Goal: Task Accomplishment & Management: Manage account settings

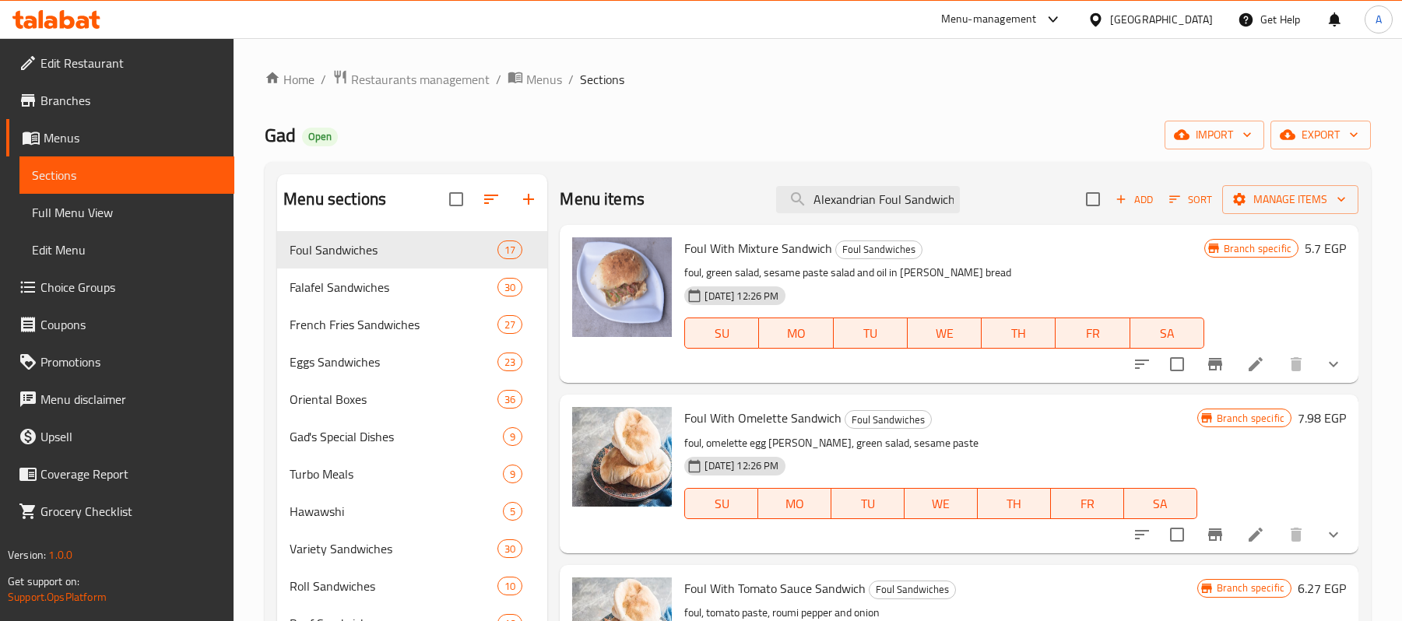
scroll to position [8, 0]
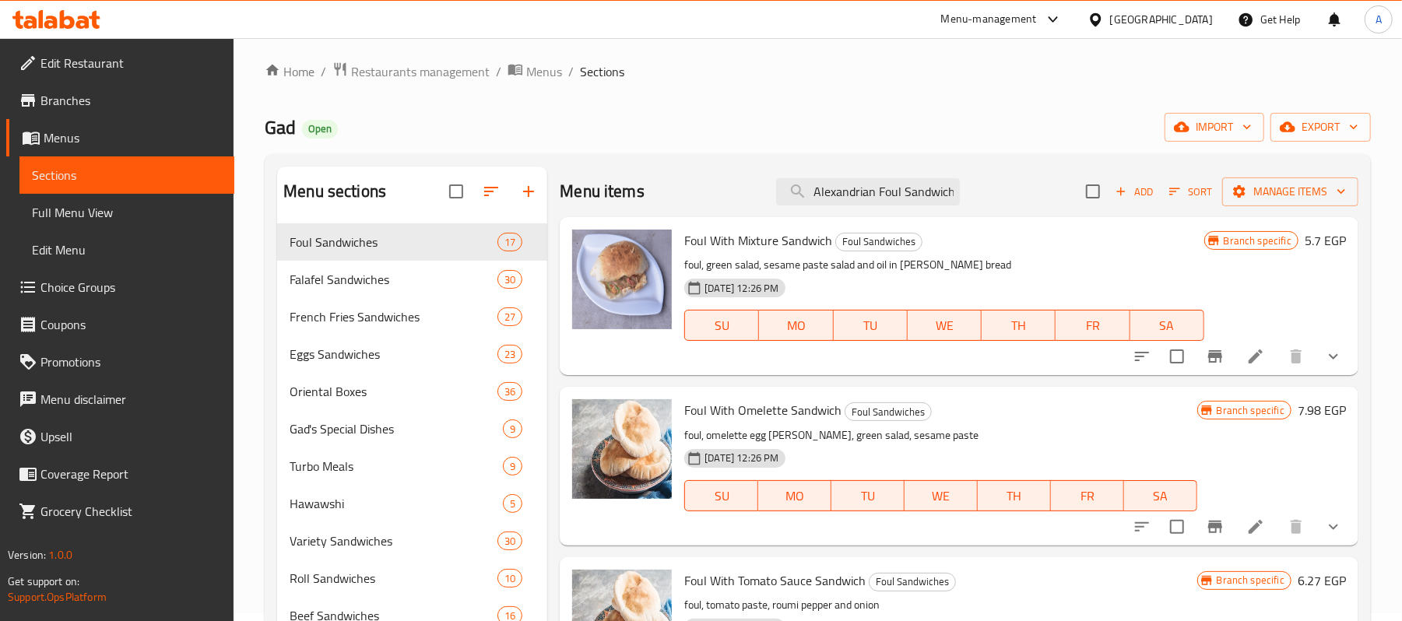
click at [1104, 13] on icon at bounding box center [1095, 20] width 16 height 16
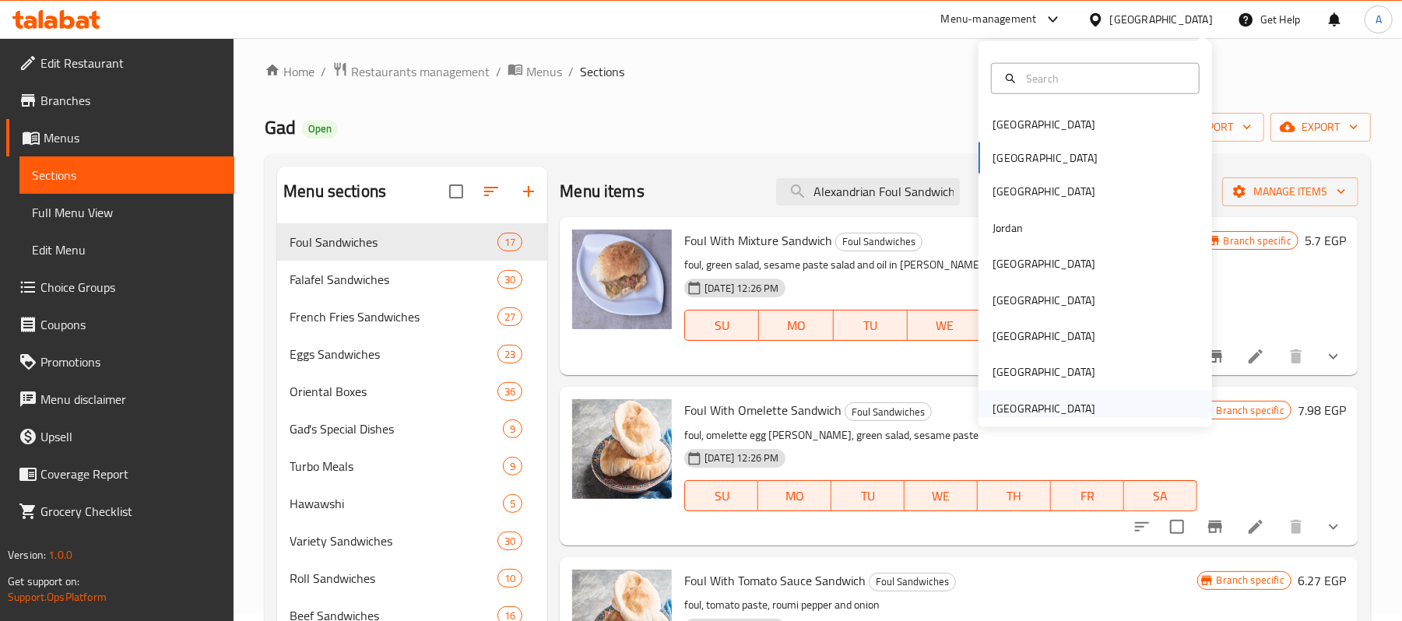
click at [1056, 402] on div "[GEOGRAPHIC_DATA]" at bounding box center [1044, 408] width 103 height 17
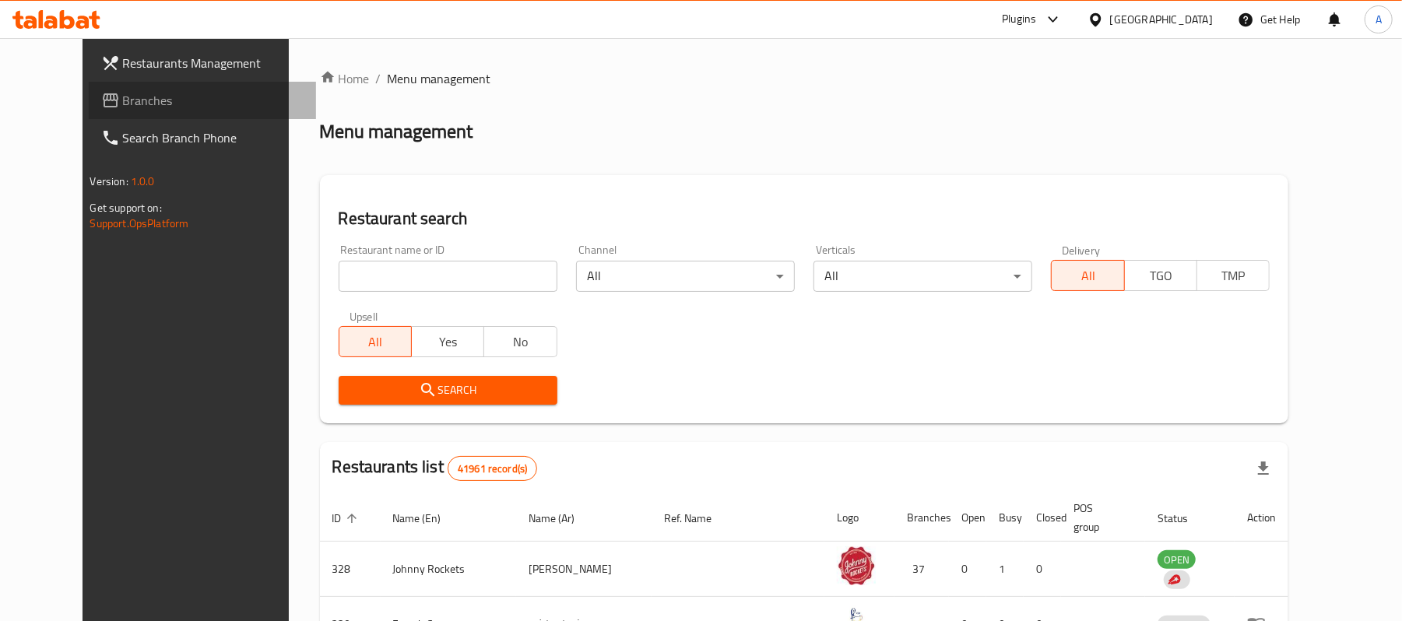
click at [123, 107] on span "Branches" at bounding box center [213, 100] width 181 height 19
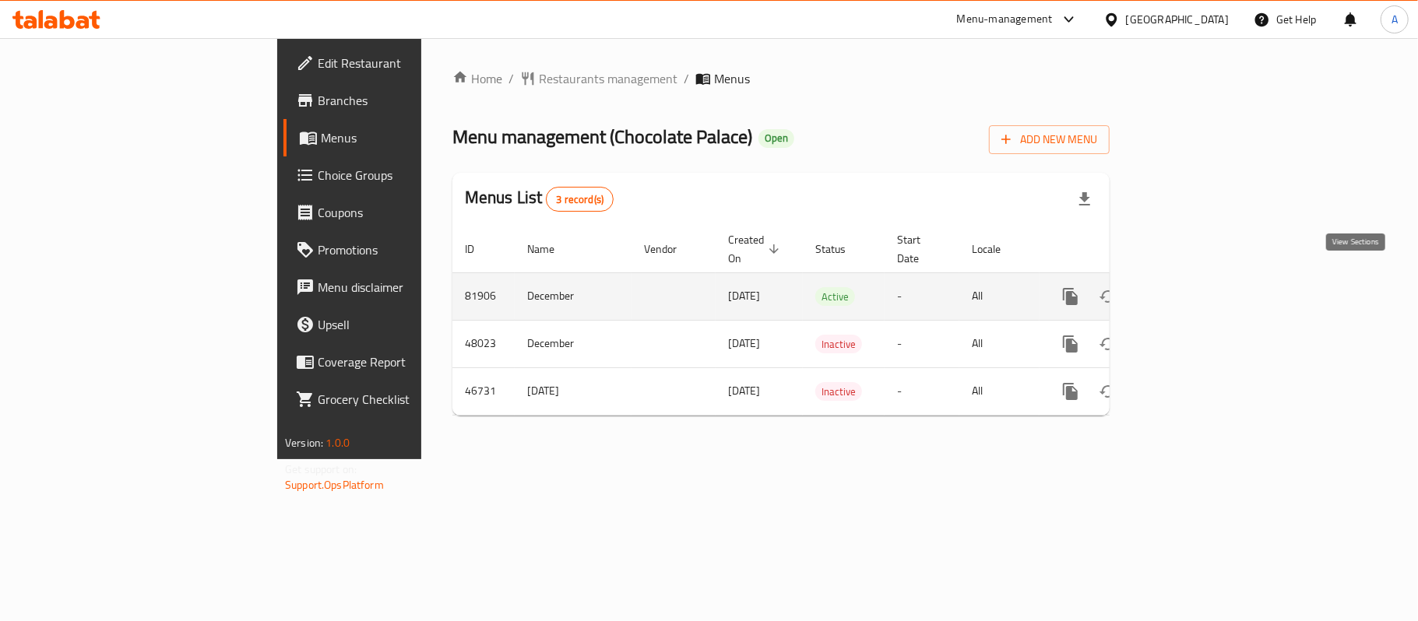
click at [1192, 287] on icon "enhanced table" at bounding box center [1182, 296] width 19 height 19
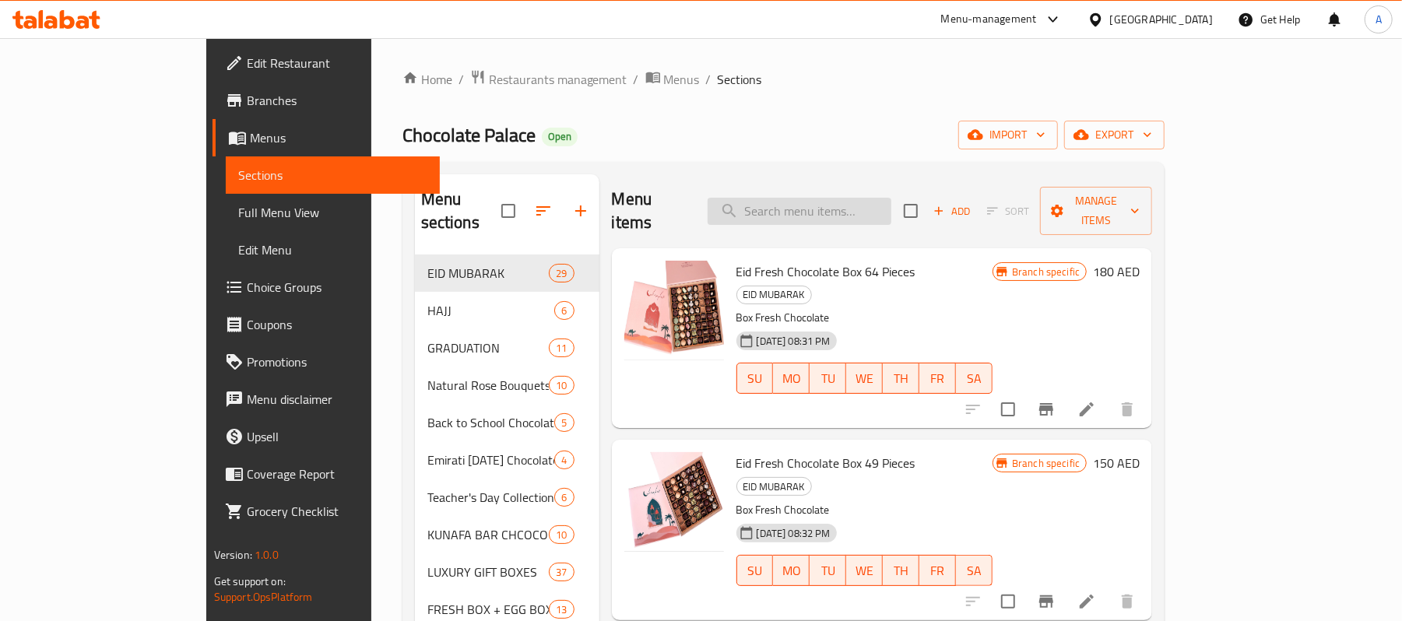
click at [832, 198] on input "search" at bounding box center [800, 211] width 184 height 27
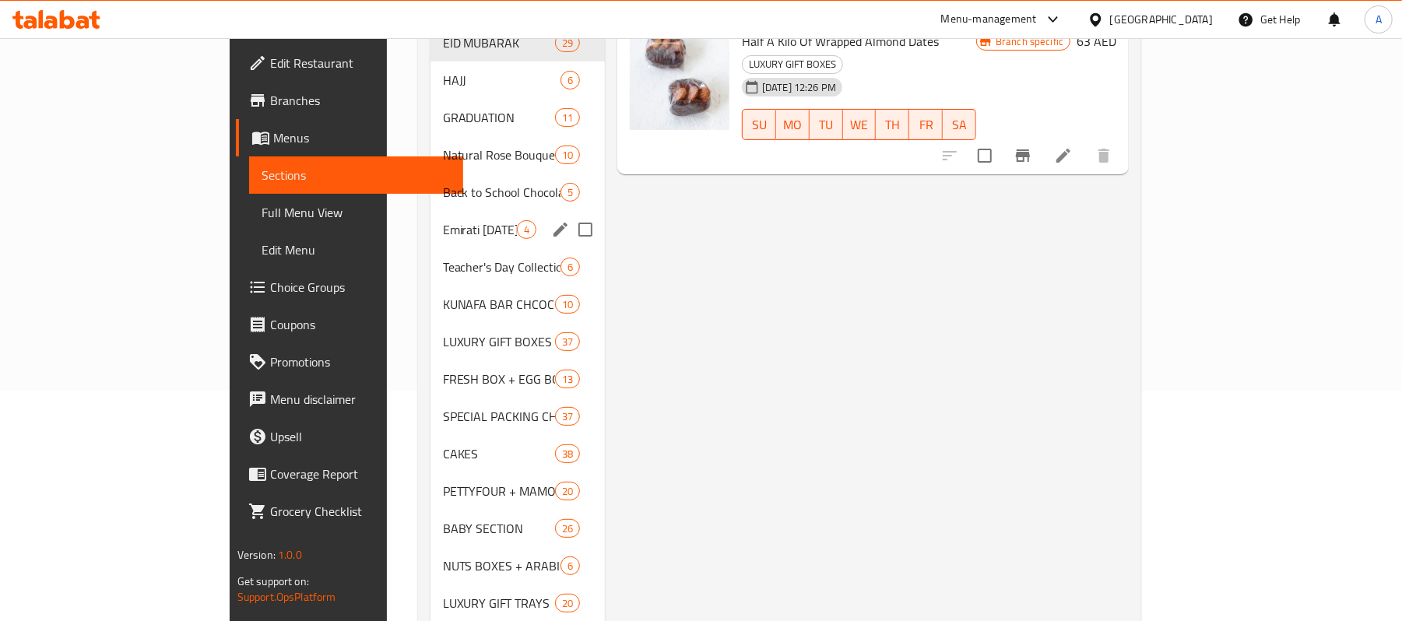
scroll to position [296, 0]
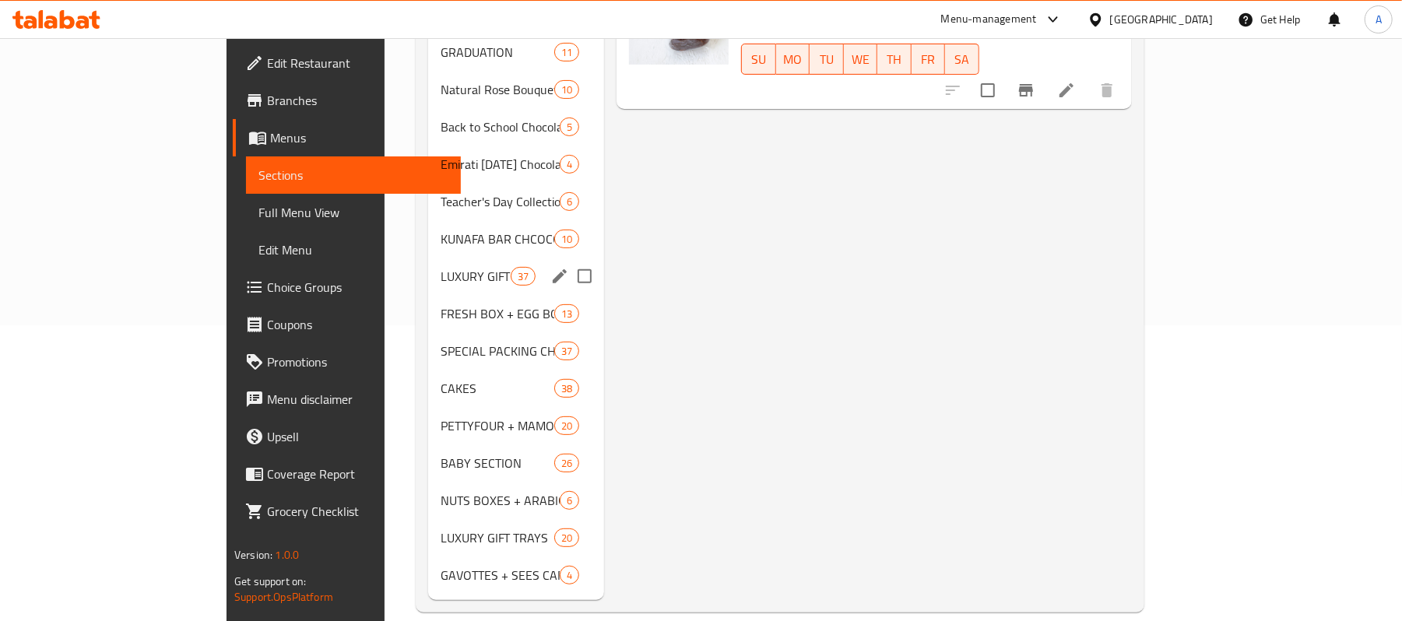
type input "almond dates"
click at [428, 263] on div "LUXURY GIFT BOXES 37" at bounding box center [516, 276] width 176 height 37
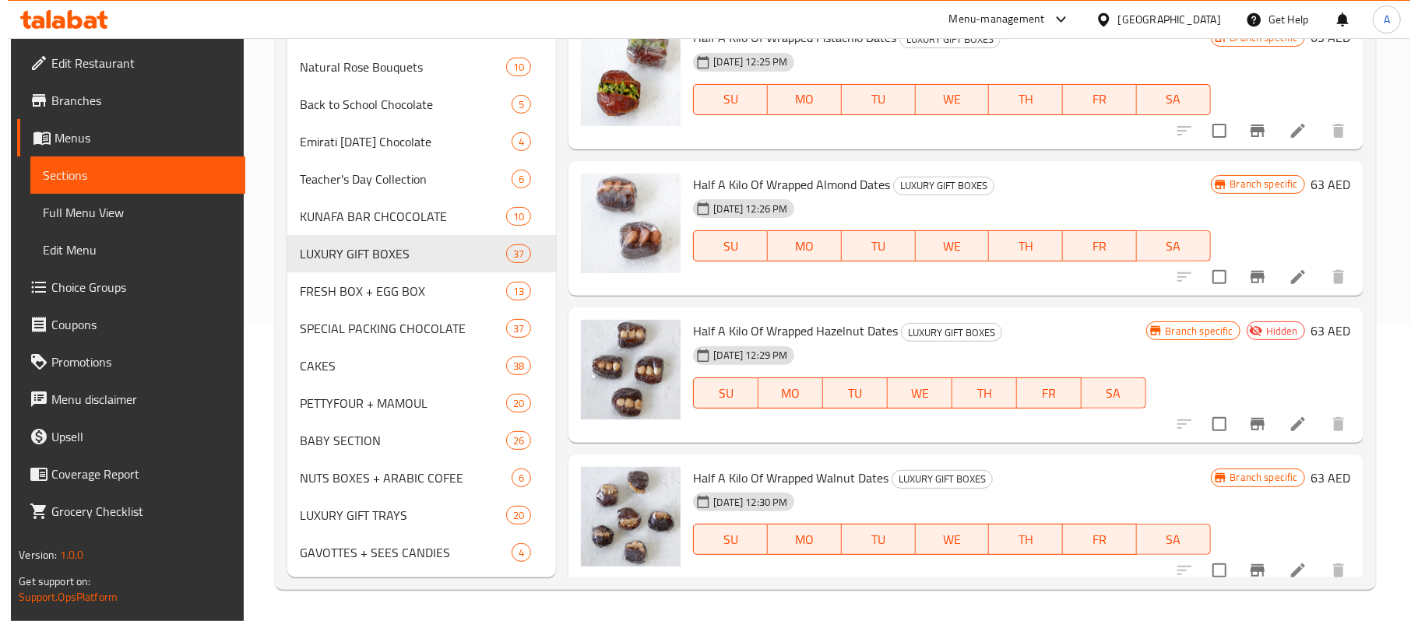
scroll to position [934, 0]
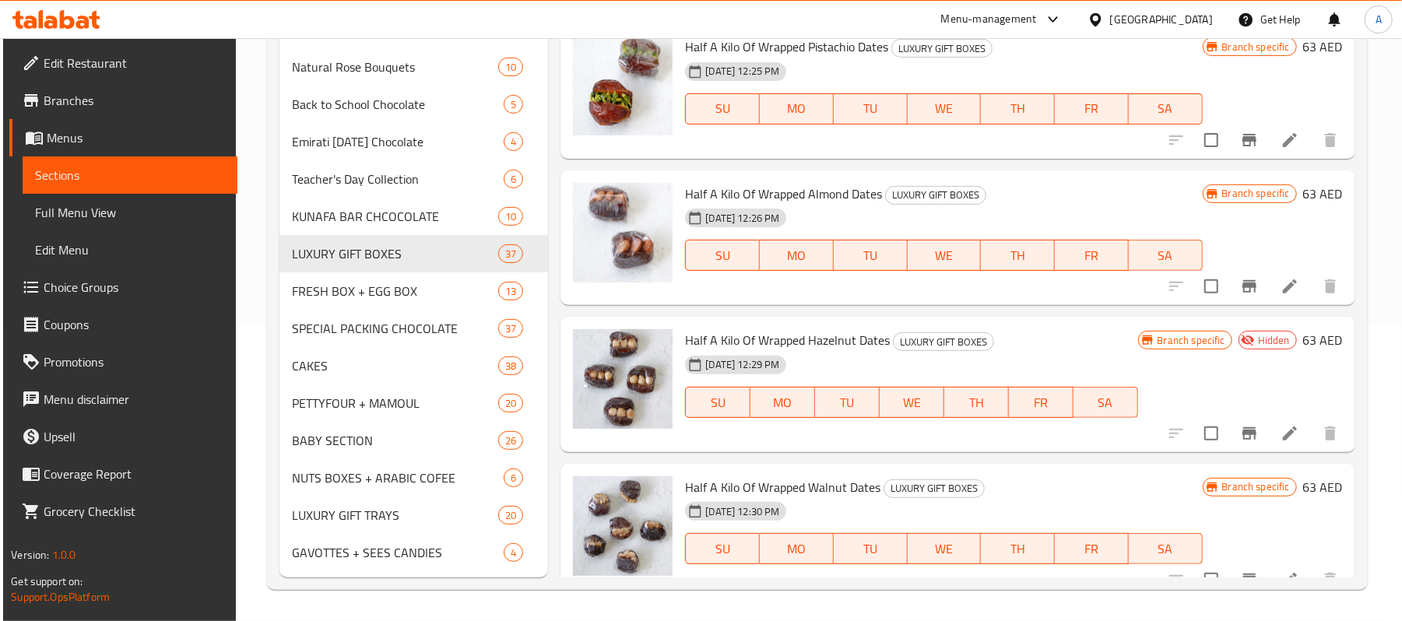
click at [853, 343] on span "Half A Kilo Of Wrapped Hazelnut Dates" at bounding box center [787, 340] width 205 height 23
click at [1085, 374] on div "12-03-2024 12:29 PM SU MO TU WE TH FR SA" at bounding box center [911, 392] width 465 height 84
click at [1236, 422] on button "Branch-specific-item" at bounding box center [1249, 433] width 37 height 37
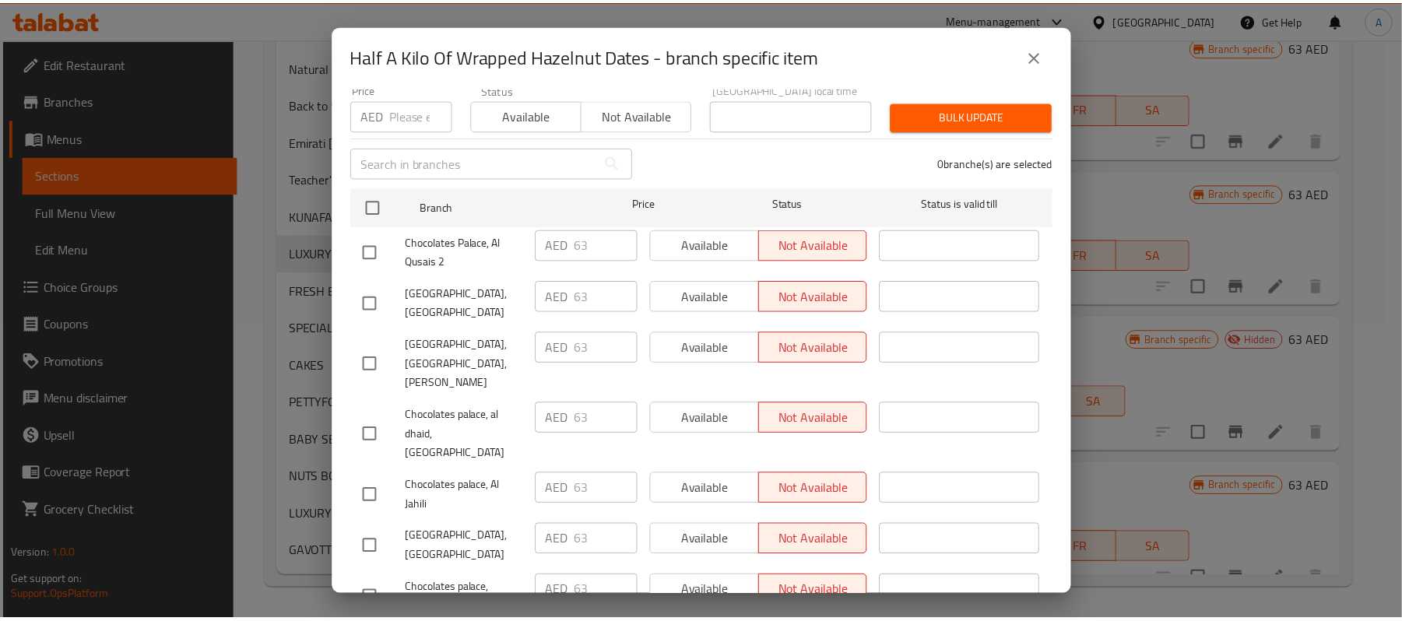
scroll to position [293, 0]
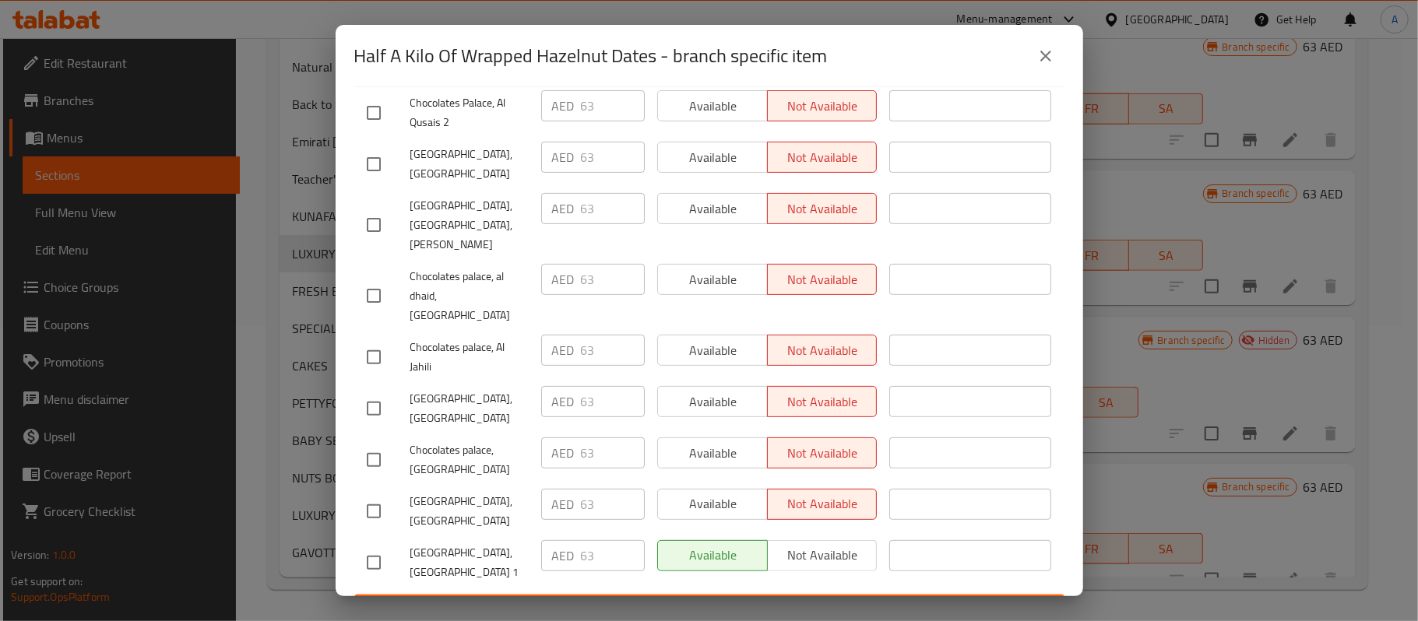
click at [498, 543] on span "[GEOGRAPHIC_DATA], [GEOGRAPHIC_DATA] 1" at bounding box center [469, 562] width 118 height 39
drag, startPoint x: 498, startPoint y: 518, endPoint x: 502, endPoint y: 536, distance: 18.3
click at [502, 543] on span "[GEOGRAPHIC_DATA], [GEOGRAPHIC_DATA] 1" at bounding box center [469, 562] width 118 height 39
copy span "Al Khawaneej 1"
click at [1054, 48] on button "close" at bounding box center [1045, 55] width 37 height 37
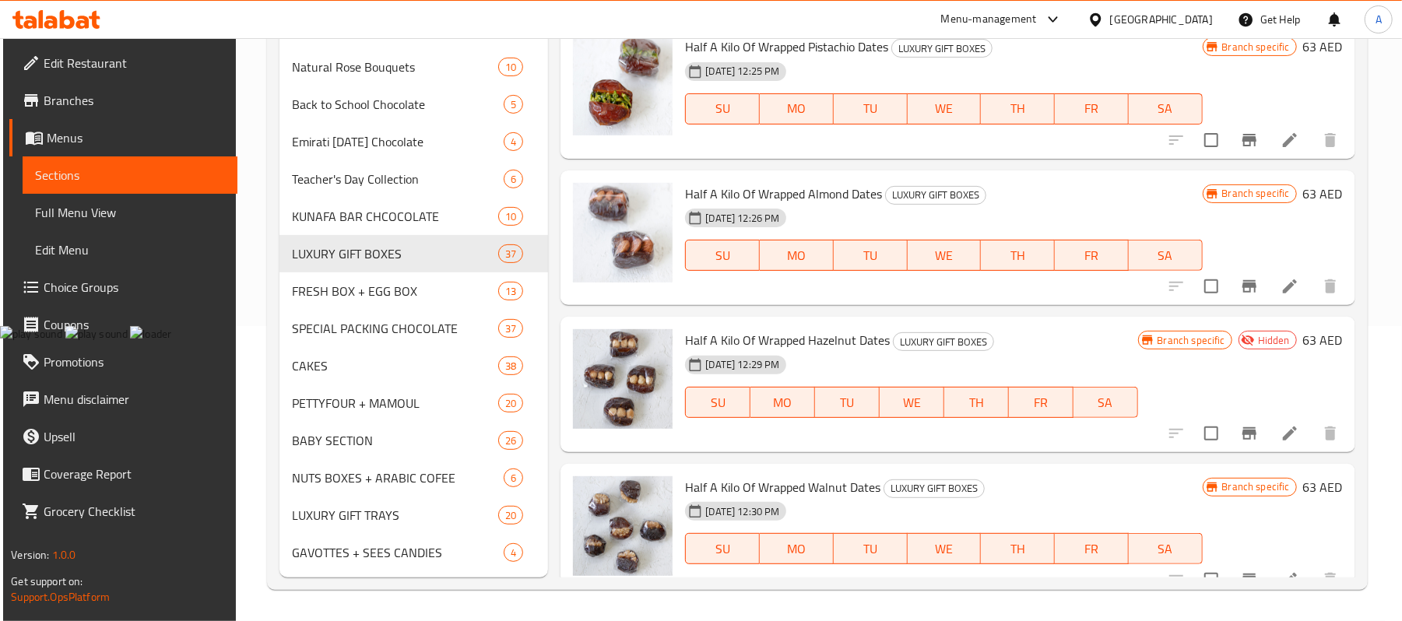
click at [79, 70] on span "Edit Restaurant" at bounding box center [134, 63] width 181 height 19
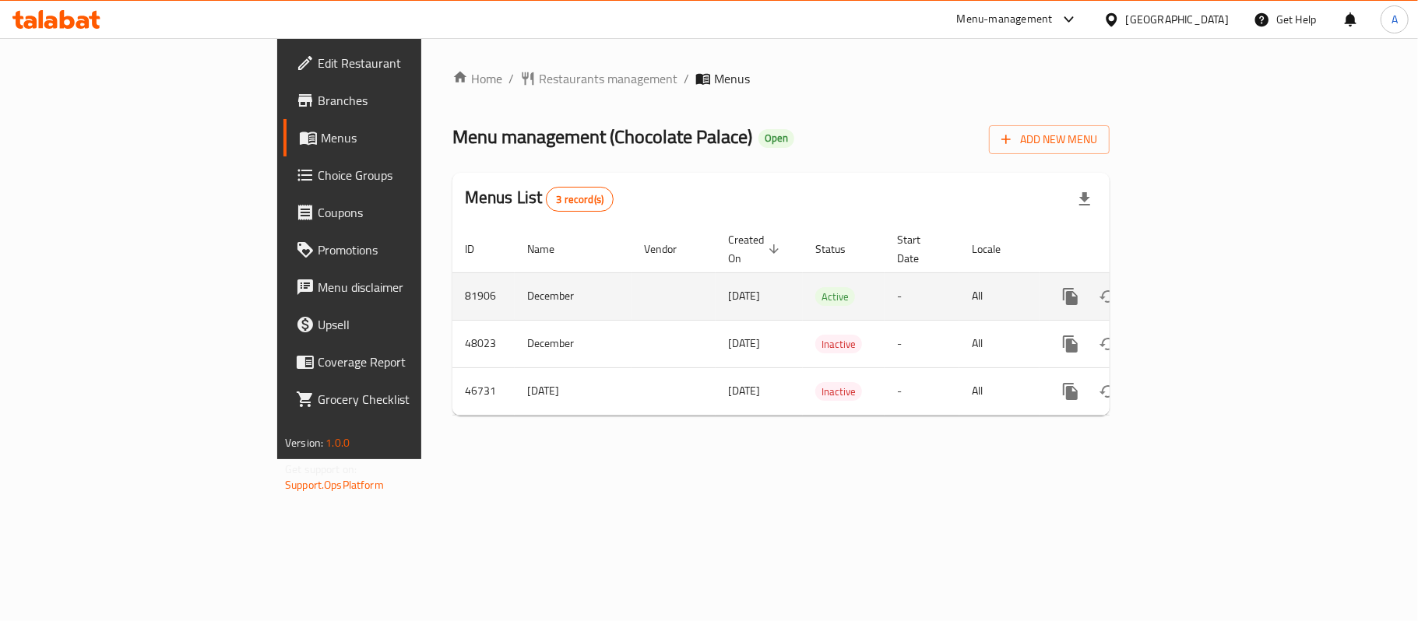
click at [1192, 287] on icon "enhanced table" at bounding box center [1182, 296] width 19 height 19
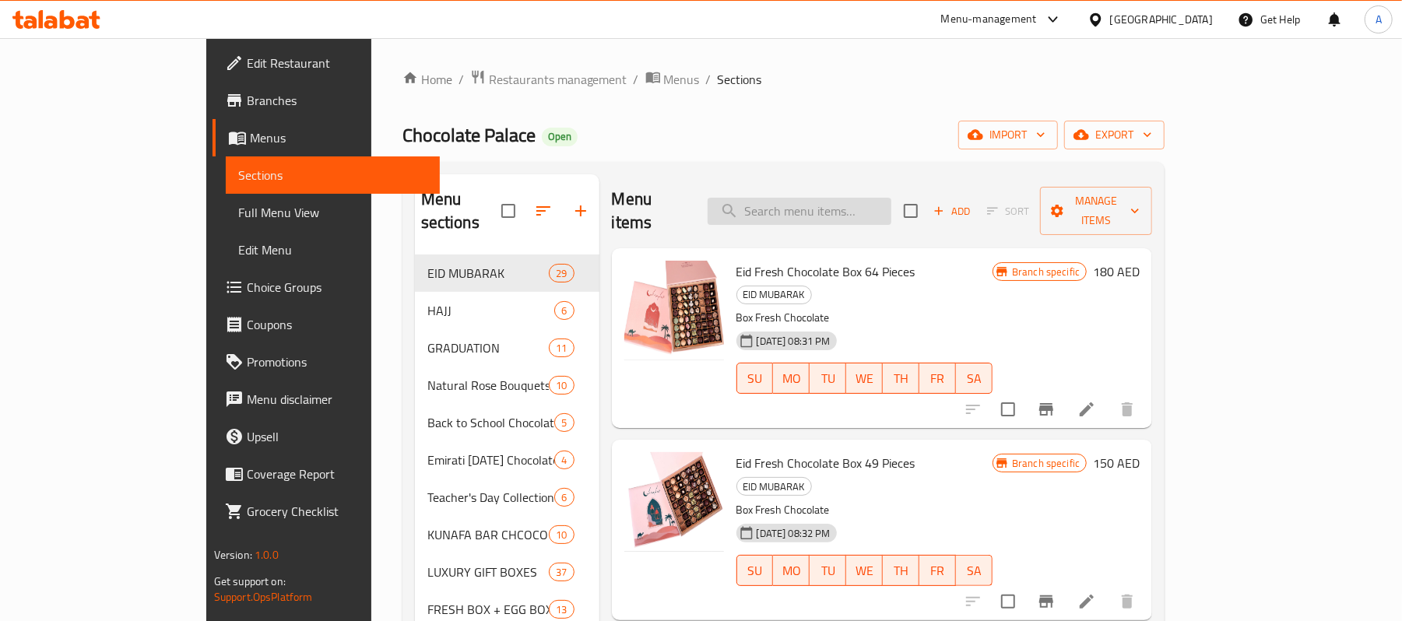
click at [863, 198] on input "search" at bounding box center [800, 211] width 184 height 27
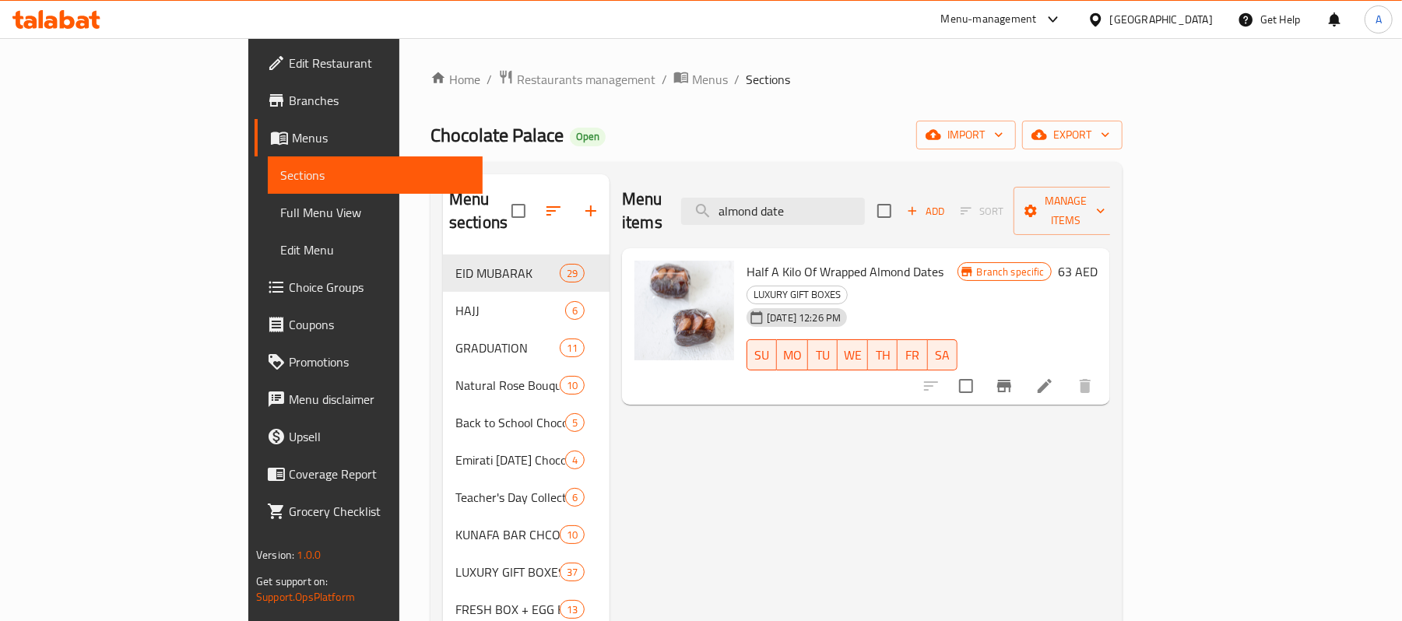
click at [1014, 377] on icon "Branch-specific-item" at bounding box center [1004, 386] width 19 height 19
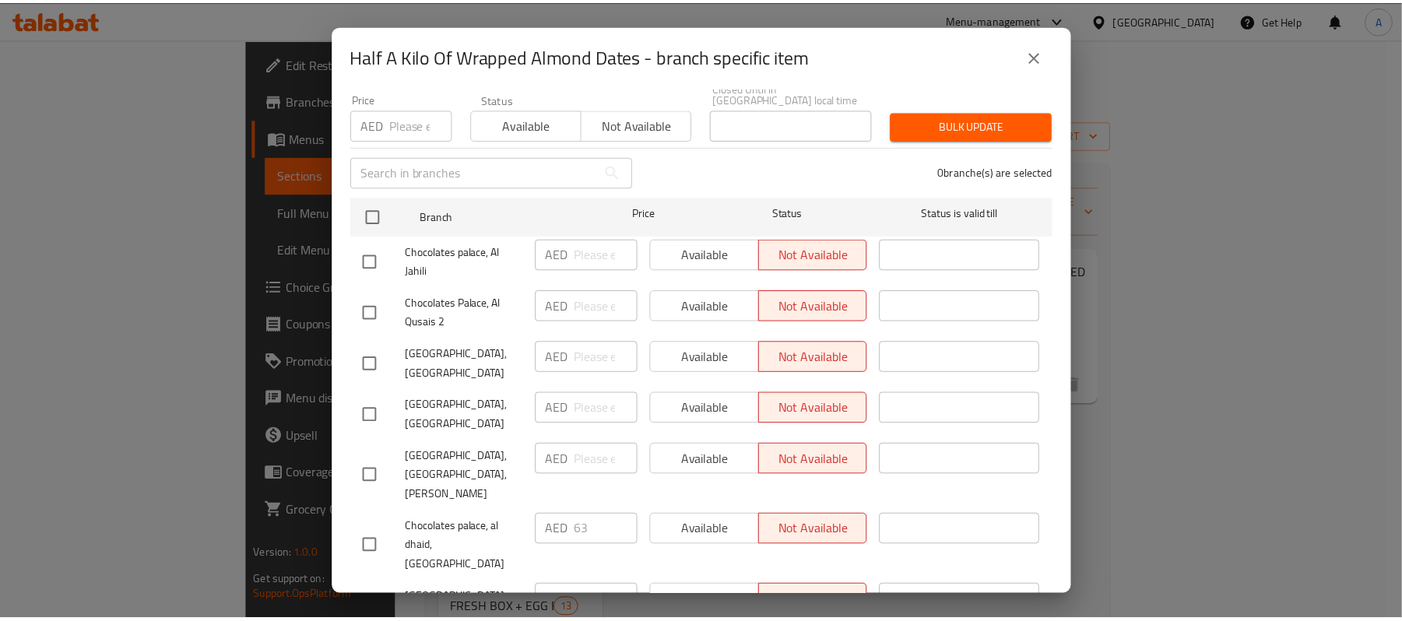
scroll to position [293, 0]
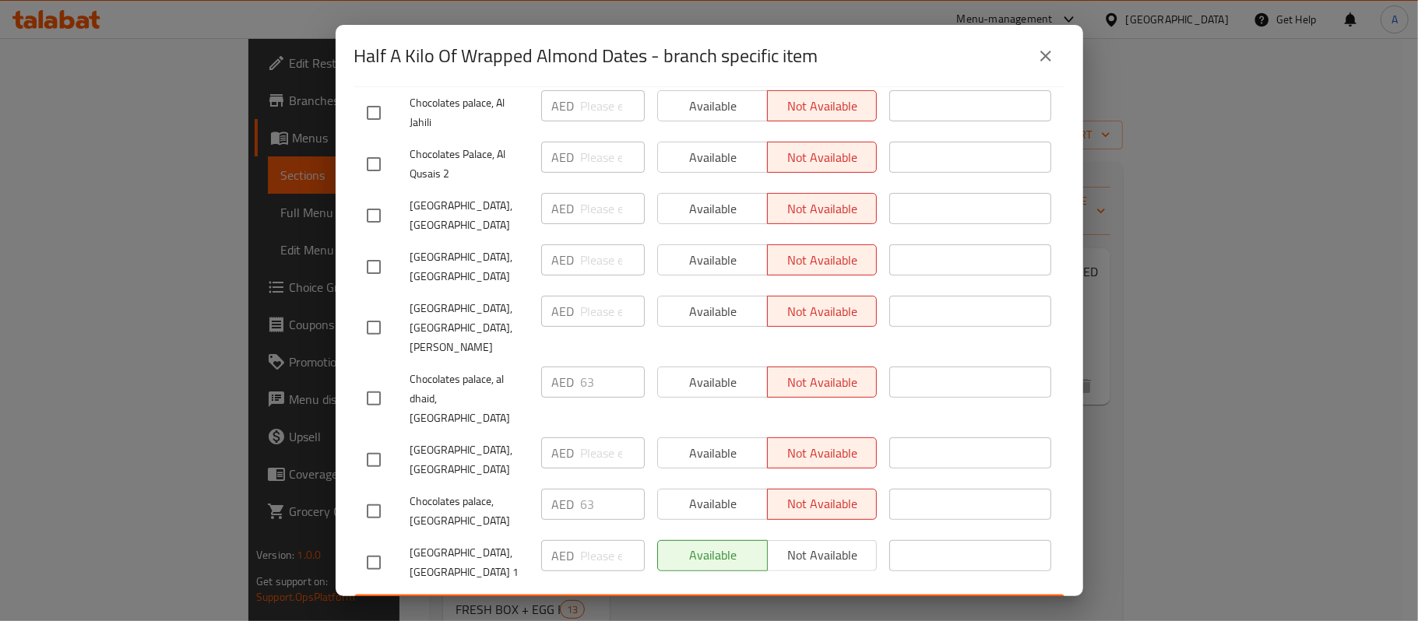
click at [1047, 48] on icon "close" at bounding box center [1045, 56] width 19 height 19
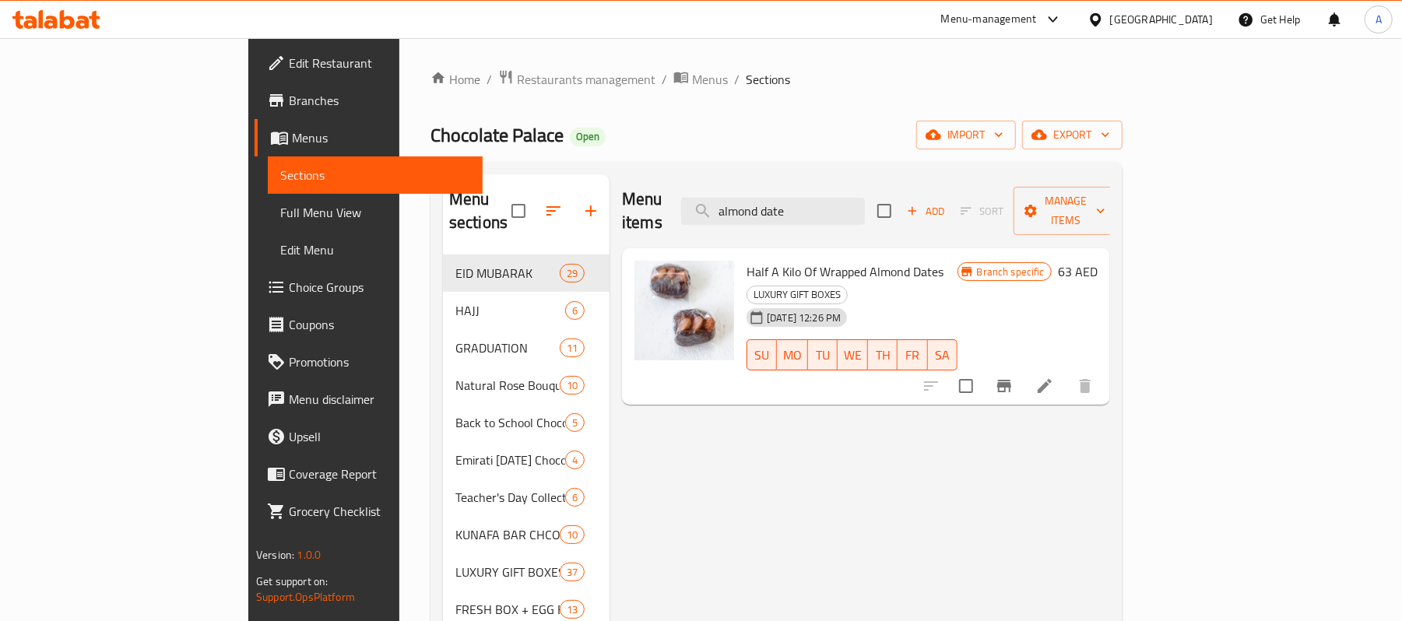
click at [879, 215] on div "Menu items almond date Add Sort Manage items" at bounding box center [866, 211] width 488 height 74
click at [865, 204] on input "almond date" at bounding box center [773, 211] width 184 height 27
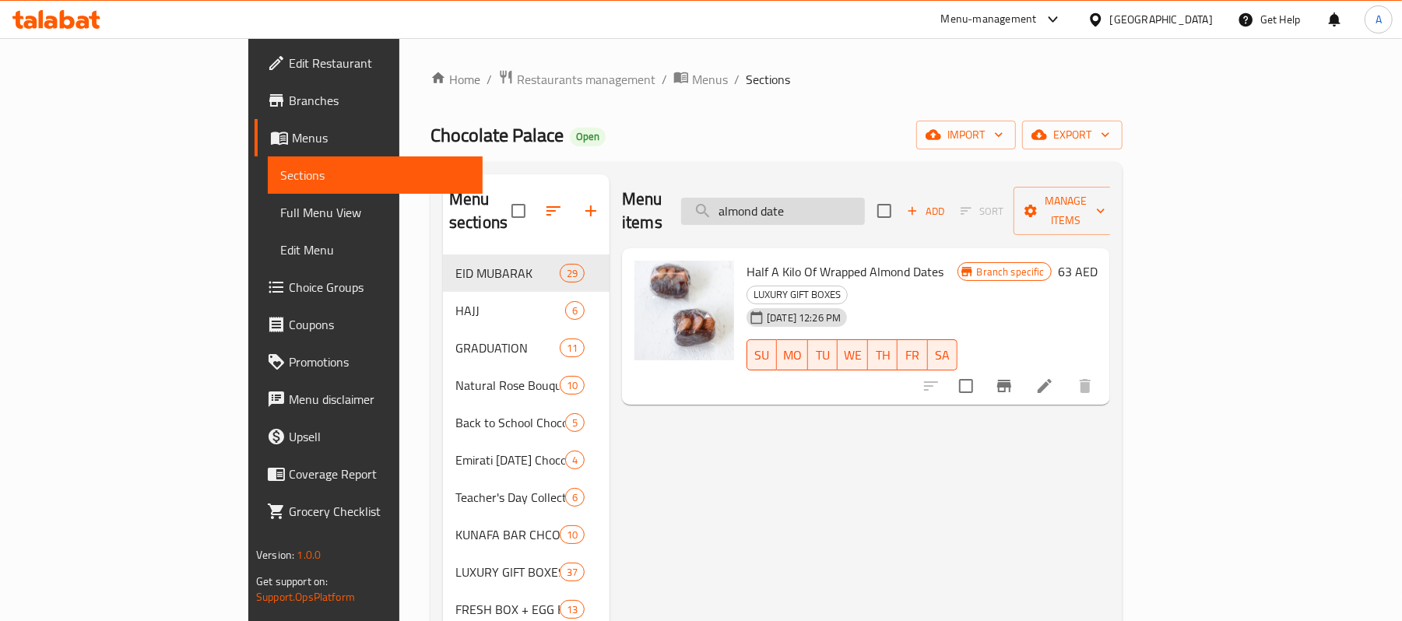
click at [865, 198] on input "almond date" at bounding box center [773, 211] width 184 height 27
type input "a"
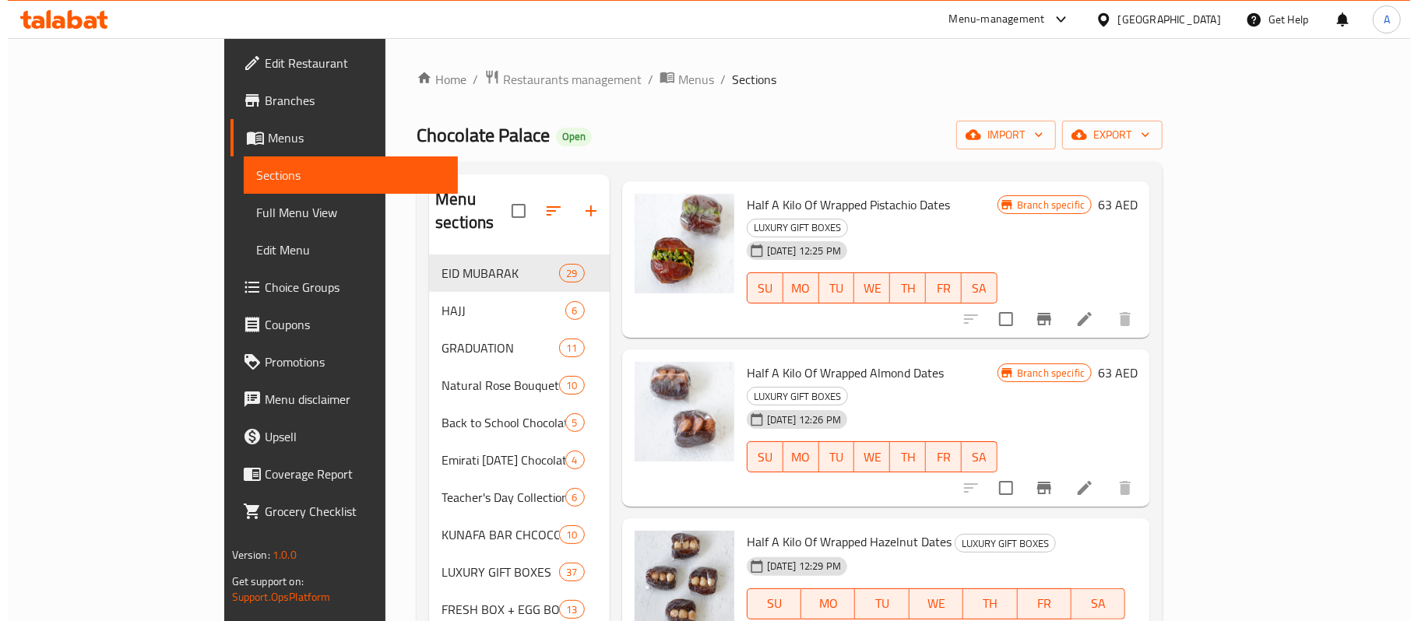
scroll to position [104, 0]
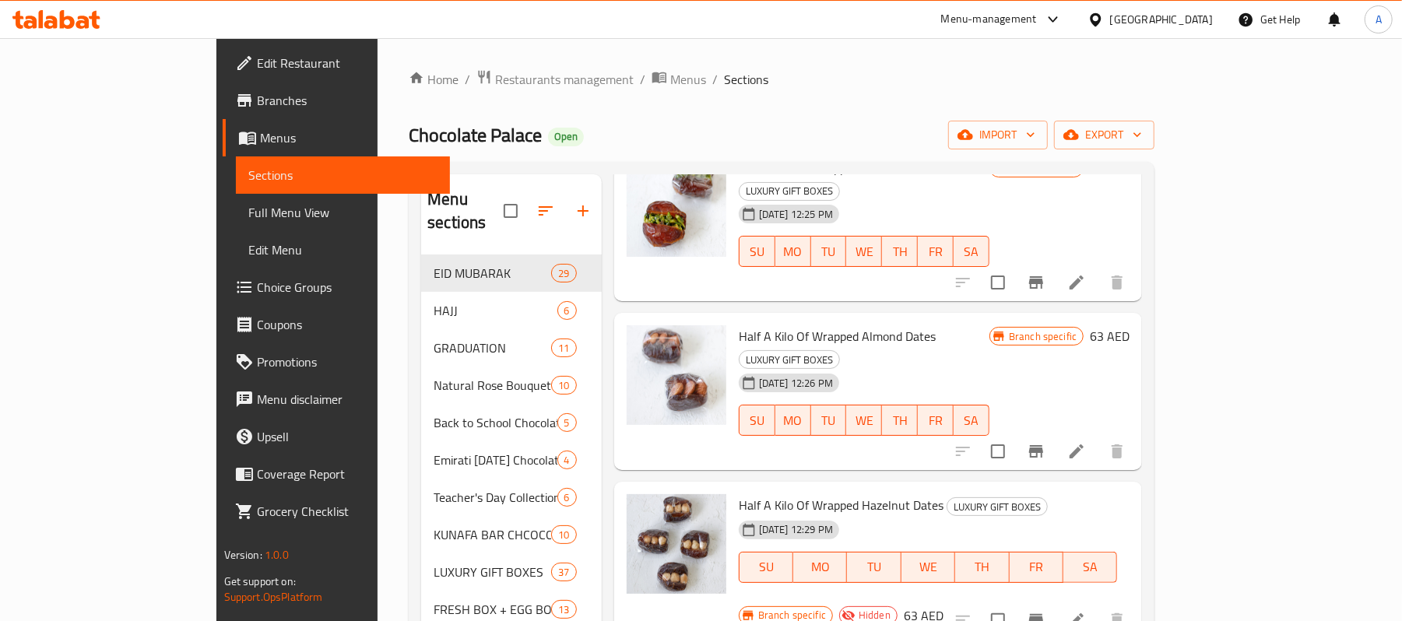
type input "dates"
click at [1055, 602] on button "Branch-specific-item" at bounding box center [1035, 620] width 37 height 37
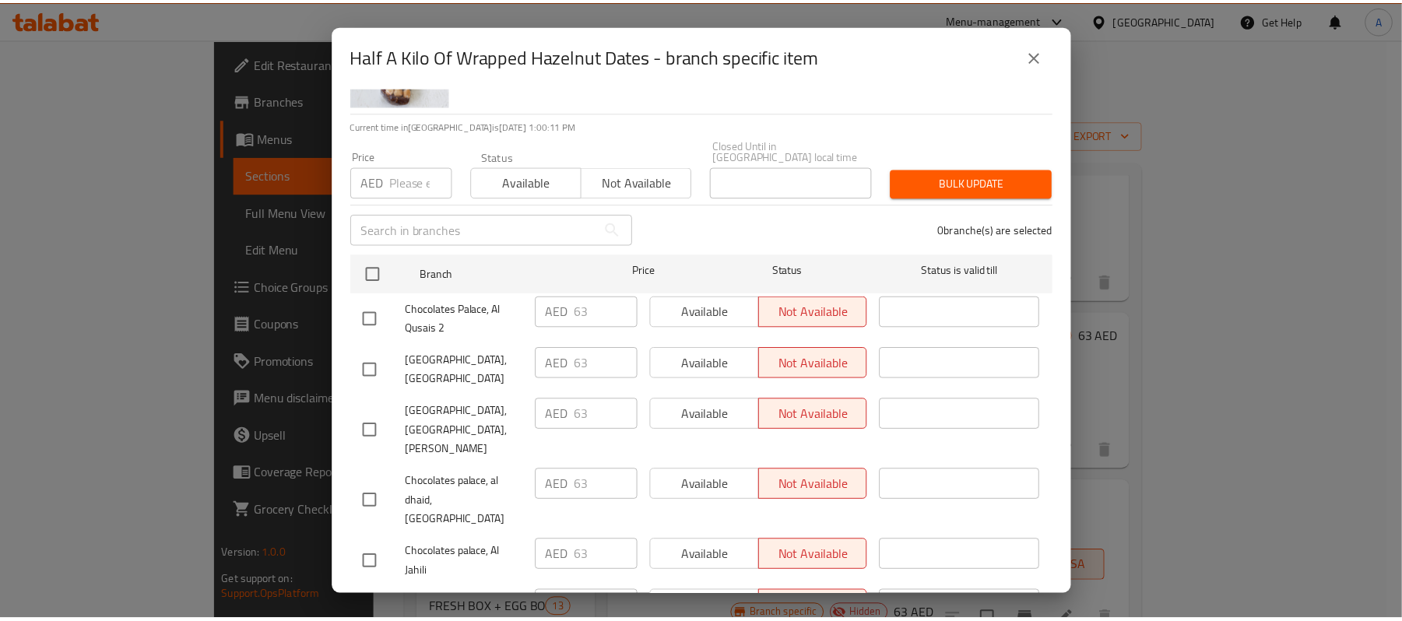
scroll to position [86, 0]
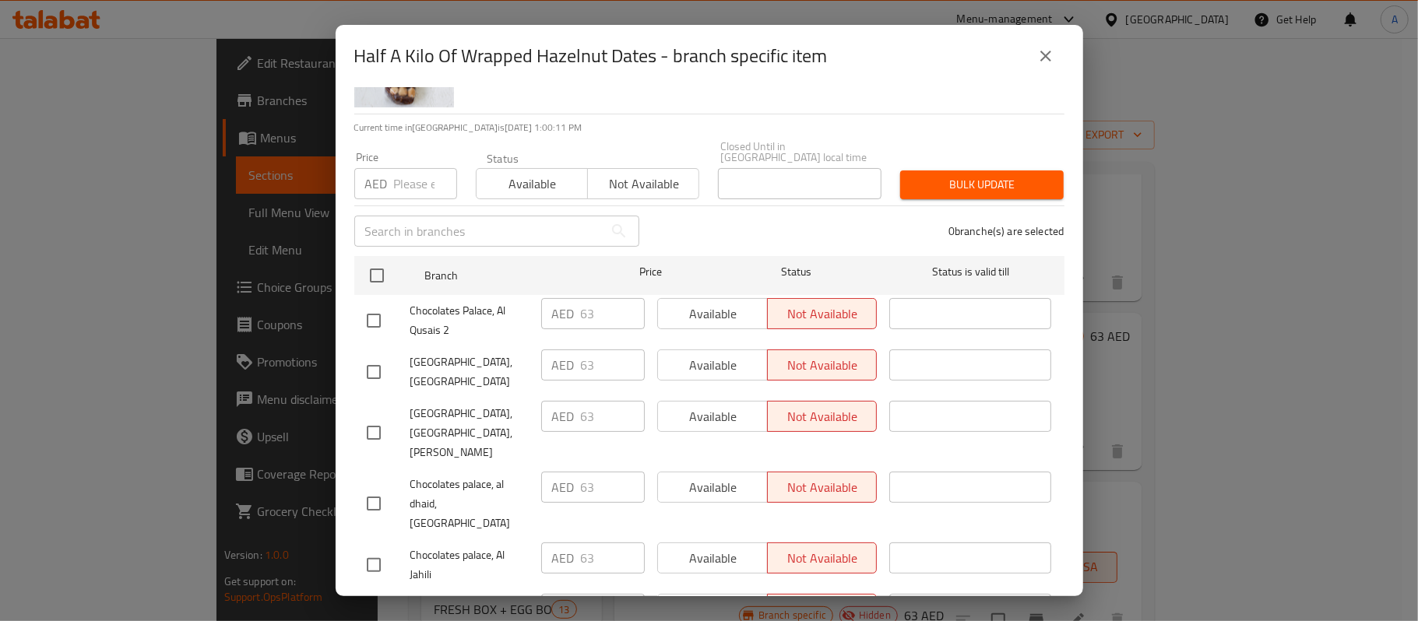
click at [1037, 66] on button "close" at bounding box center [1045, 55] width 37 height 37
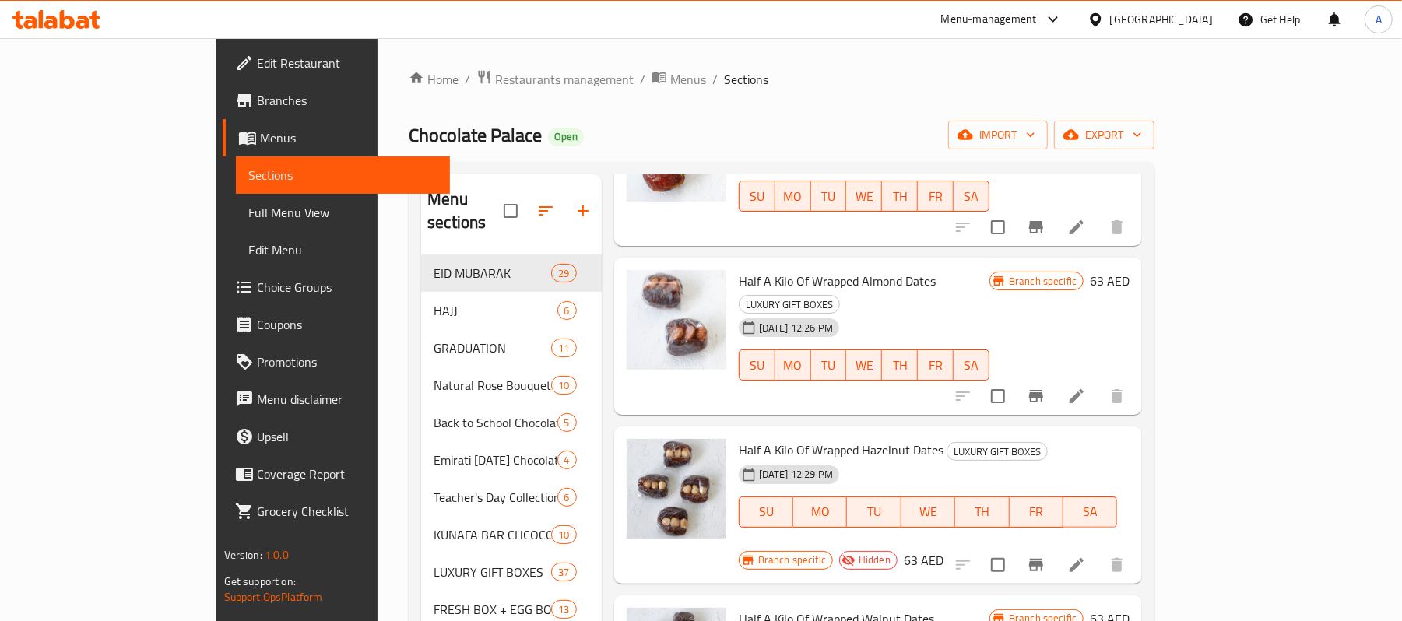
scroll to position [207, 0]
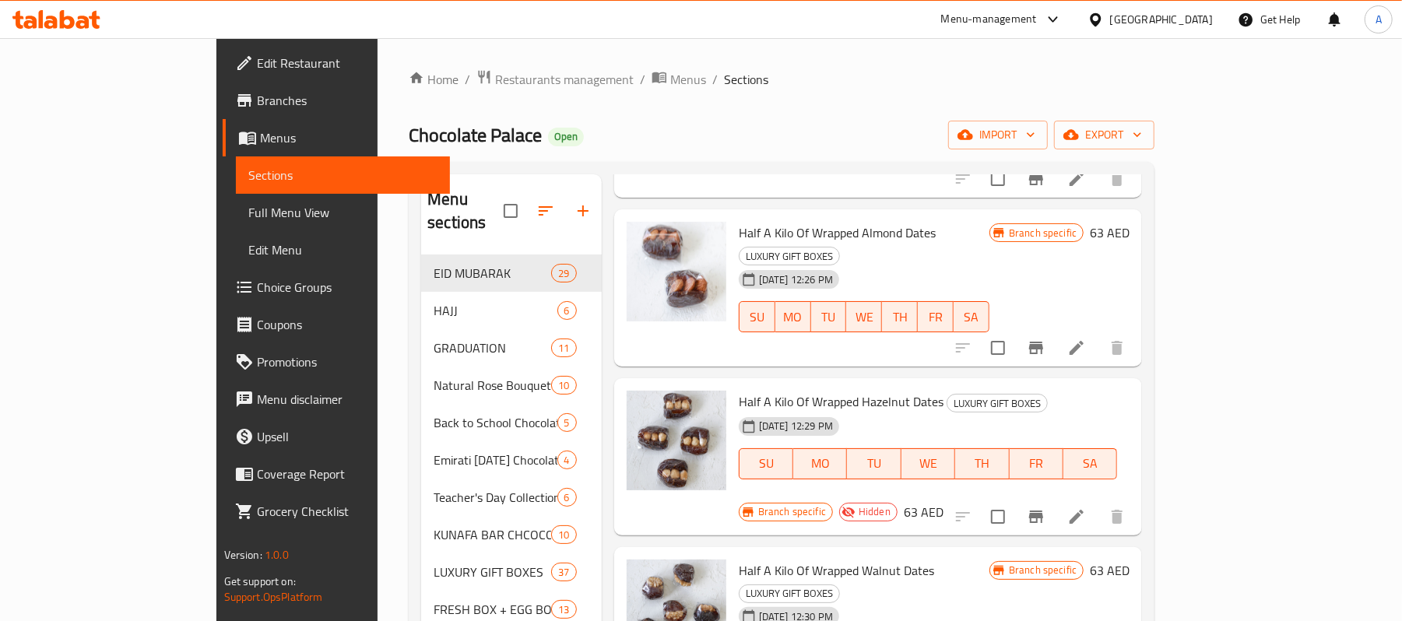
click at [853, 390] on span "Half A Kilo Of Wrapped Hazelnut Dates" at bounding box center [841, 401] width 205 height 23
copy h6 "Half A Kilo Of Wrapped Hazelnut Dates"
click at [260, 132] on span "Menus" at bounding box center [349, 137] width 178 height 19
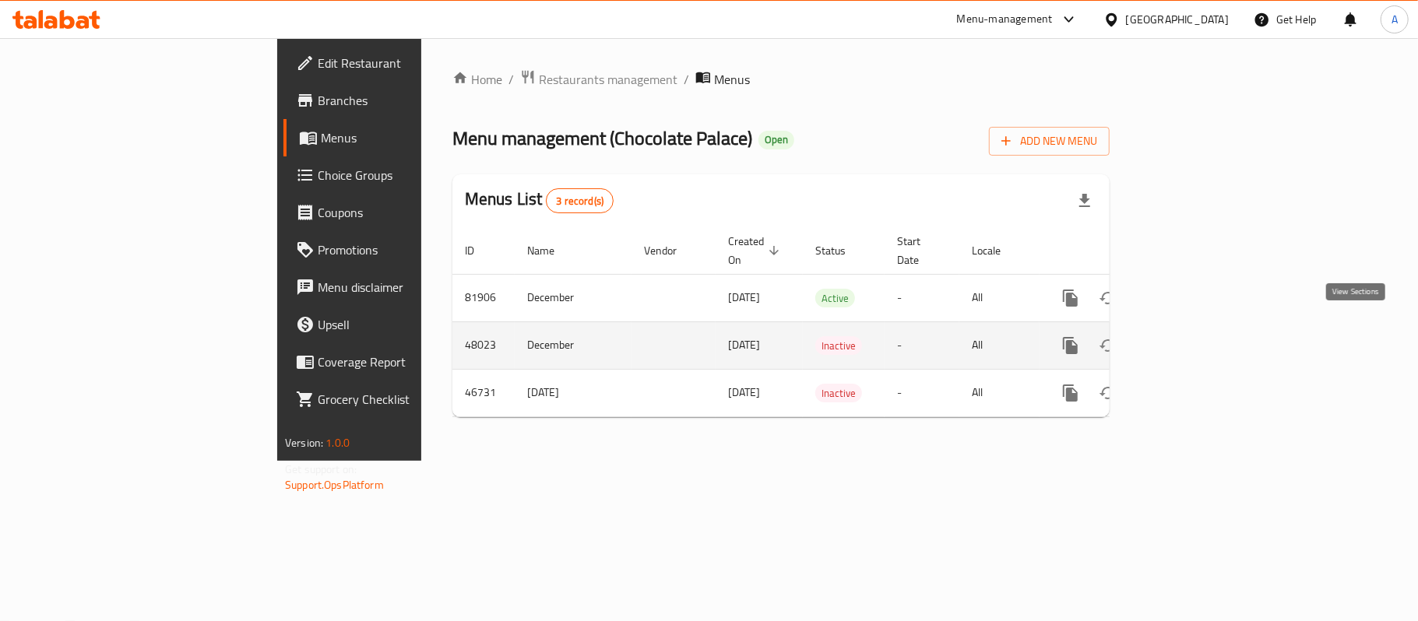
click at [1192, 338] on icon "enhanced table" at bounding box center [1182, 345] width 19 height 19
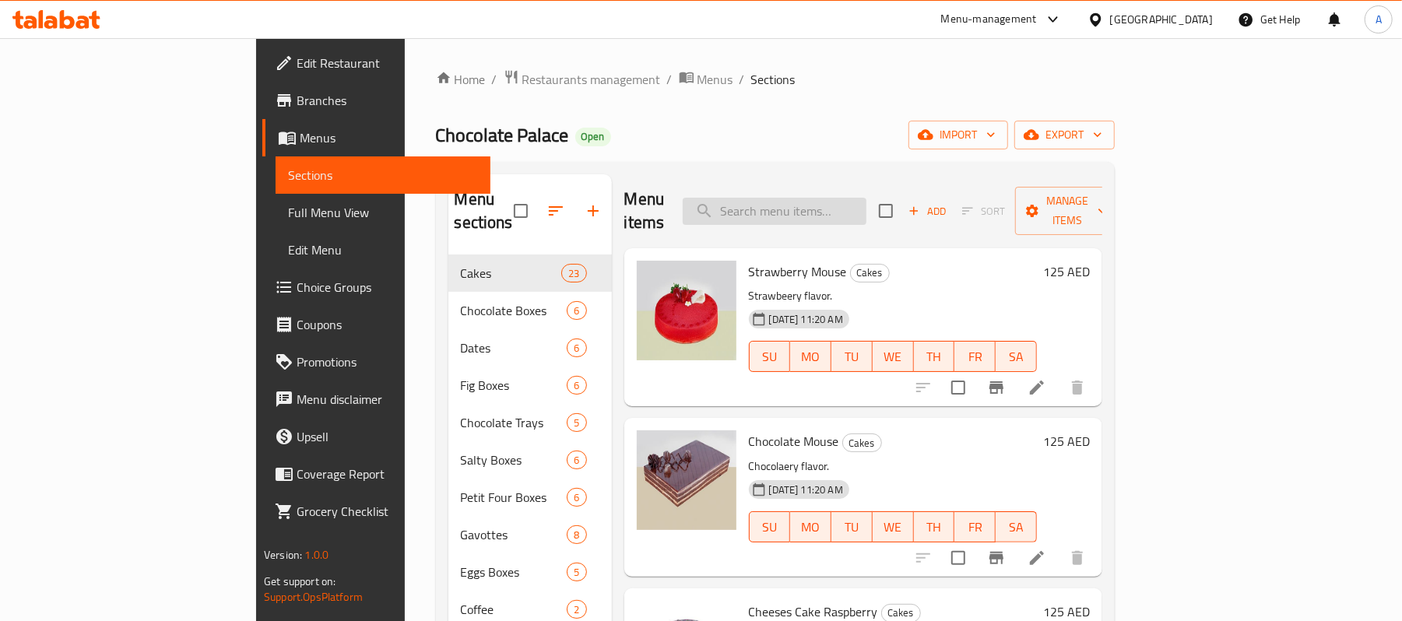
click at [803, 198] on input "search" at bounding box center [775, 211] width 184 height 27
paste input "Half A Kilo Of Wrapped Hazelnut Dates"
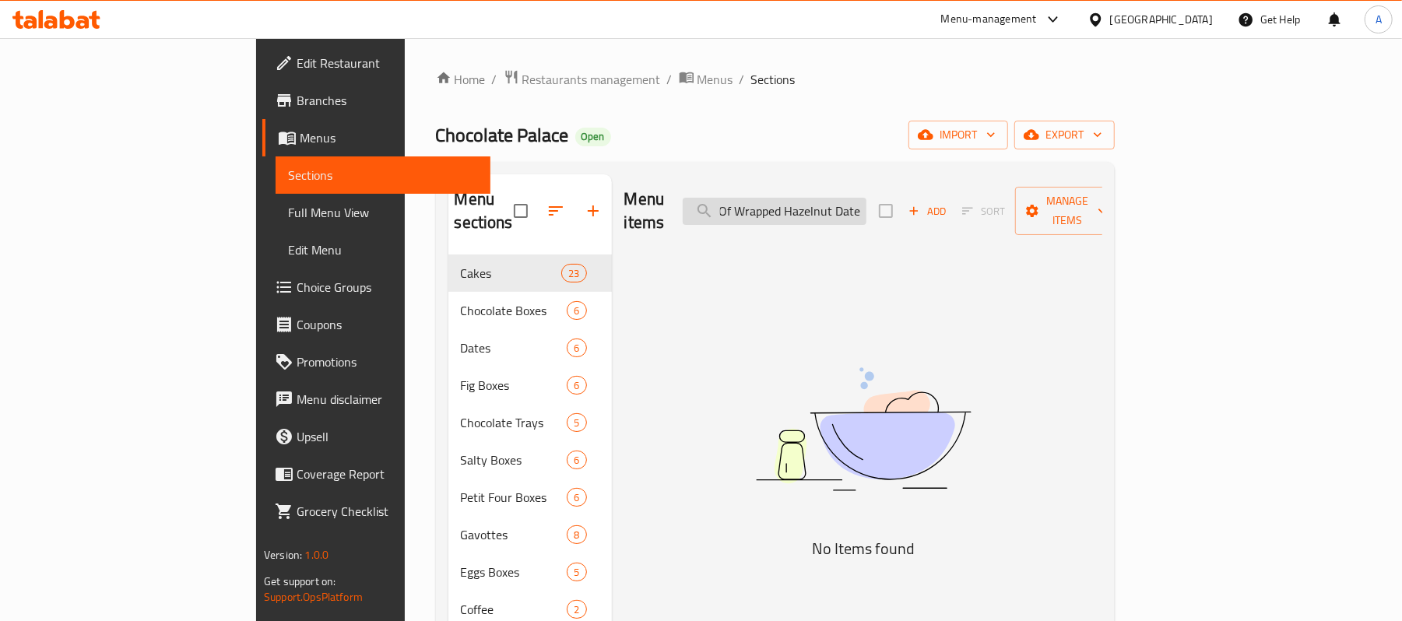
scroll to position [0, 57]
click at [866, 198] on input "Half A Kilo Of Wrapped Hazelnut Date" at bounding box center [775, 211] width 184 height 27
type input "Half A Kilo Of Wrapped Hazelnut Date"
click at [300, 128] on span "Menus" at bounding box center [389, 137] width 178 height 19
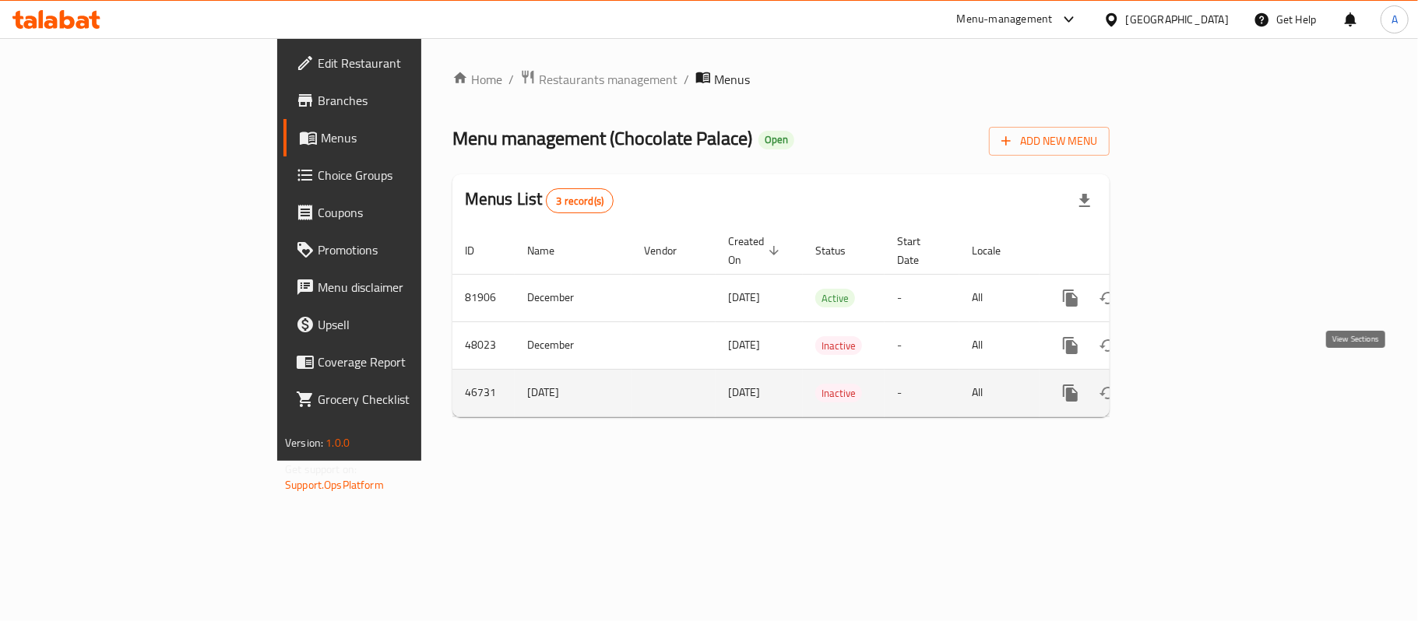
click at [1192, 384] on icon "enhanced table" at bounding box center [1182, 393] width 19 height 19
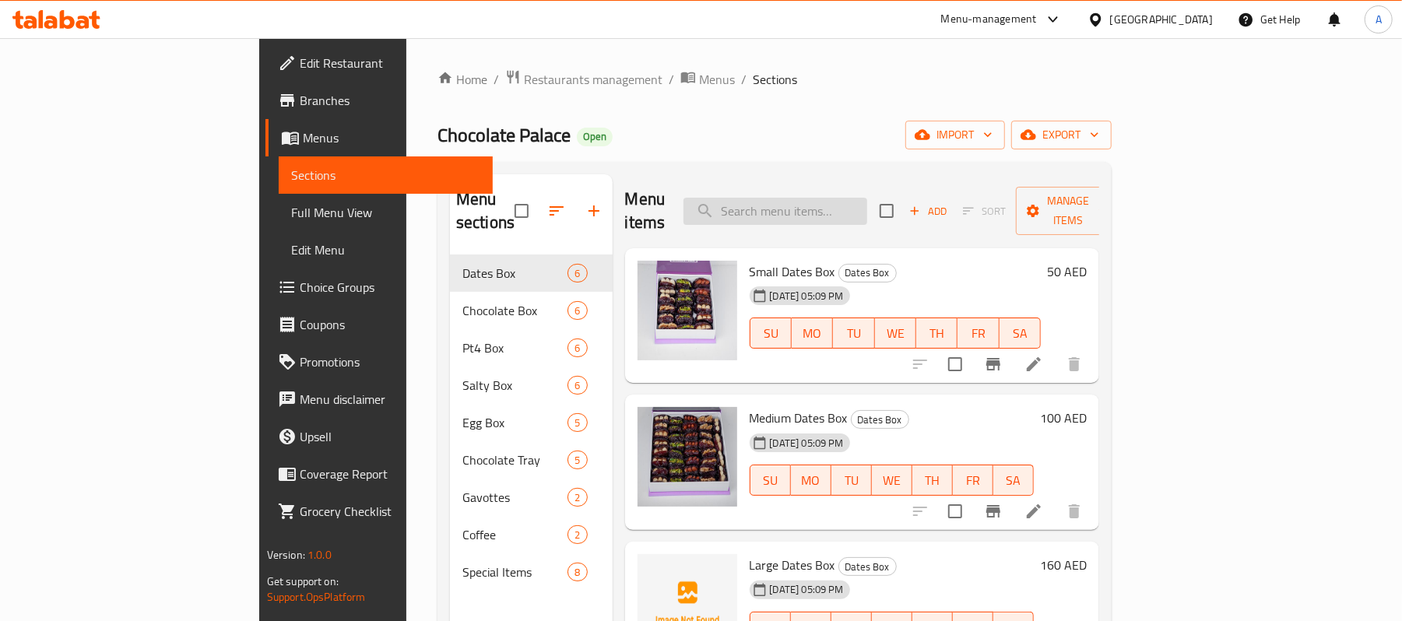
click at [814, 213] on input "search" at bounding box center [775, 211] width 184 height 27
paste input "Half A Kilo Of Wrapped Hazelnut Dates"
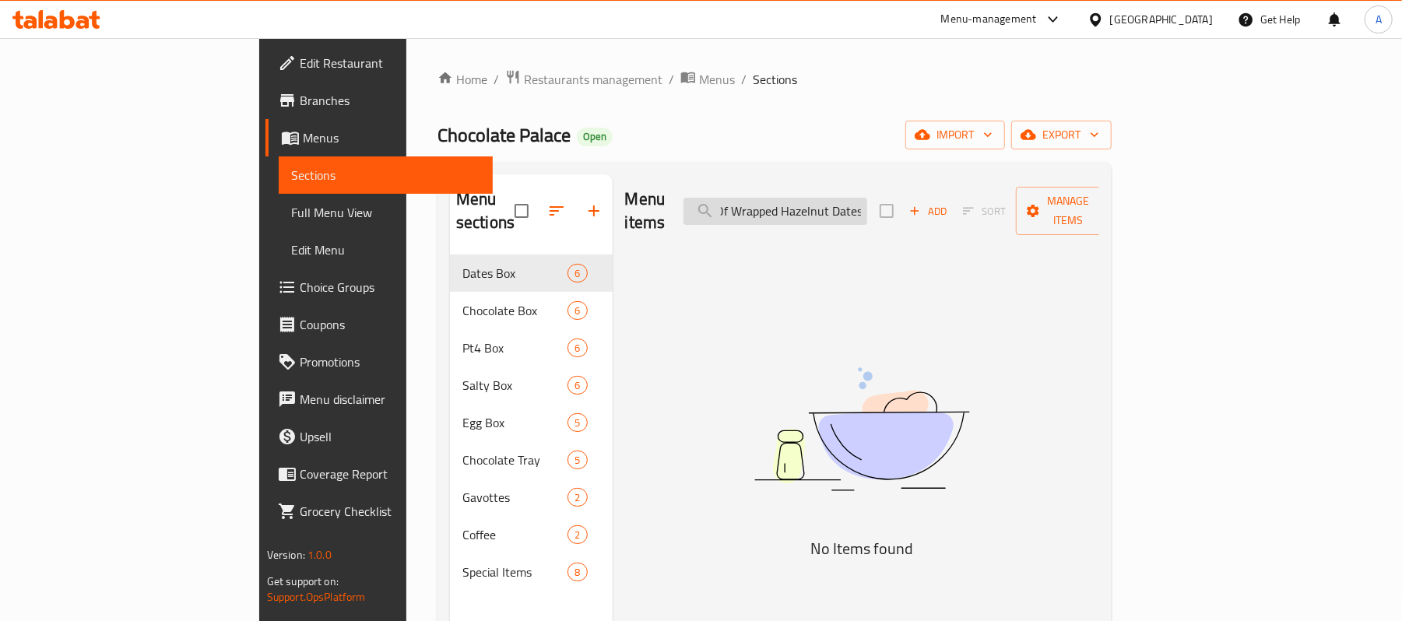
type input "Half A Kilo Of Wrapped Hazelnut Date"
click at [867, 209] on input "Half A Kilo Of Wrapped Hazelnut Date" at bounding box center [775, 211] width 184 height 27
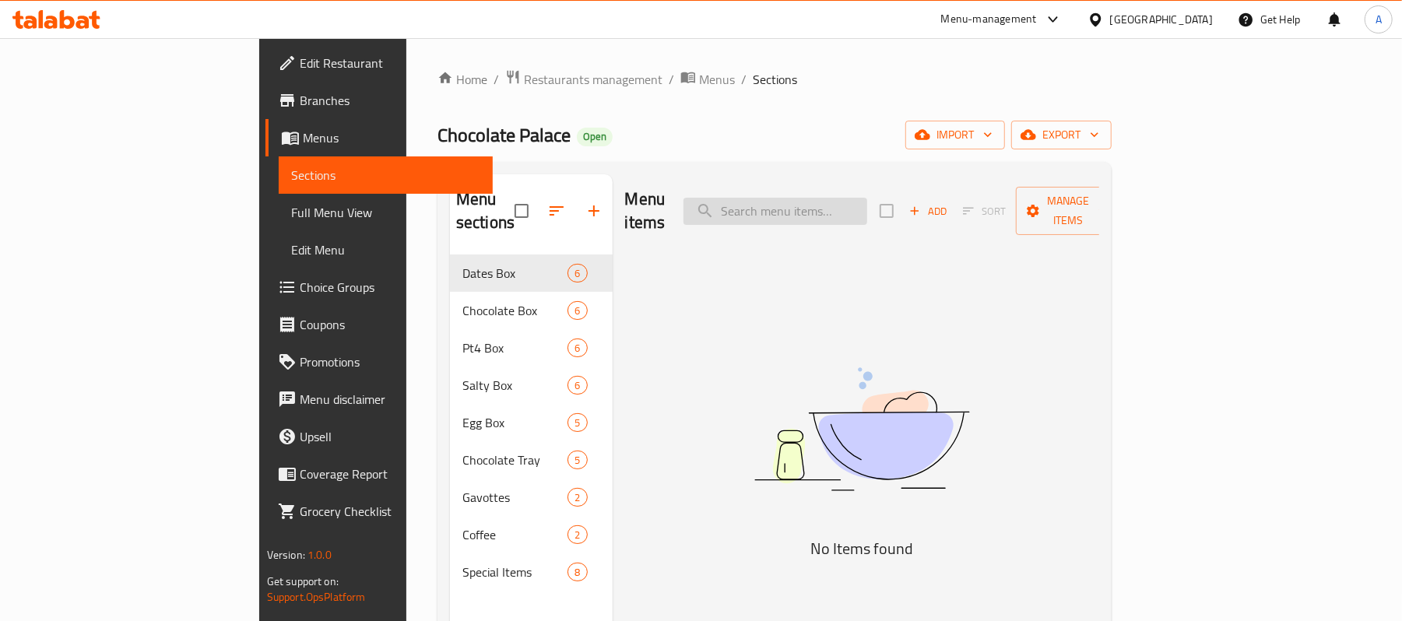
scroll to position [0, 0]
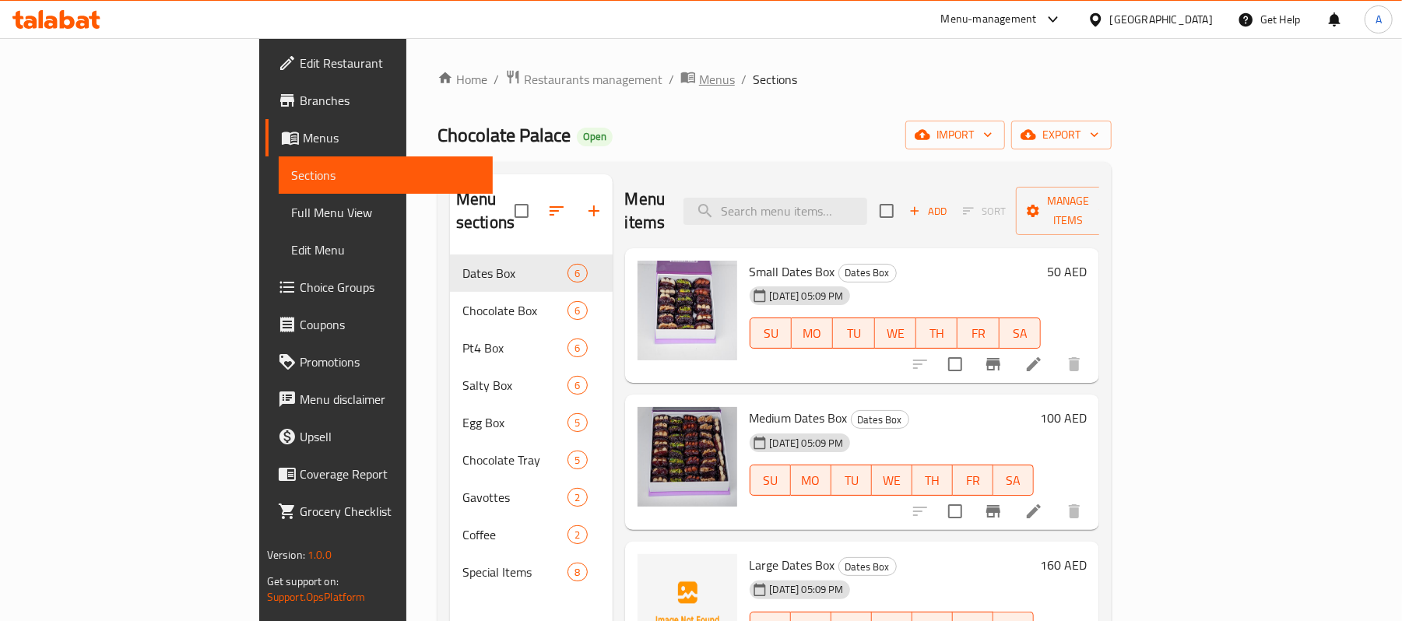
click at [681, 78] on icon "breadcrumb" at bounding box center [688, 77] width 14 height 11
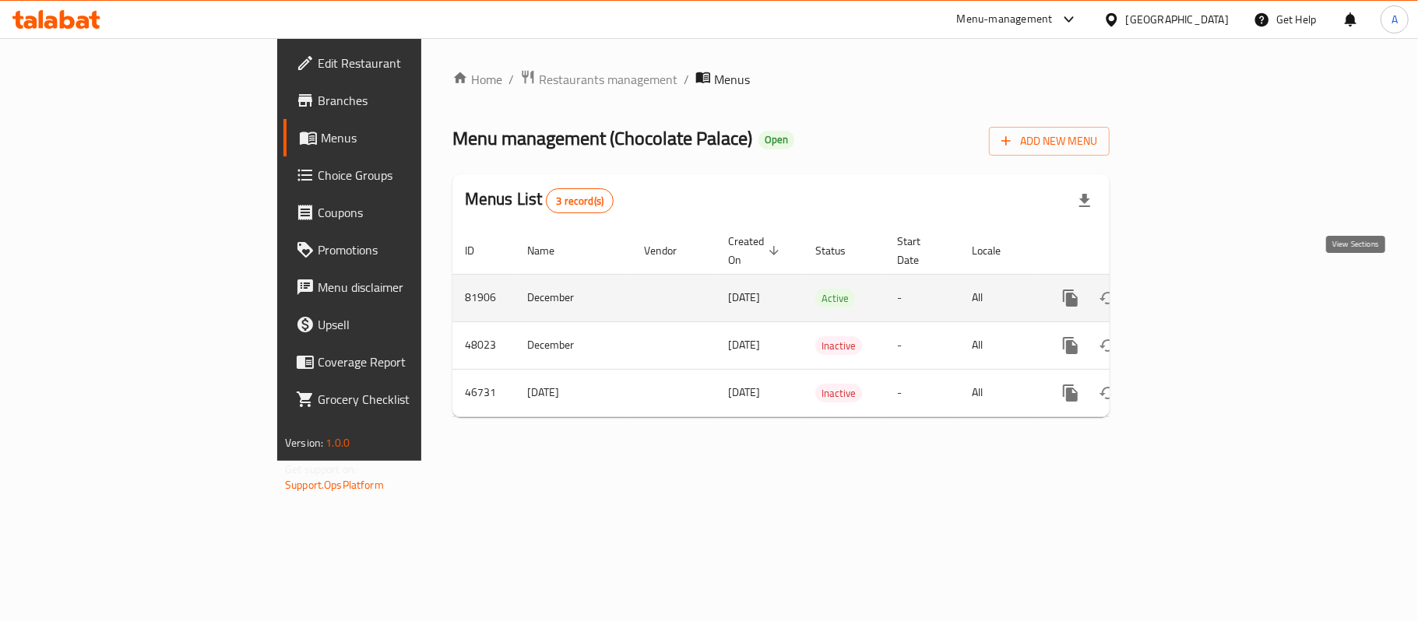
click at [1192, 289] on icon "enhanced table" at bounding box center [1182, 298] width 19 height 19
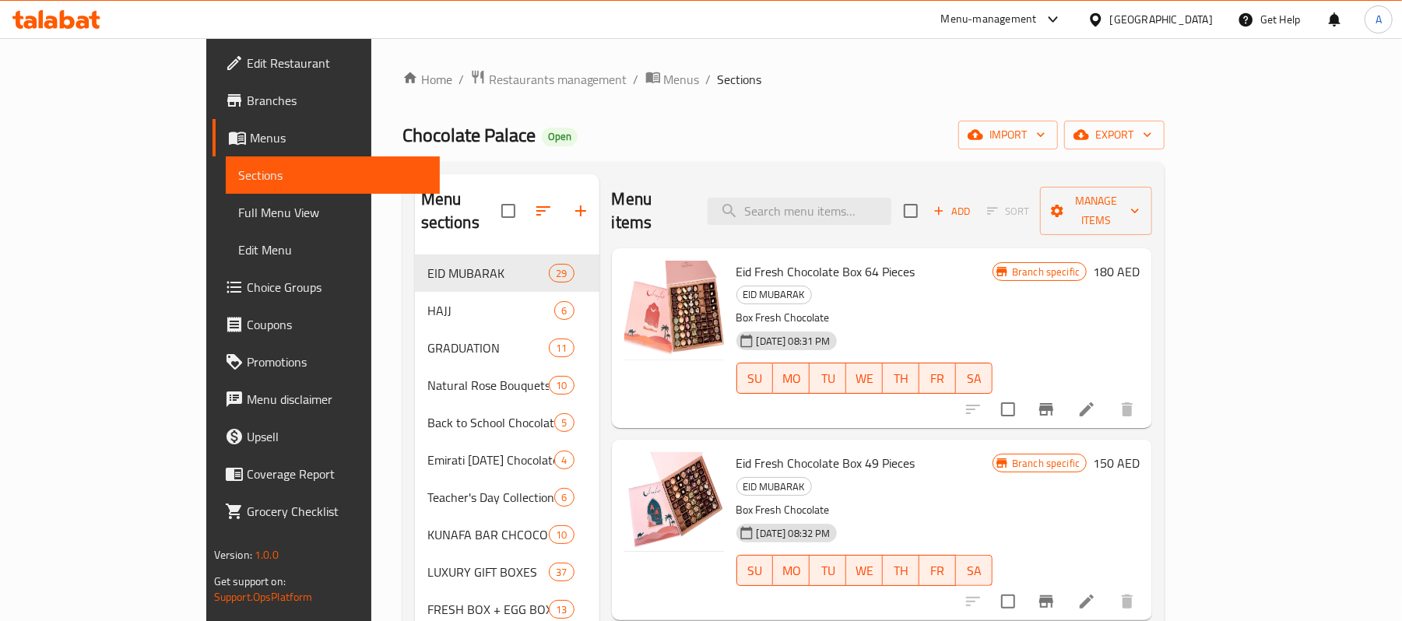
click at [823, 198] on input "search" at bounding box center [800, 211] width 184 height 27
paste input "Half A Kilo Of Wrapped Hazelnut Dates"
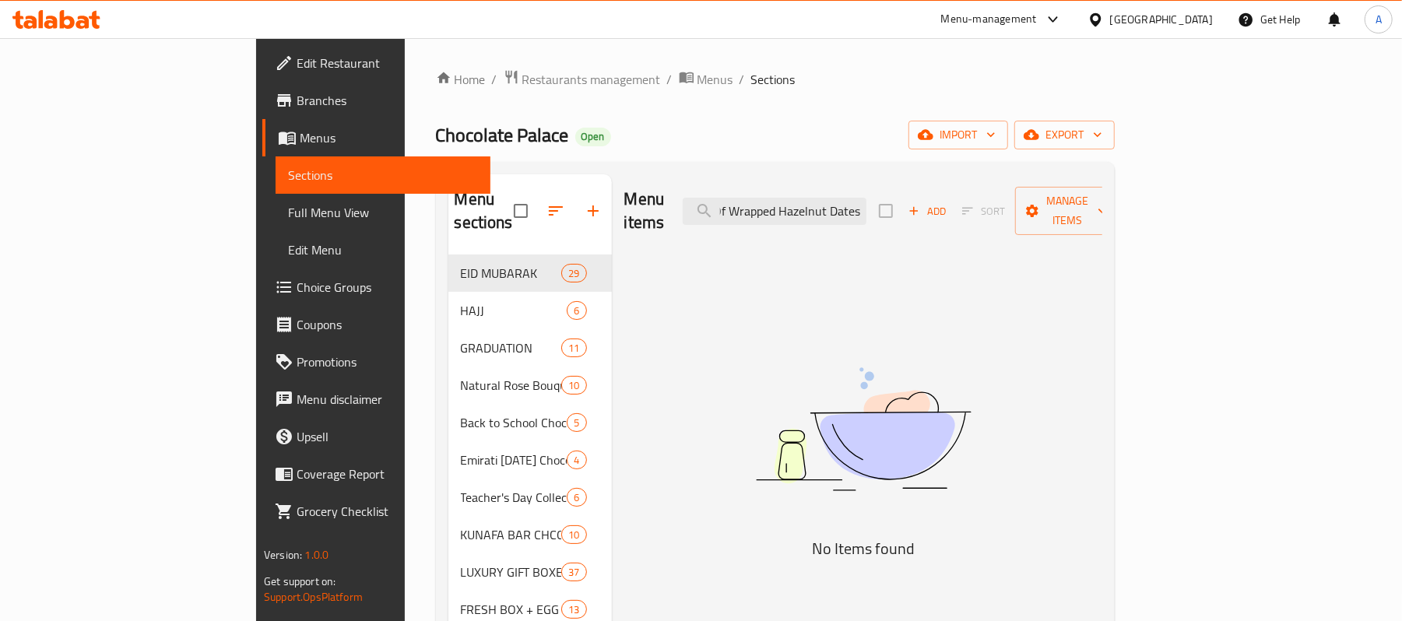
scroll to position [0, 63]
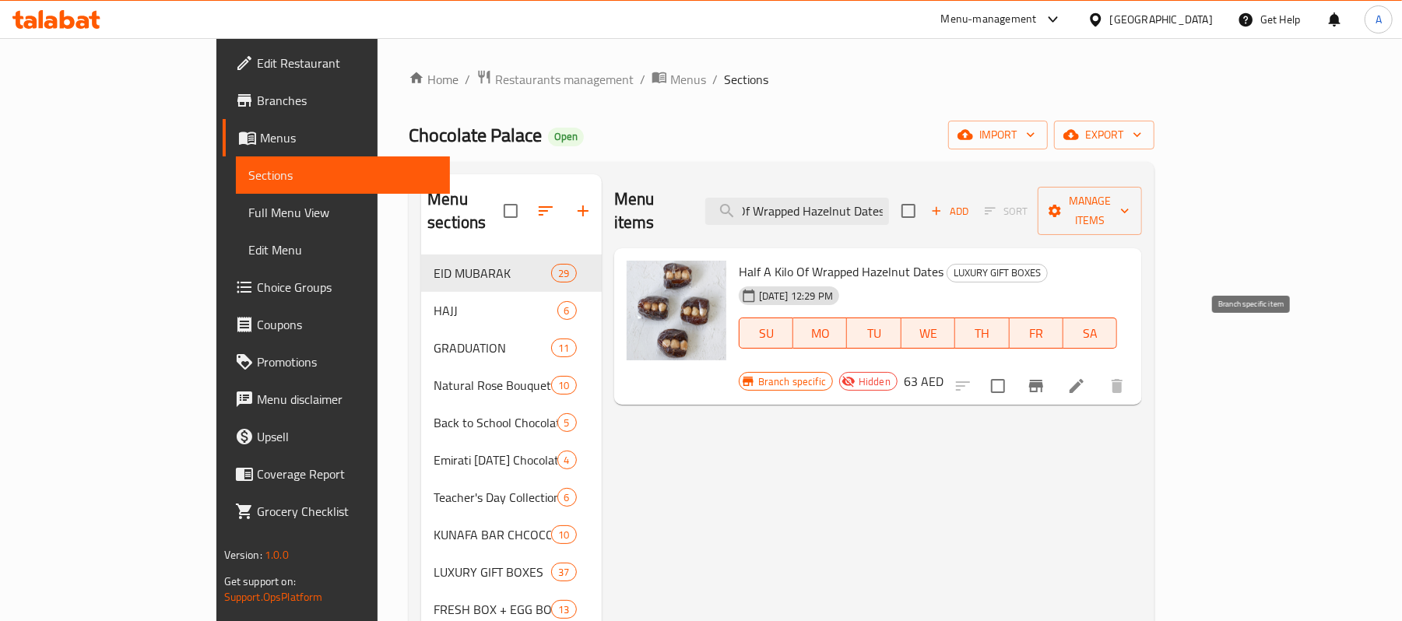
type input "Half A Kilo Of Wrapped Hazelnut Dates"
click at [1045, 377] on icon "Branch-specific-item" at bounding box center [1036, 386] width 19 height 19
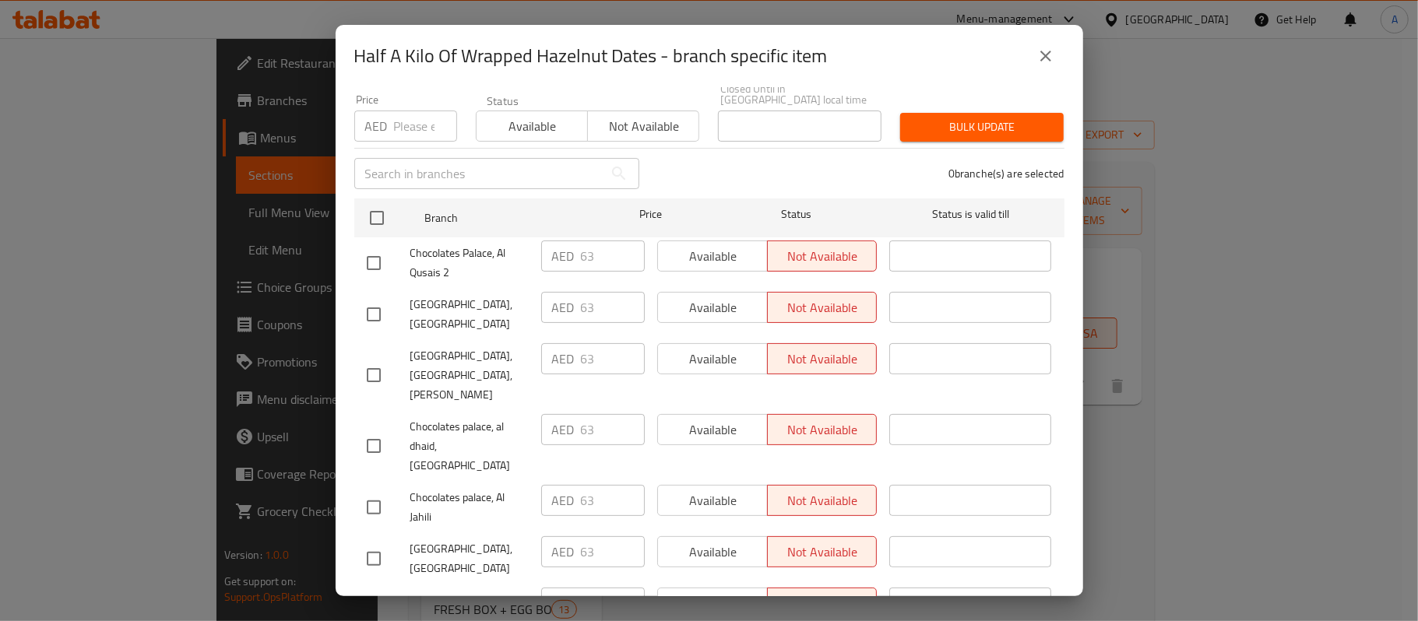
scroll to position [293, 0]
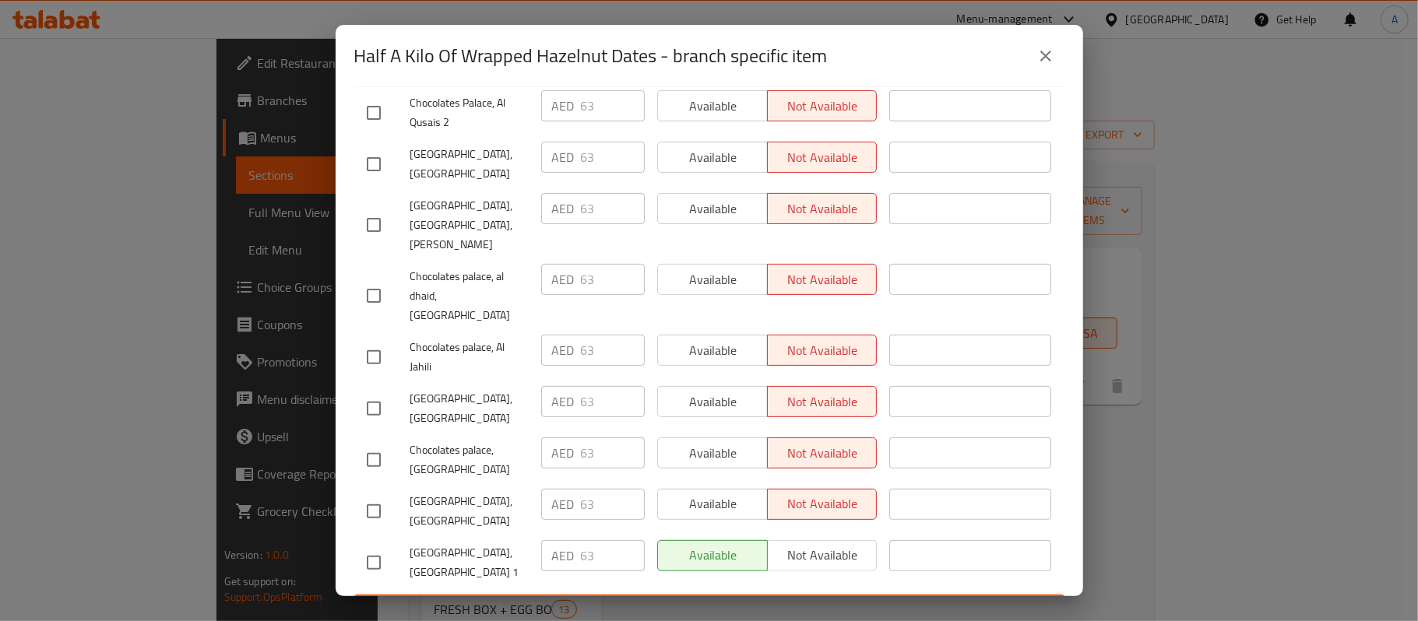
click at [384, 546] on input "checkbox" at bounding box center [373, 562] width 33 height 33
checkbox input "true"
click at [581, 540] on input "63" at bounding box center [613, 555] width 64 height 31
type input "126"
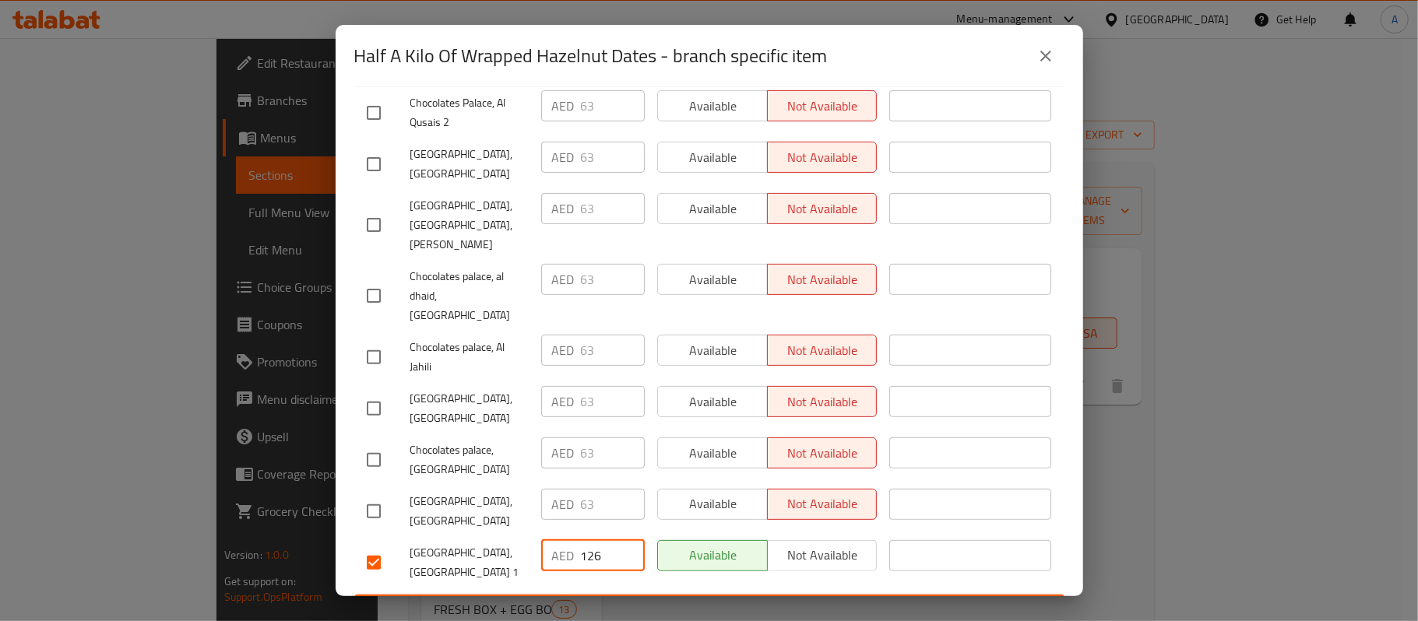
click at [633, 595] on button "Save" at bounding box center [709, 609] width 710 height 29
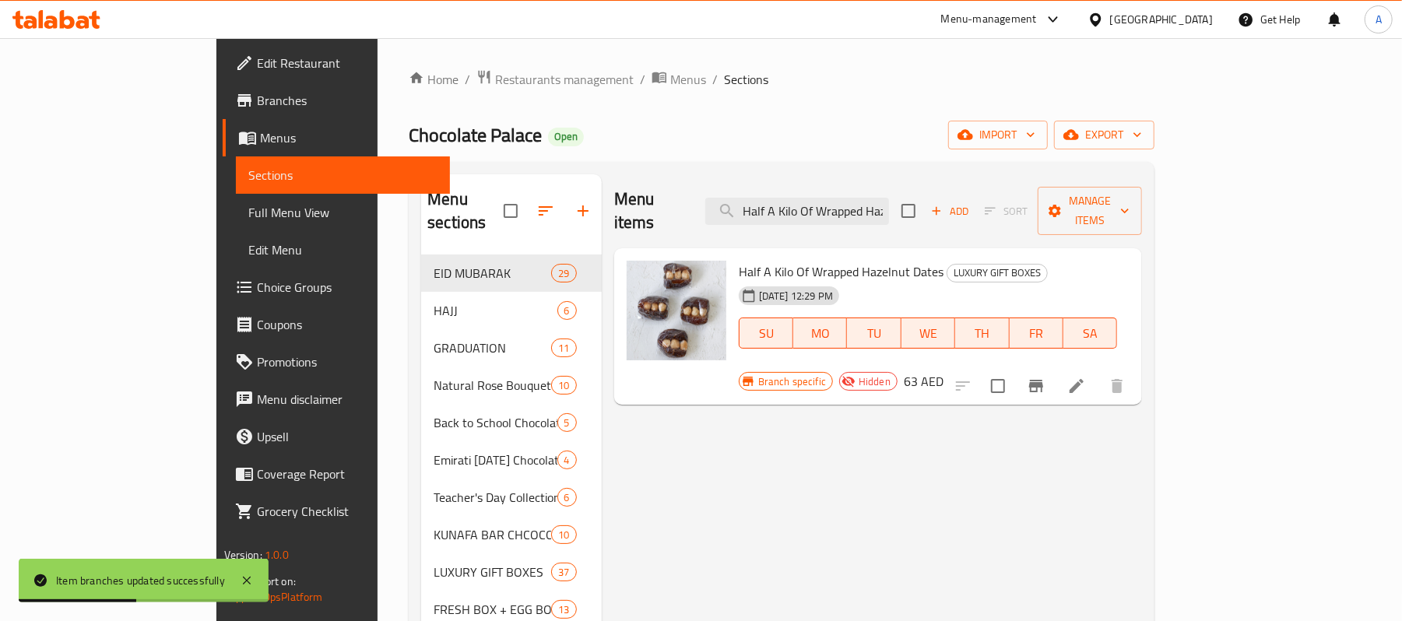
click at [1045, 377] on icon "Branch-specific-item" at bounding box center [1036, 386] width 19 height 19
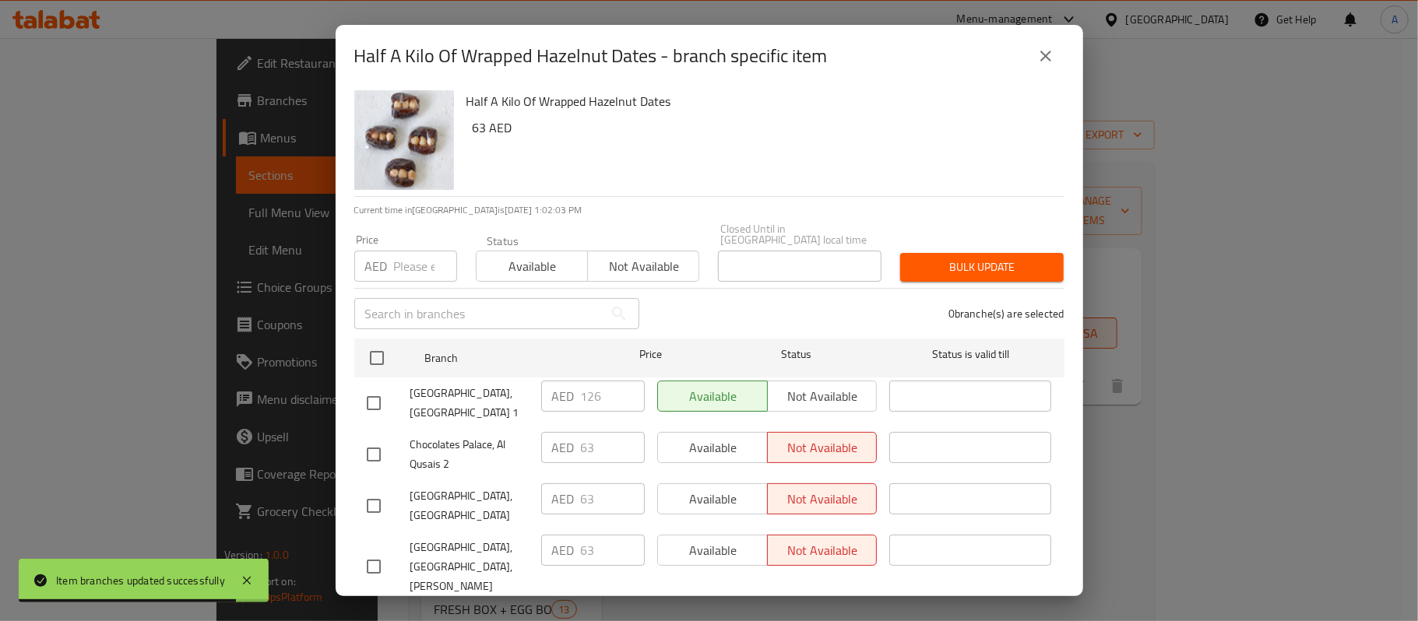
scroll to position [0, 0]
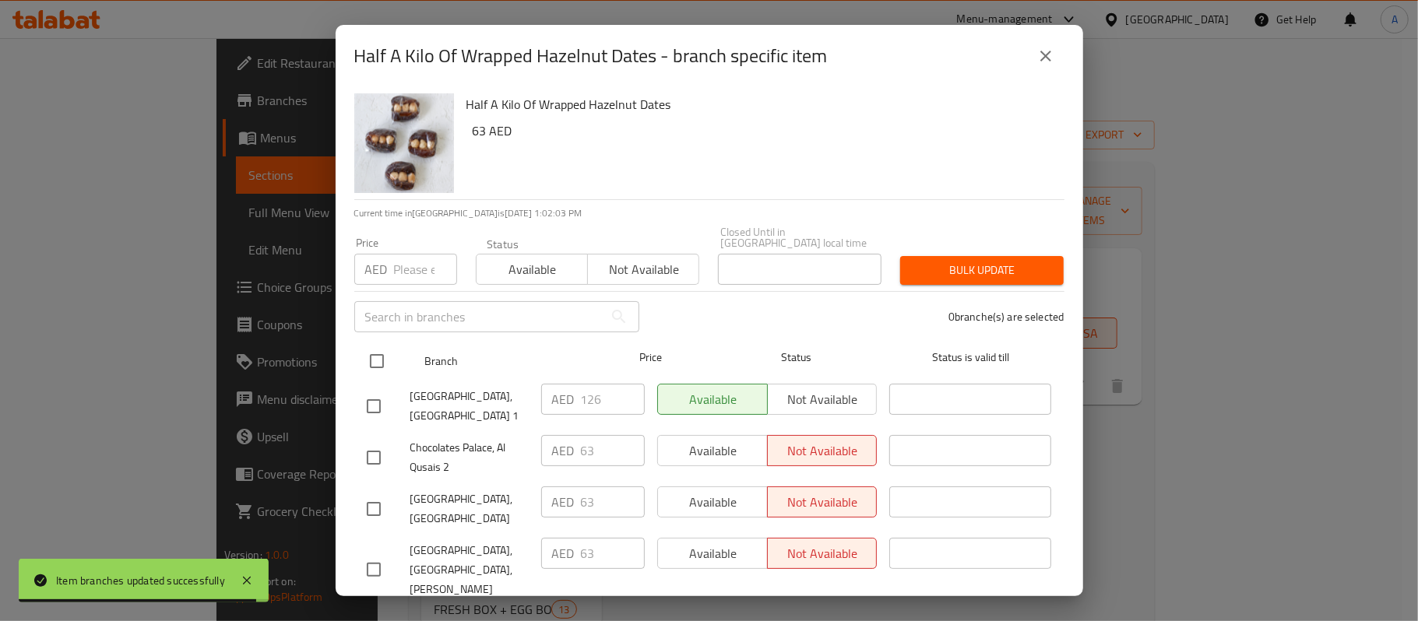
click at [393, 368] on div at bounding box center [389, 361] width 58 height 45
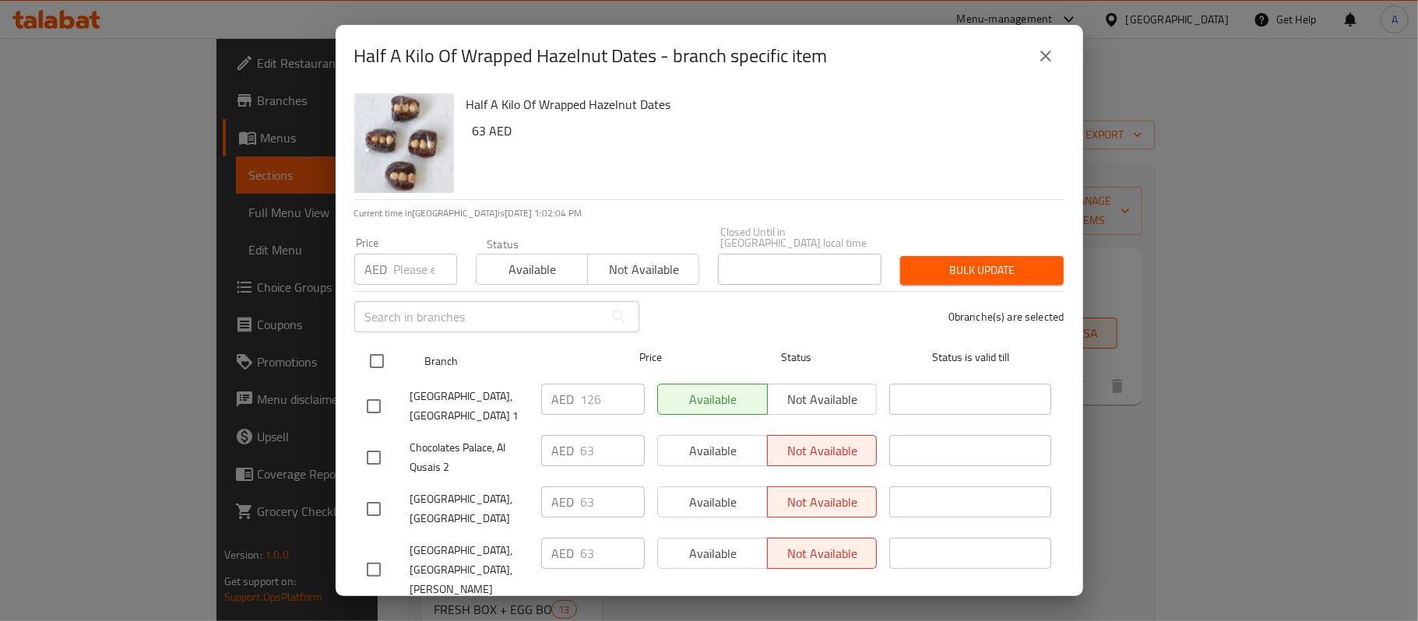
click at [385, 358] on input "checkbox" at bounding box center [376, 361] width 33 height 33
checkbox input "true"
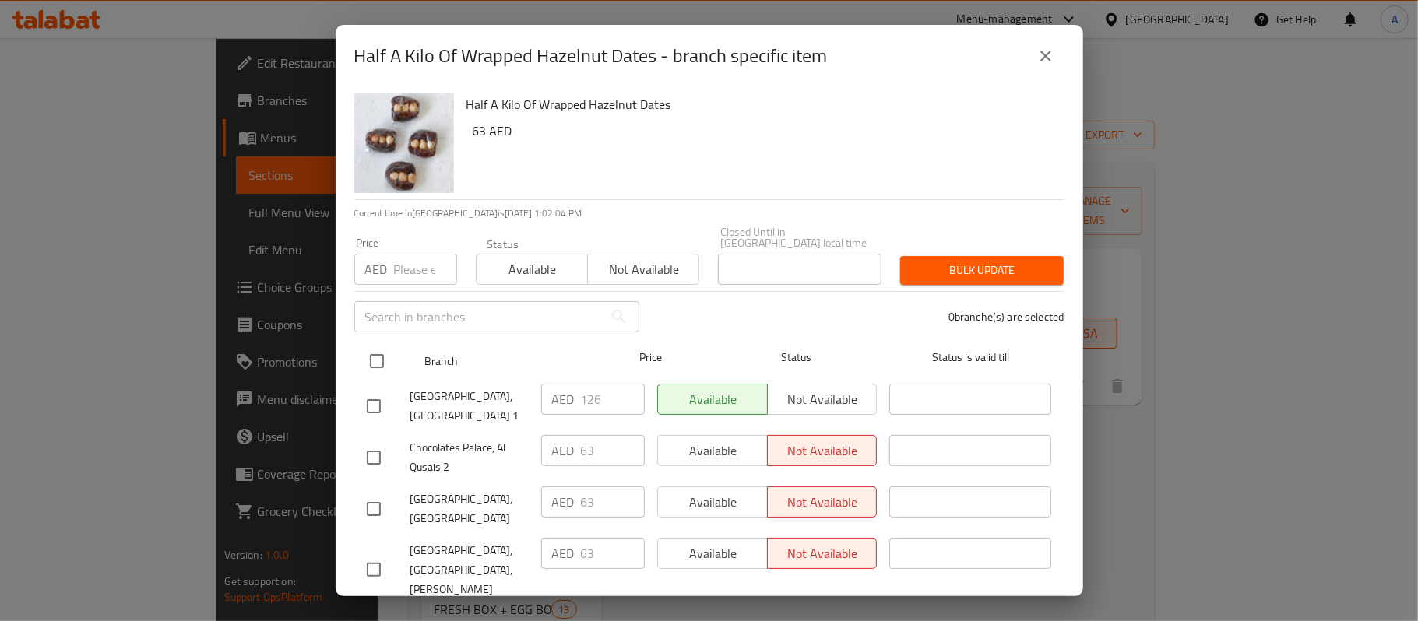
checkbox input "true"
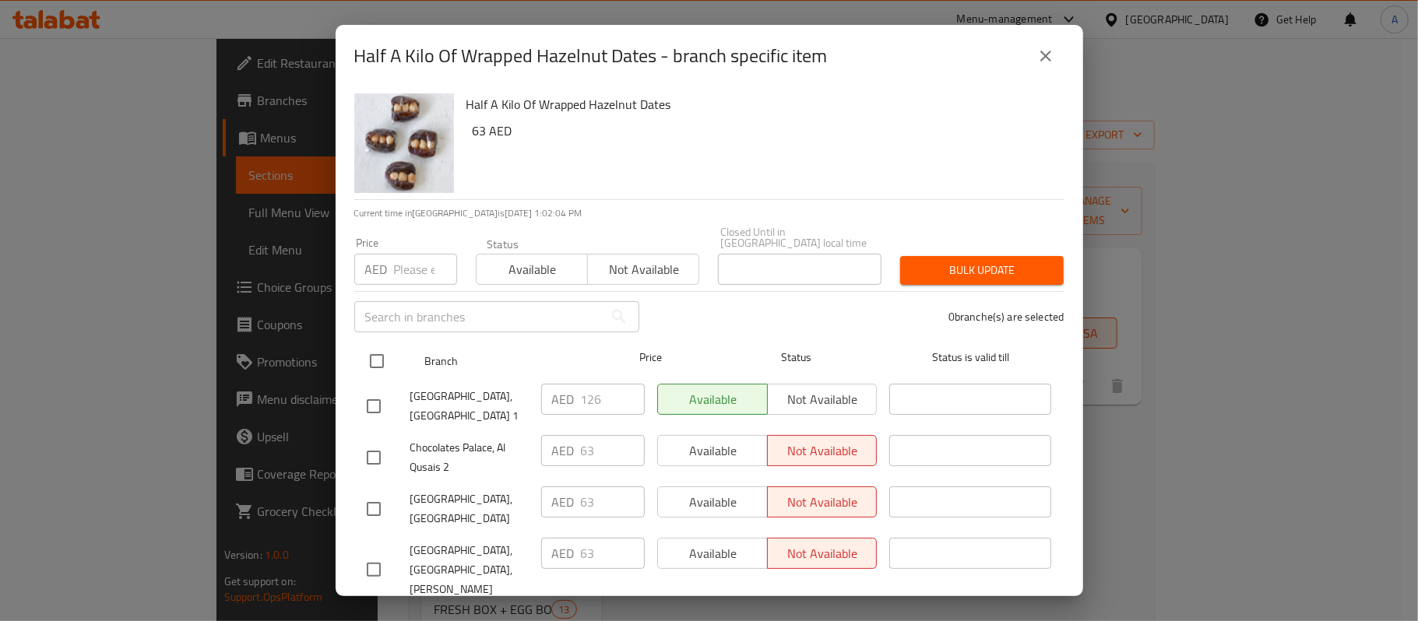
checkbox input "true"
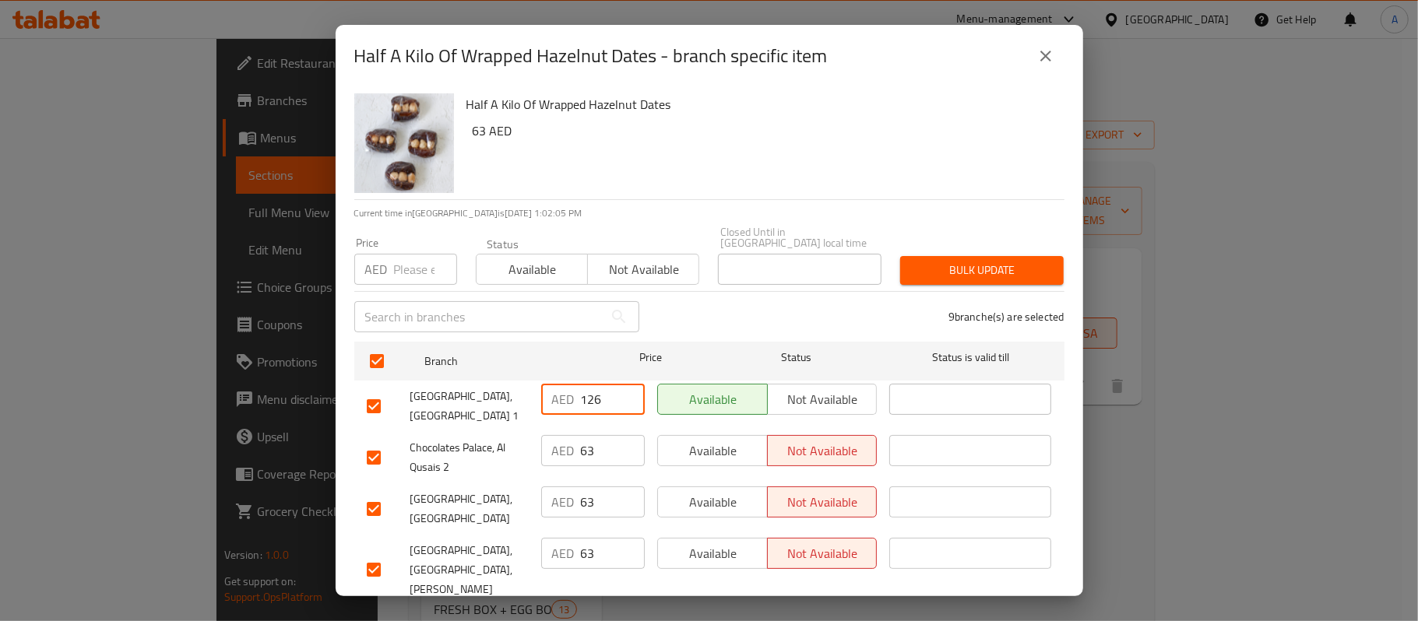
drag, startPoint x: 606, startPoint y: 402, endPoint x: 518, endPoint y: 399, distance: 87.2
click at [518, 399] on div "Chocolates palace, Al Khawaneej 1 AED 126 ​ Available Not available ​" at bounding box center [708, 407] width 697 height 58
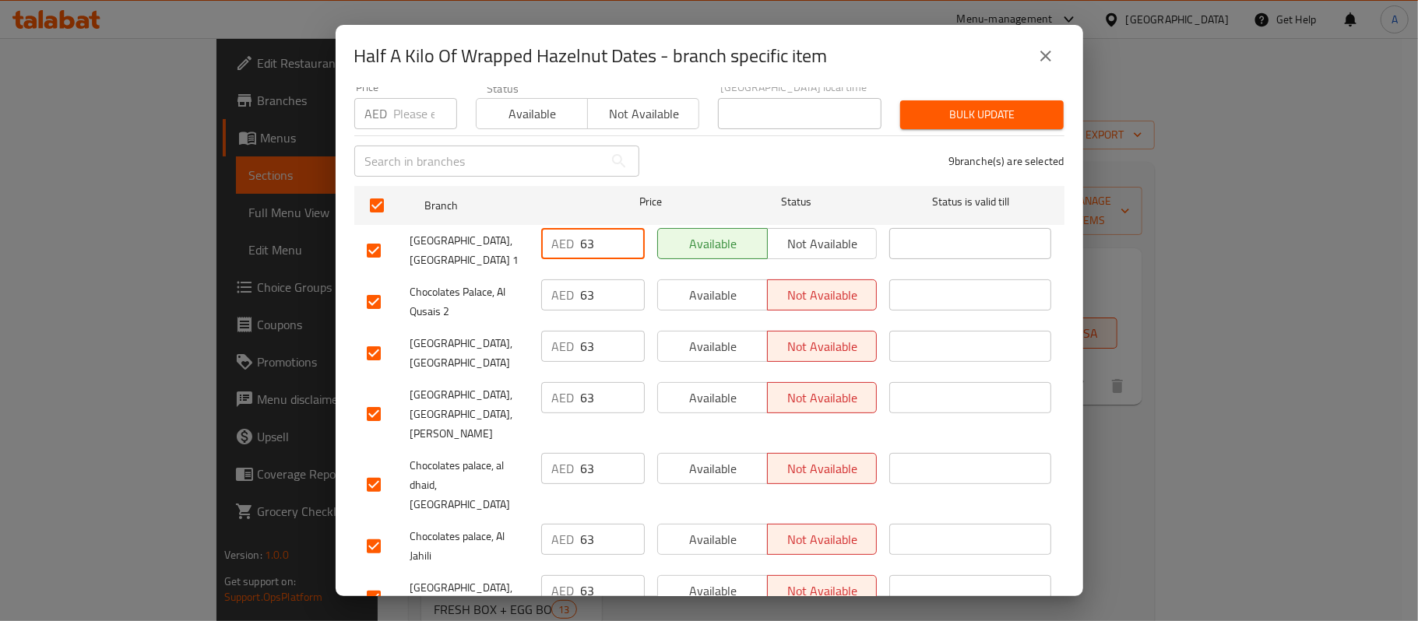
scroll to position [293, 0]
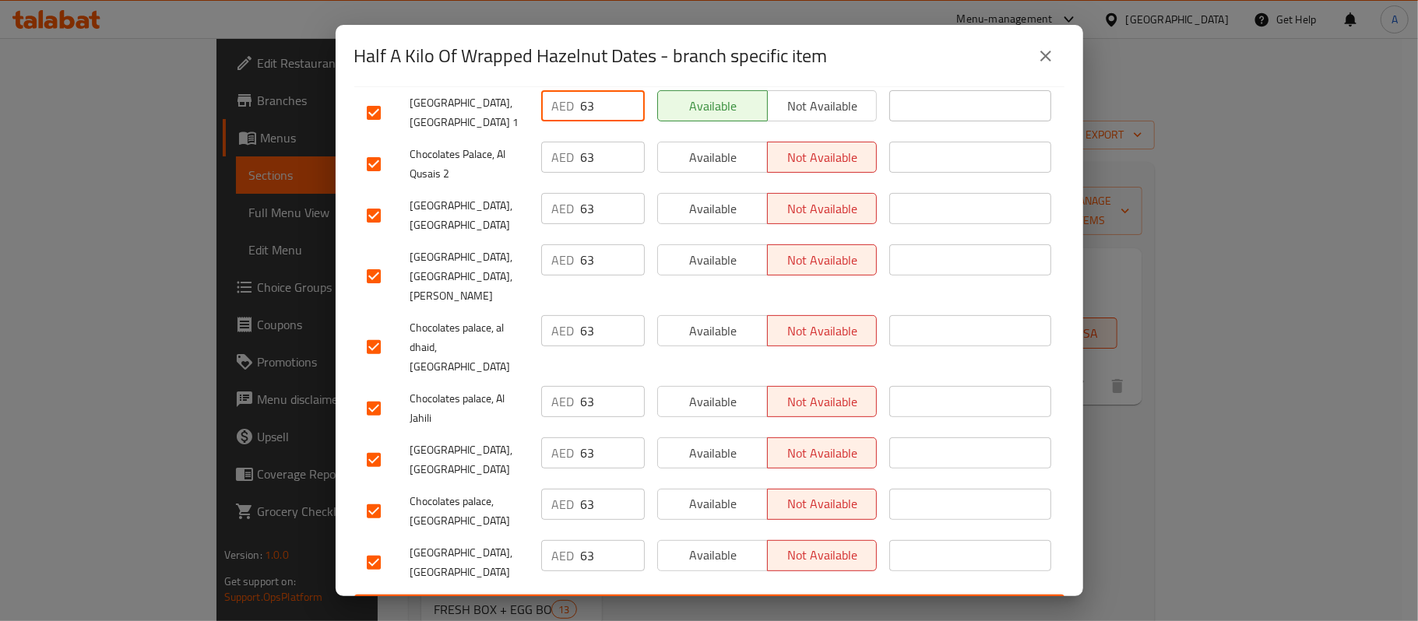
type input "63"
click at [673, 599] on span "Save" at bounding box center [709, 608] width 685 height 19
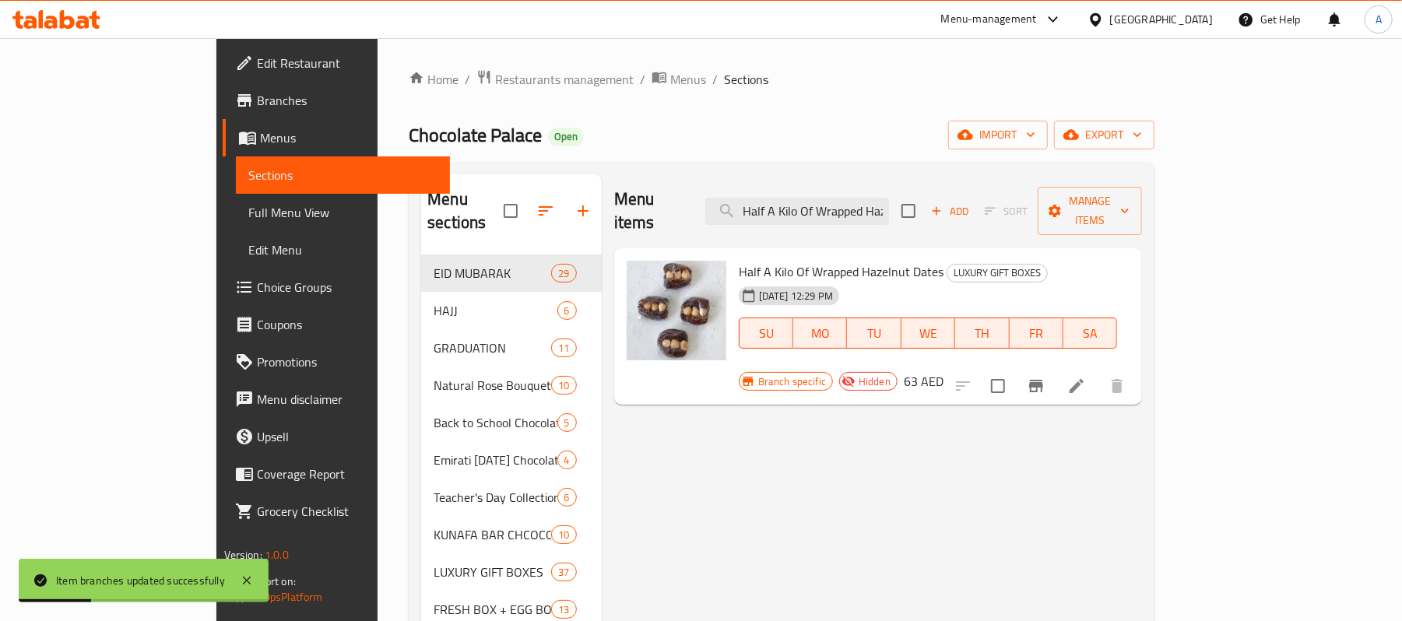
click at [1045, 377] on icon "Branch-specific-item" at bounding box center [1036, 386] width 19 height 19
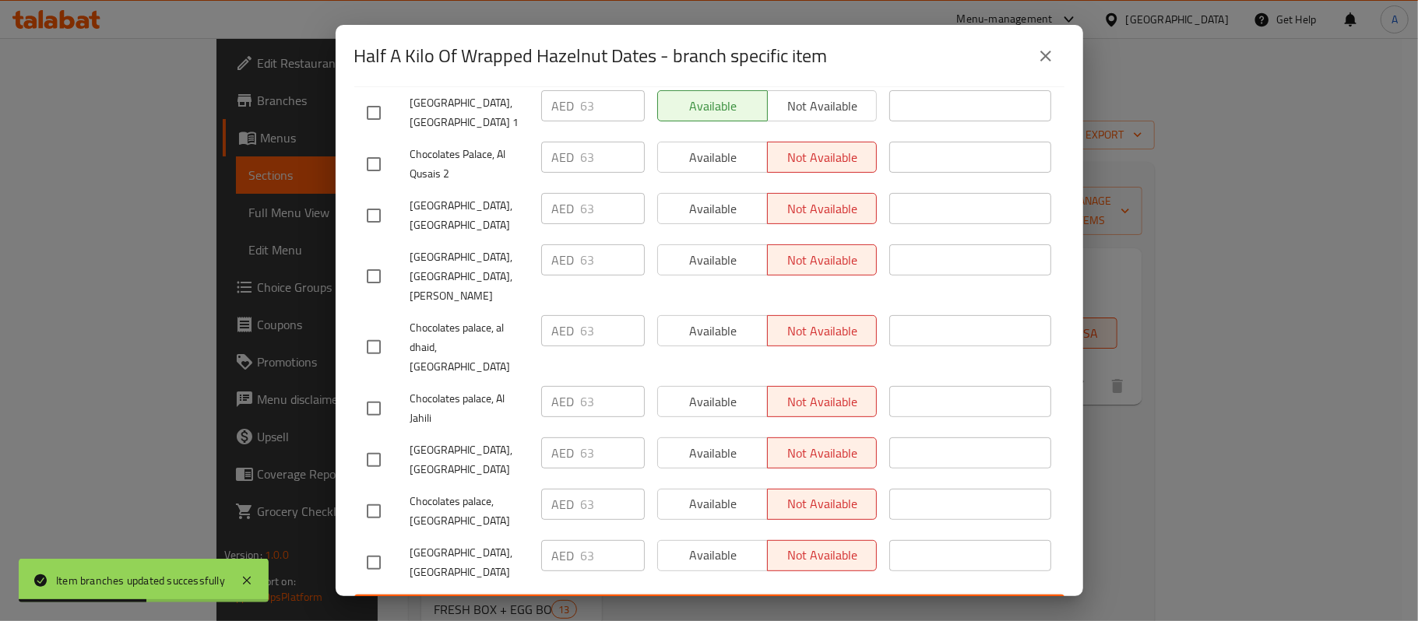
click at [671, 595] on button "Save" at bounding box center [709, 609] width 710 height 29
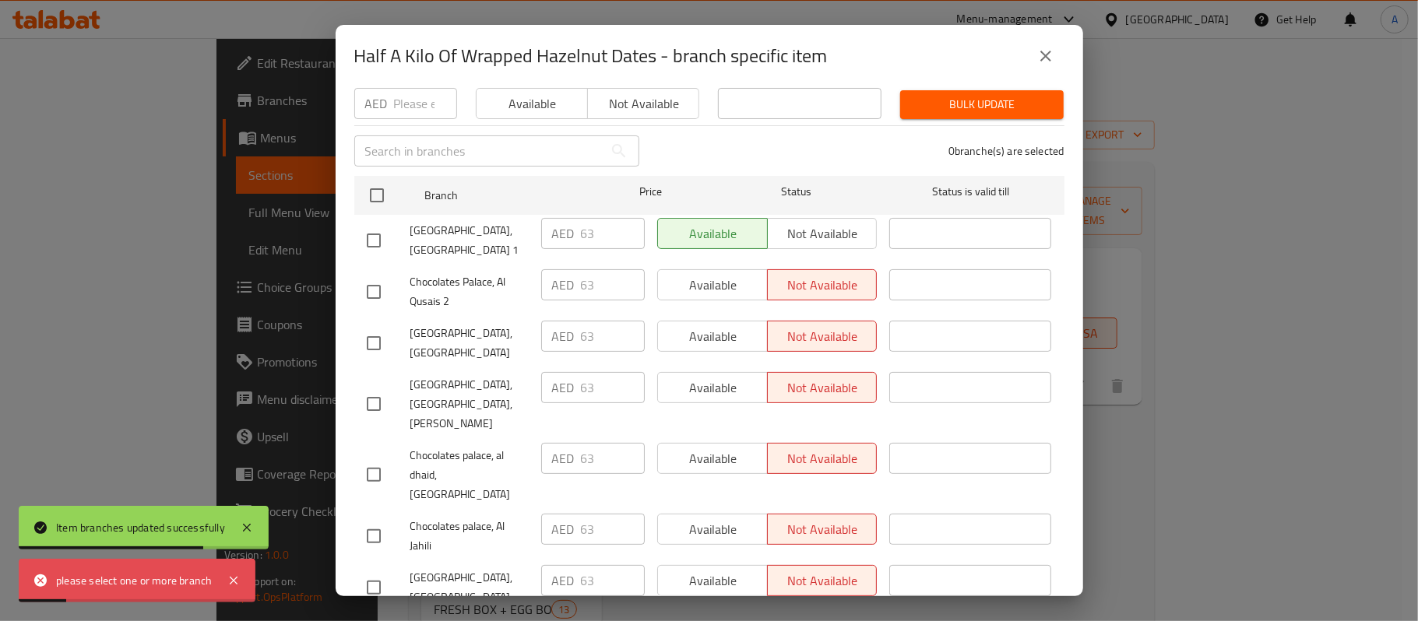
scroll to position [0, 0]
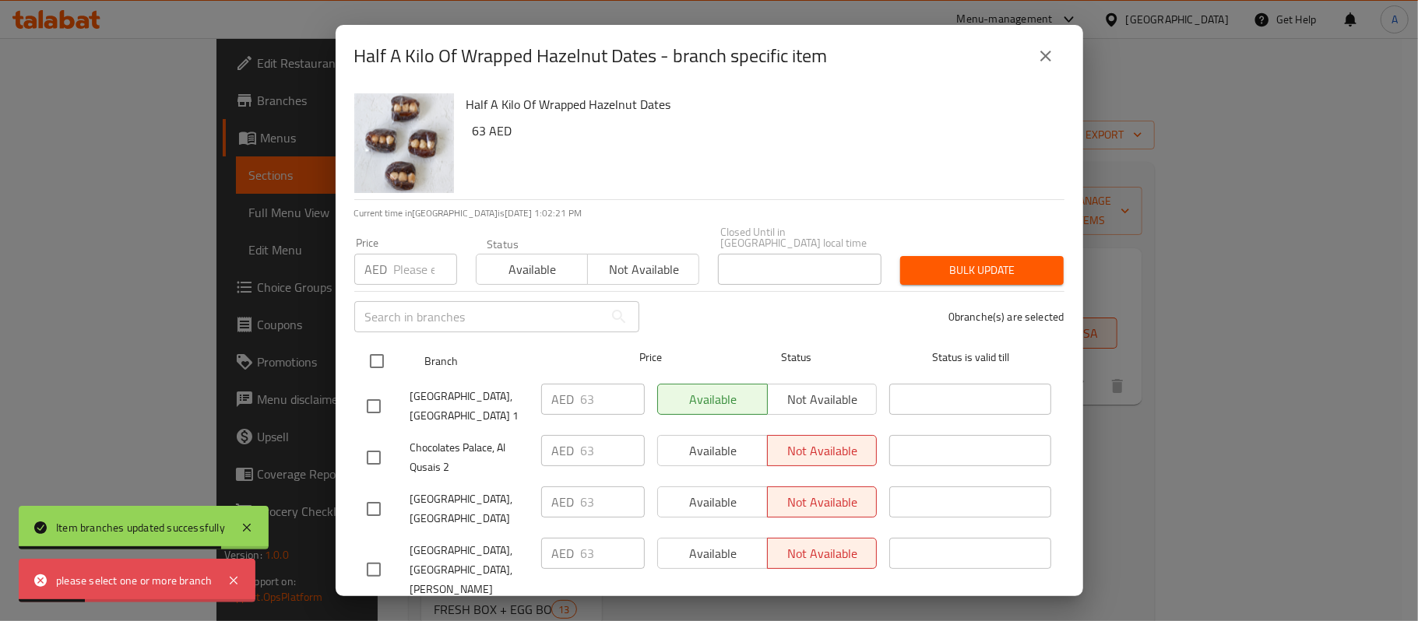
click at [383, 359] on input "checkbox" at bounding box center [376, 361] width 33 height 33
checkbox input "true"
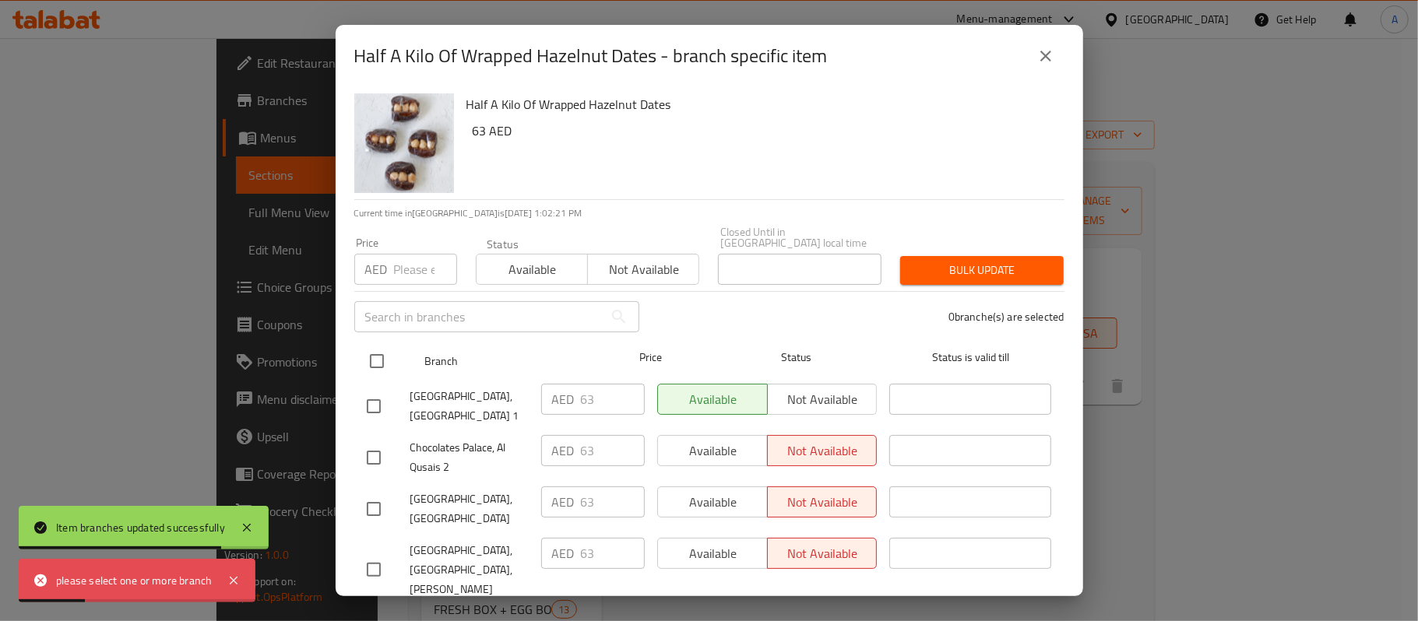
checkbox input "true"
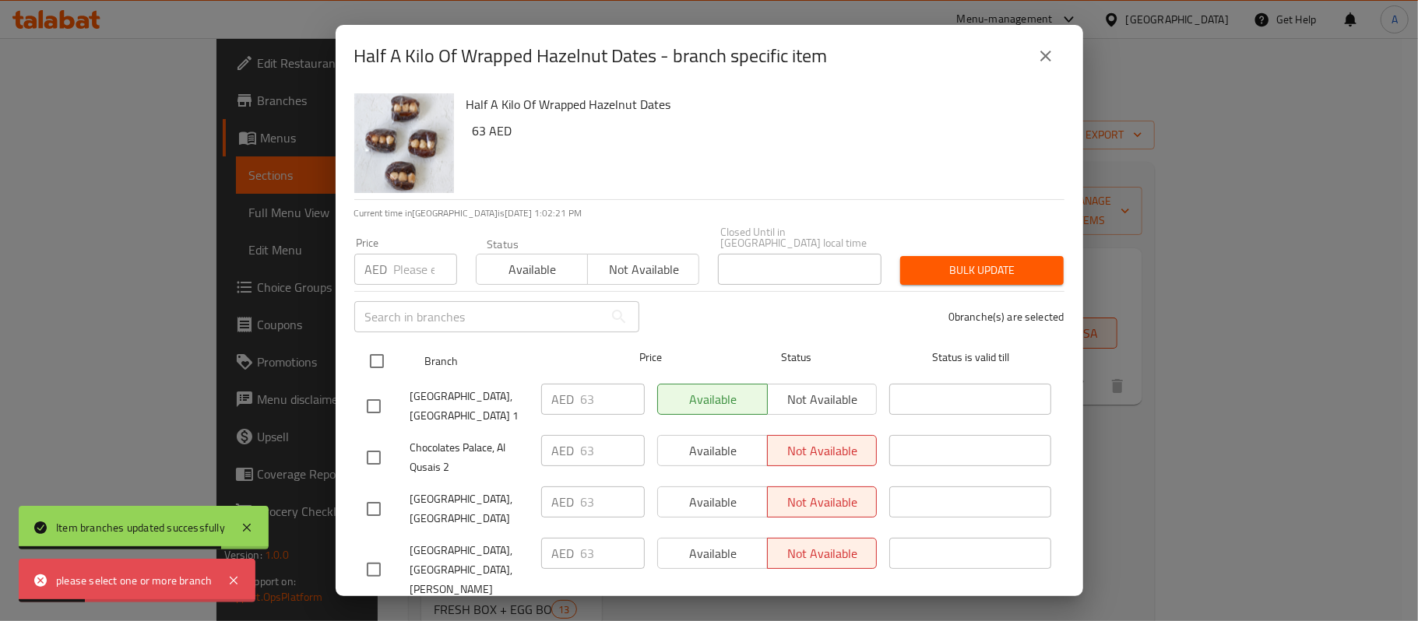
checkbox input "true"
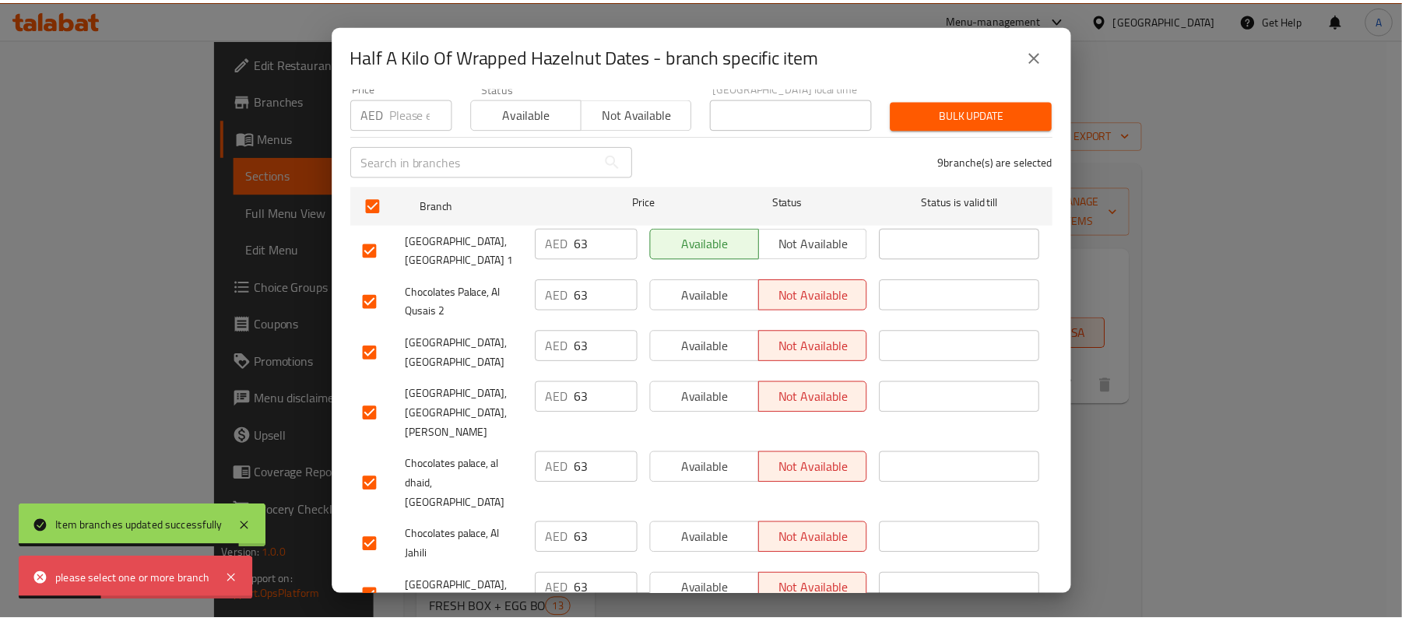
scroll to position [293, 0]
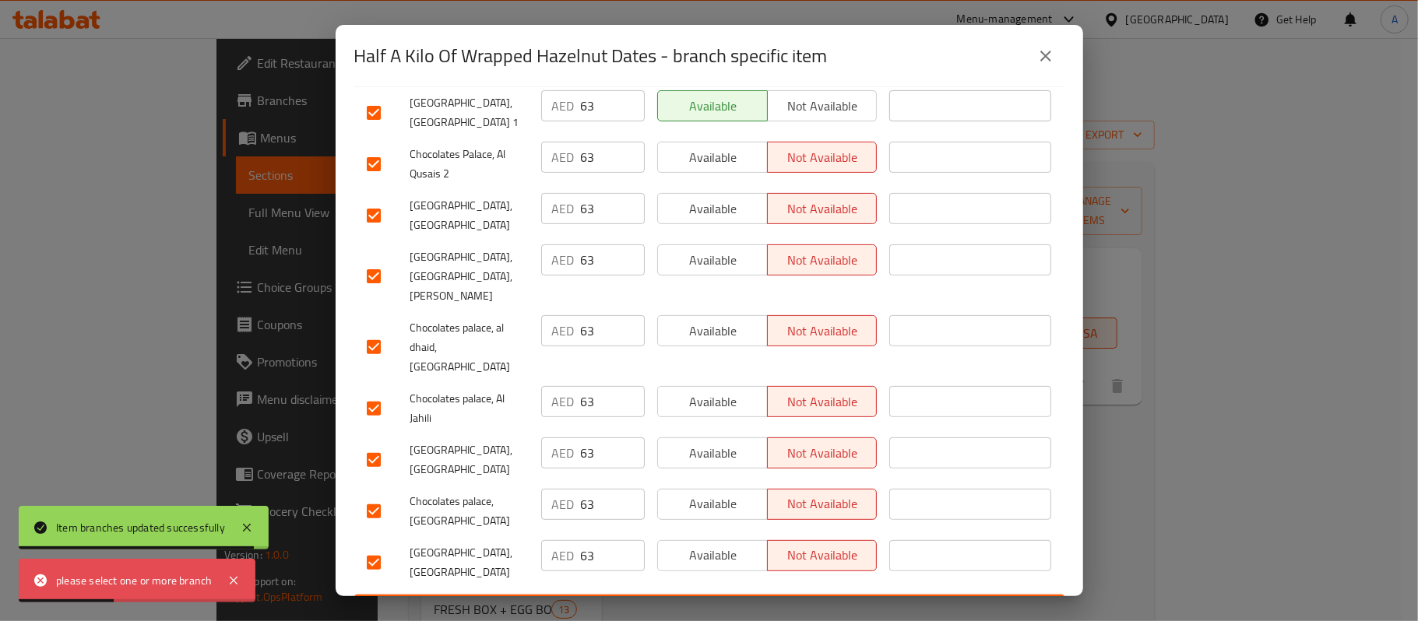
click at [645, 599] on span "Save" at bounding box center [709, 608] width 685 height 19
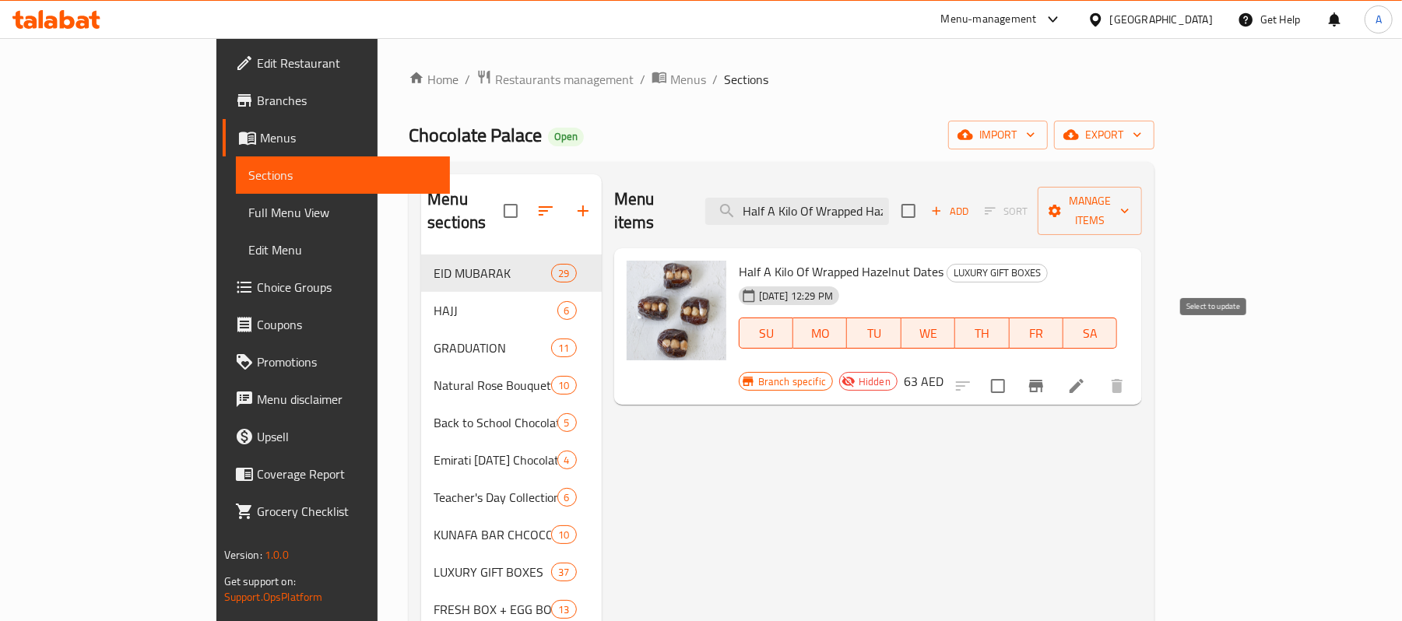
click at [1045, 377] on icon "Branch-specific-item" at bounding box center [1036, 386] width 19 height 19
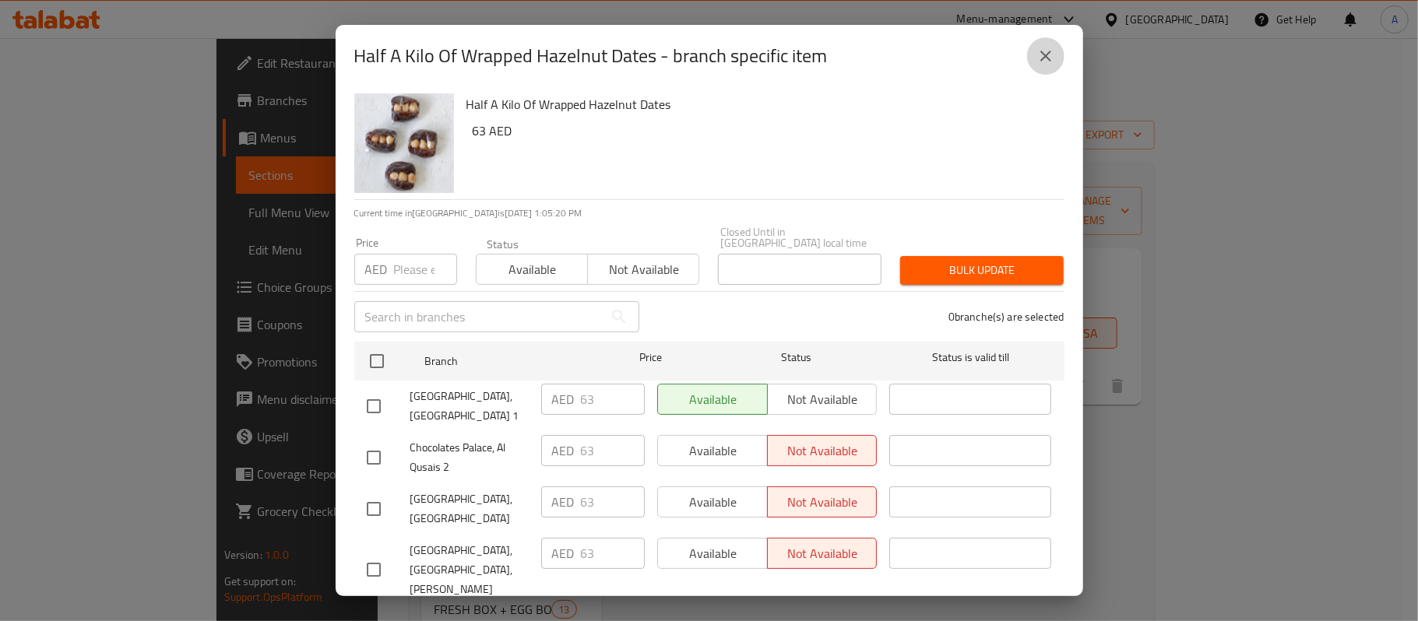
click at [1036, 64] on icon "close" at bounding box center [1045, 56] width 19 height 19
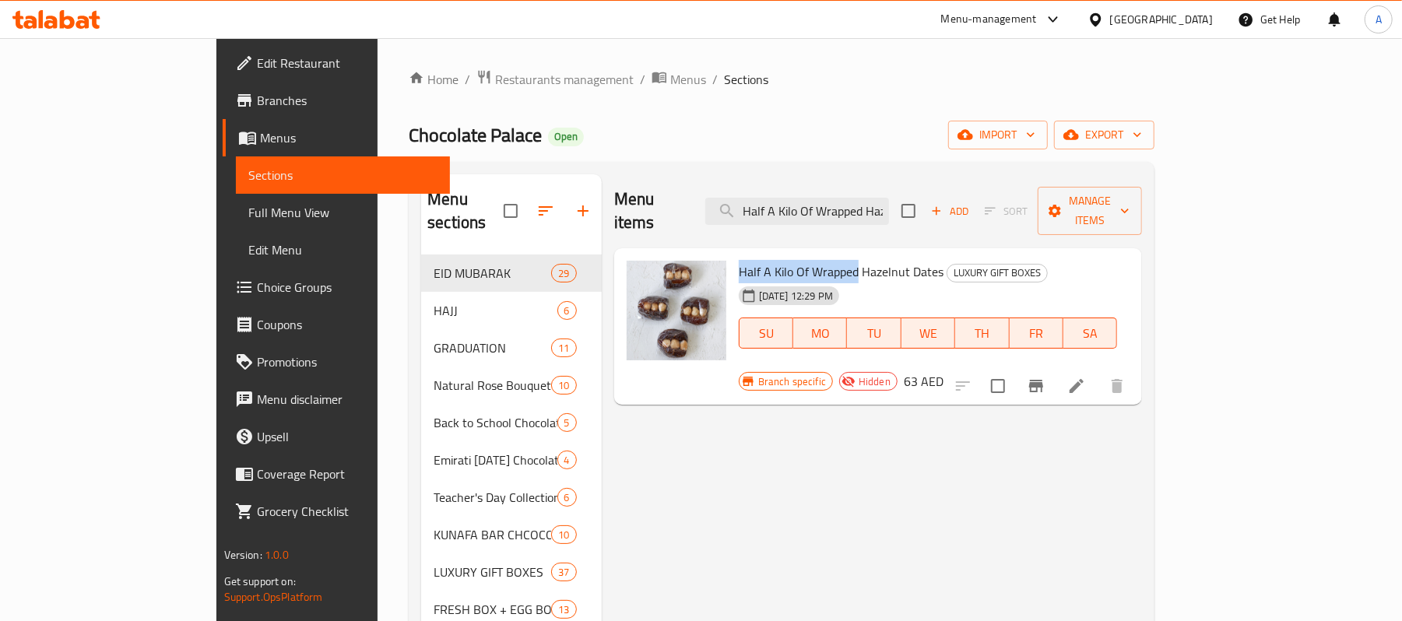
drag, startPoint x: 683, startPoint y: 252, endPoint x: 802, endPoint y: 256, distance: 118.4
click at [802, 260] on span "Half A Kilo Of Wrapped Hazelnut Dates" at bounding box center [841, 271] width 205 height 23
copy span "Half A Kilo Of Wrapped"
click at [856, 210] on input "Half A Kilo Of Wrapped Hazelnut Dates" at bounding box center [797, 211] width 184 height 27
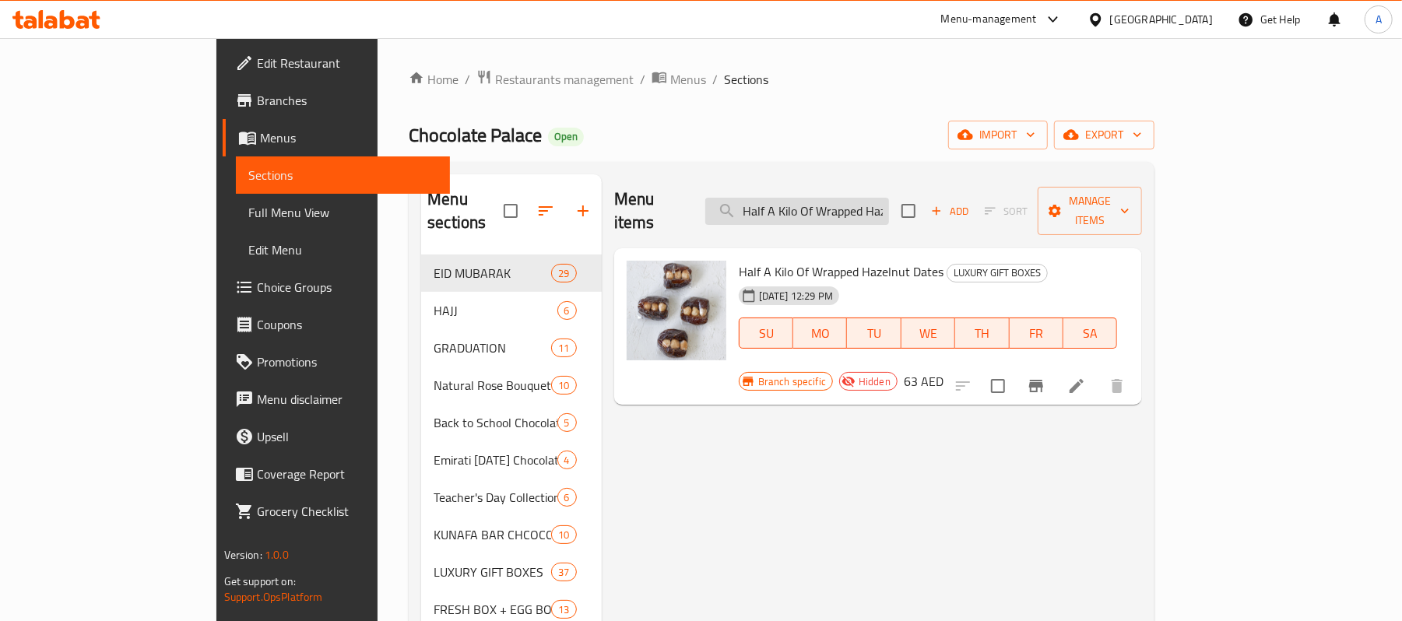
click at [856, 210] on input "Half A Kilo Of Wrapped Hazelnut Dates" at bounding box center [797, 211] width 184 height 27
paste input "search"
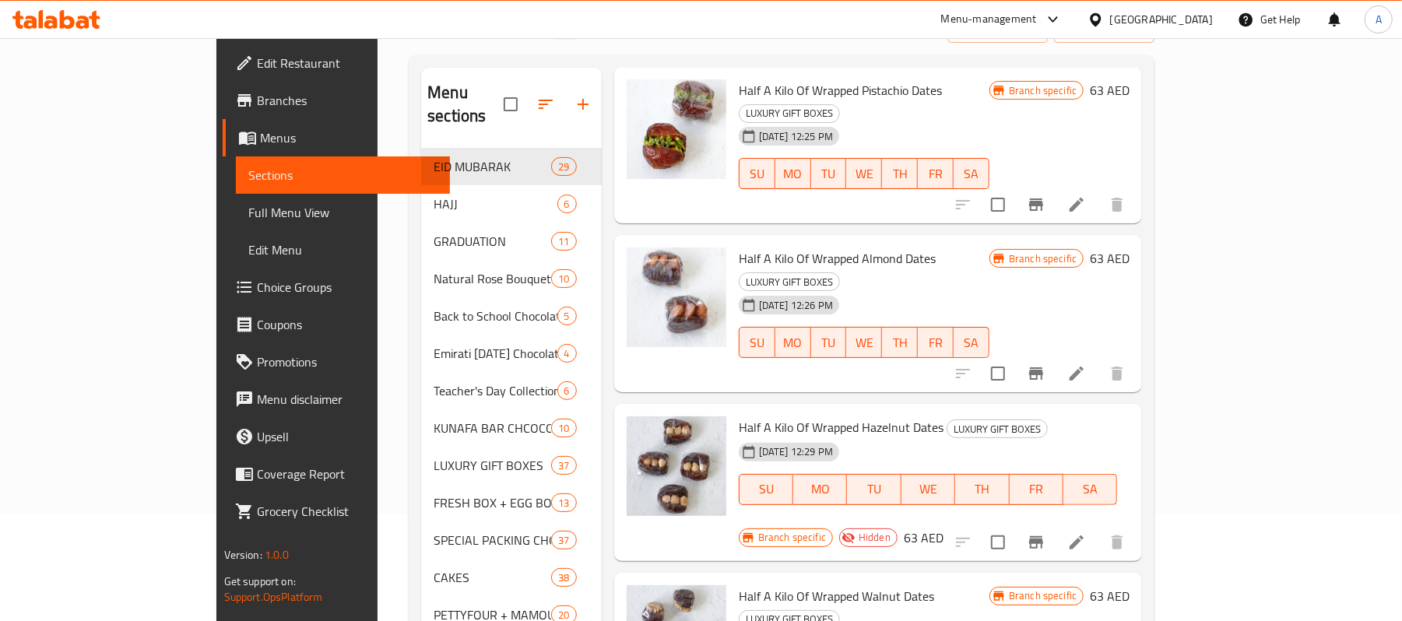
scroll to position [296, 0]
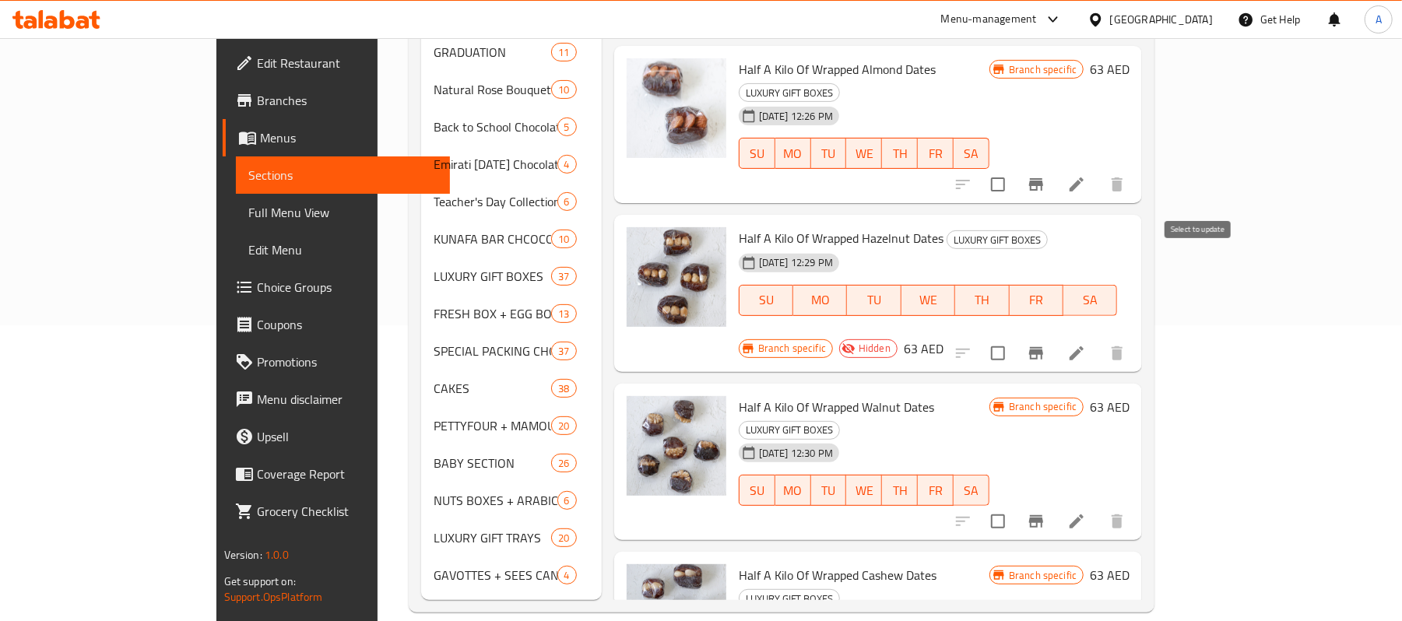
type input "Half A Kilo Of Wrapped"
click at [1014, 337] on input "checkbox" at bounding box center [998, 353] width 33 height 33
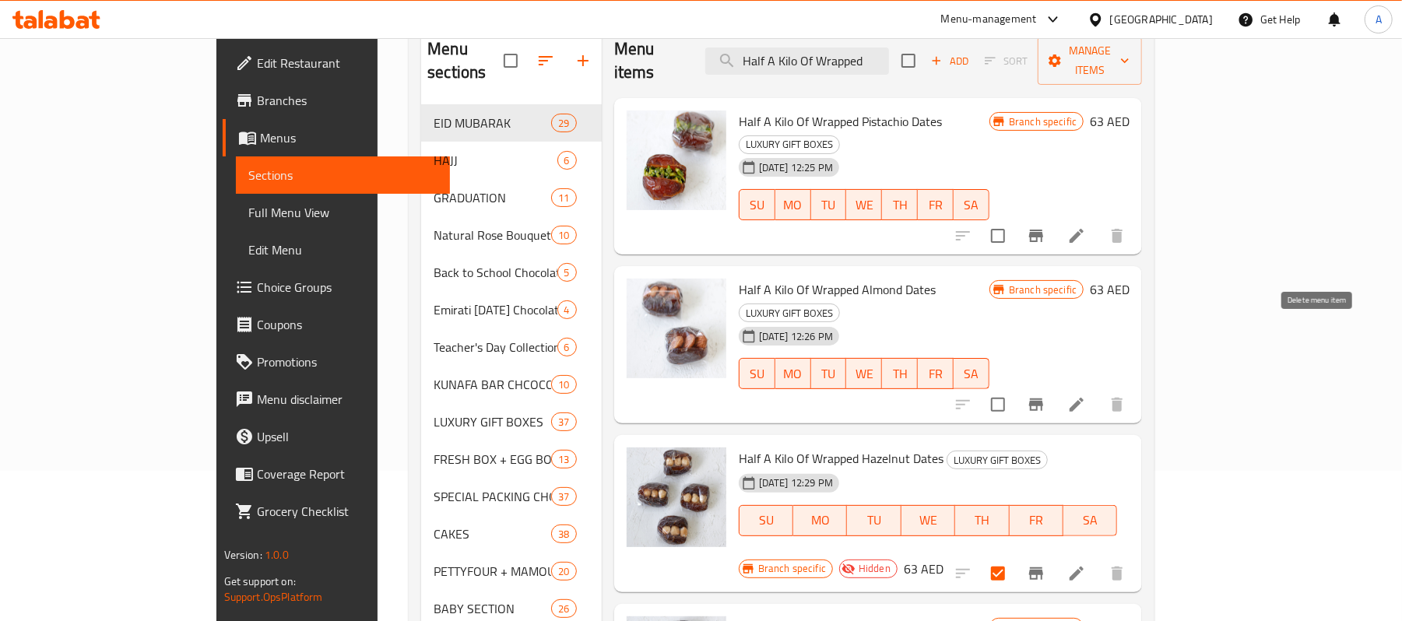
scroll to position [0, 0]
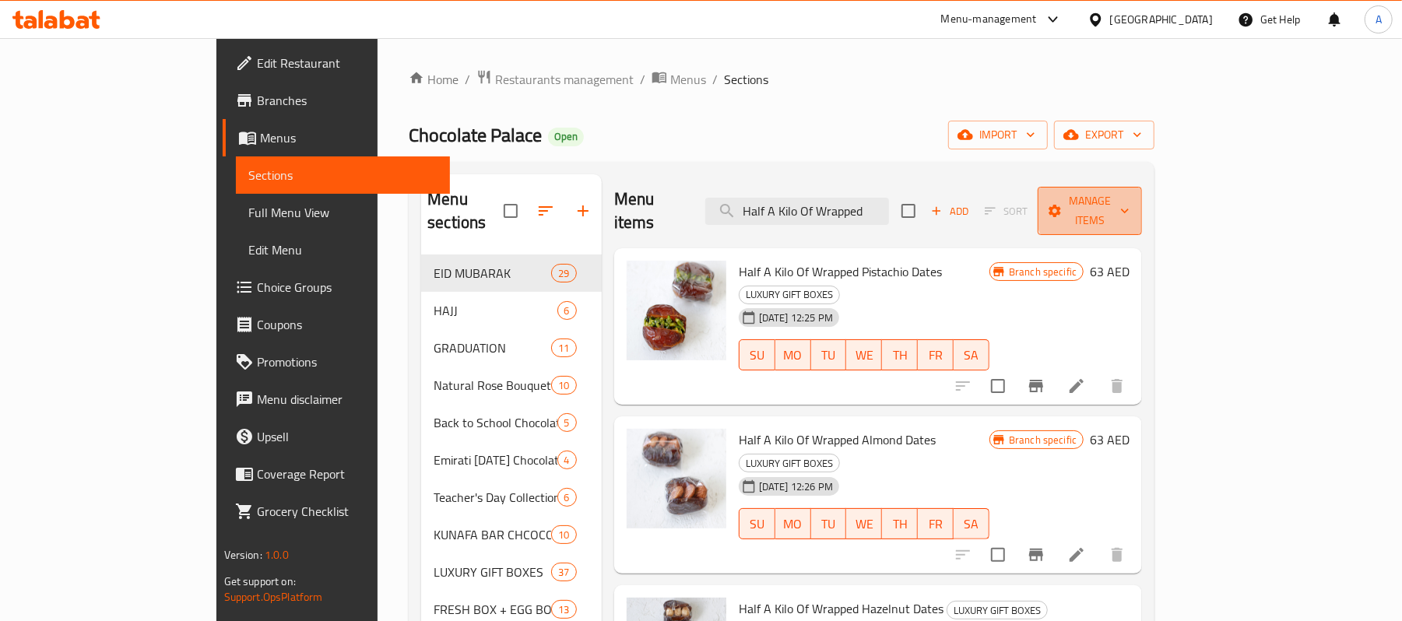
click at [1130, 206] on span "Manage items" at bounding box center [1089, 210] width 79 height 39
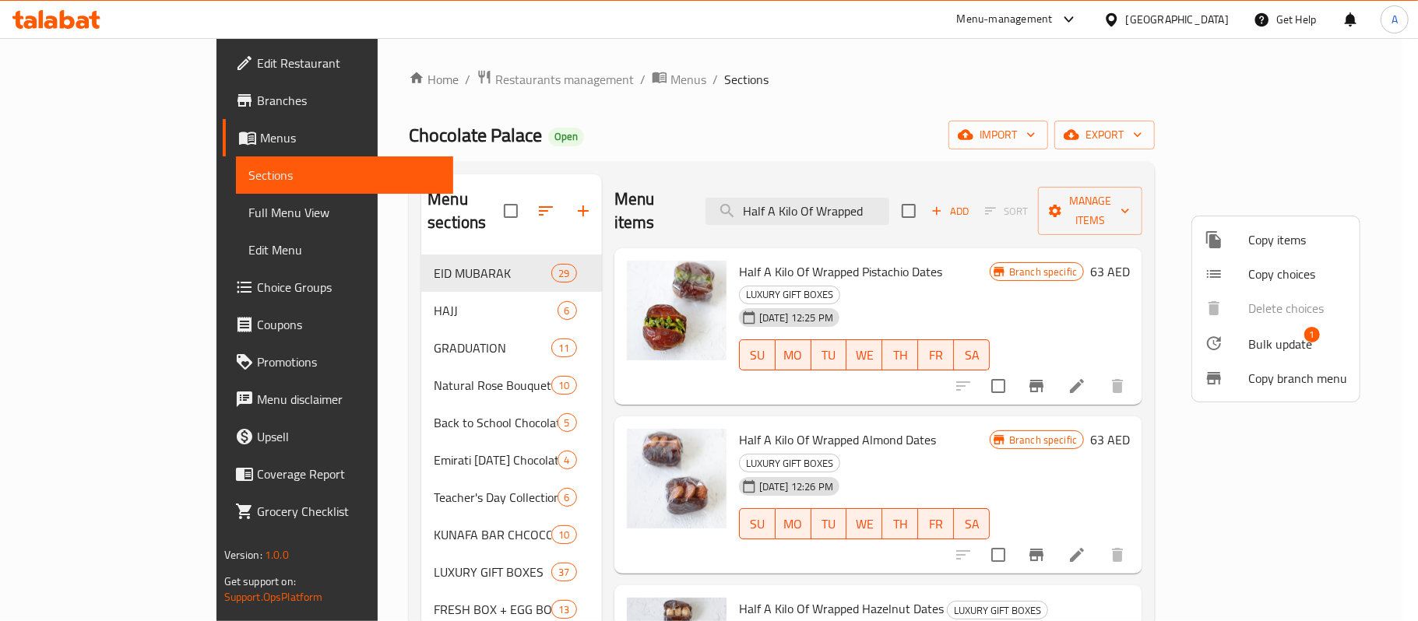
click at [1268, 341] on span "Bulk update" at bounding box center [1280, 344] width 64 height 19
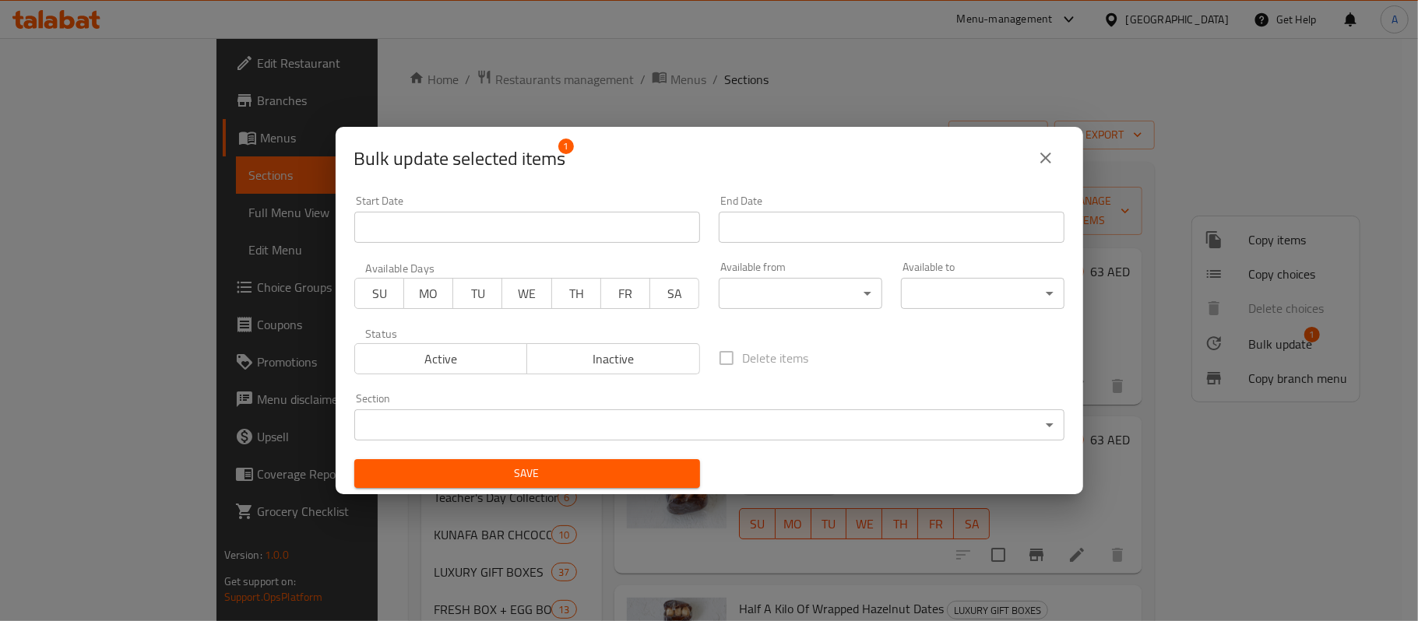
click at [446, 363] on span "Active" at bounding box center [441, 359] width 160 height 23
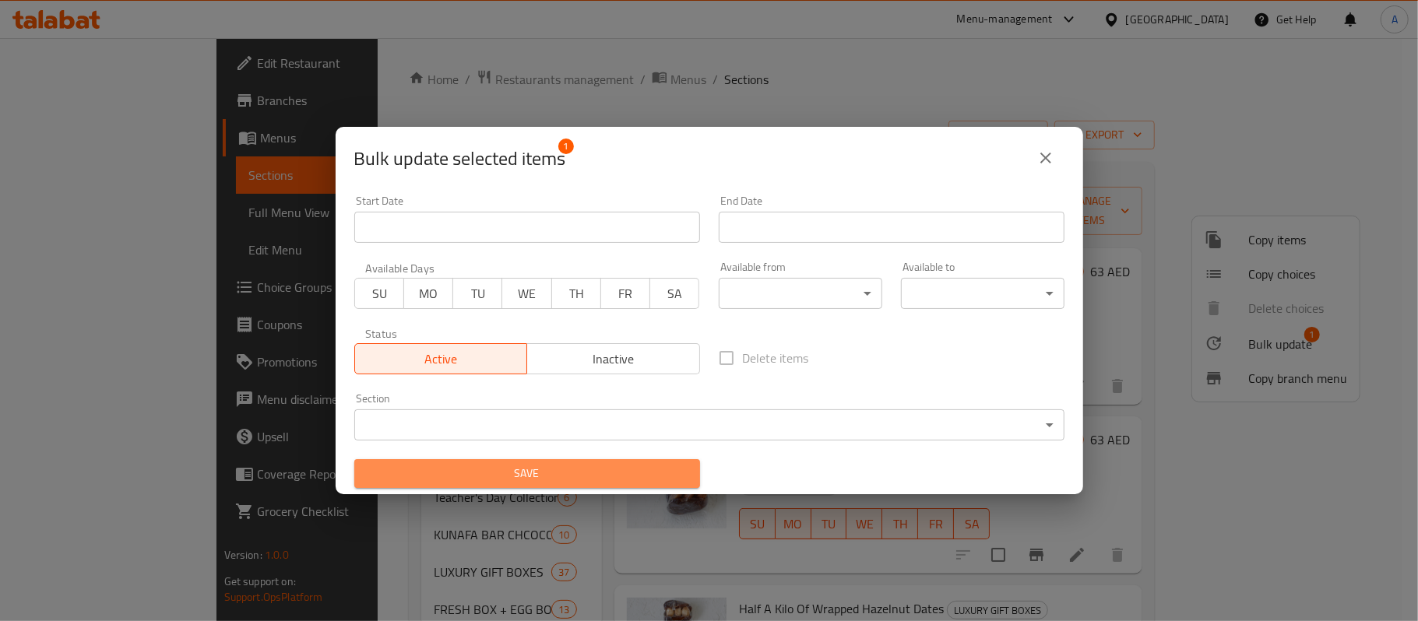
click at [560, 474] on span "Save" at bounding box center [527, 473] width 321 height 19
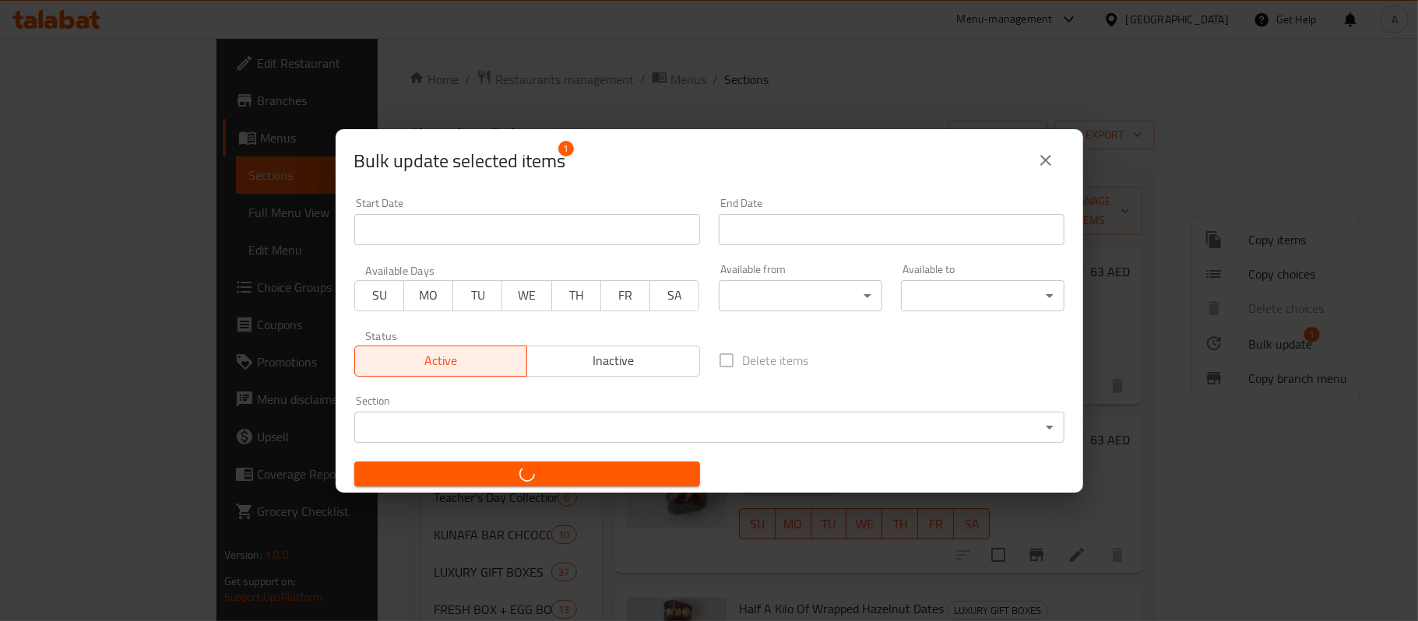
checkbox input "false"
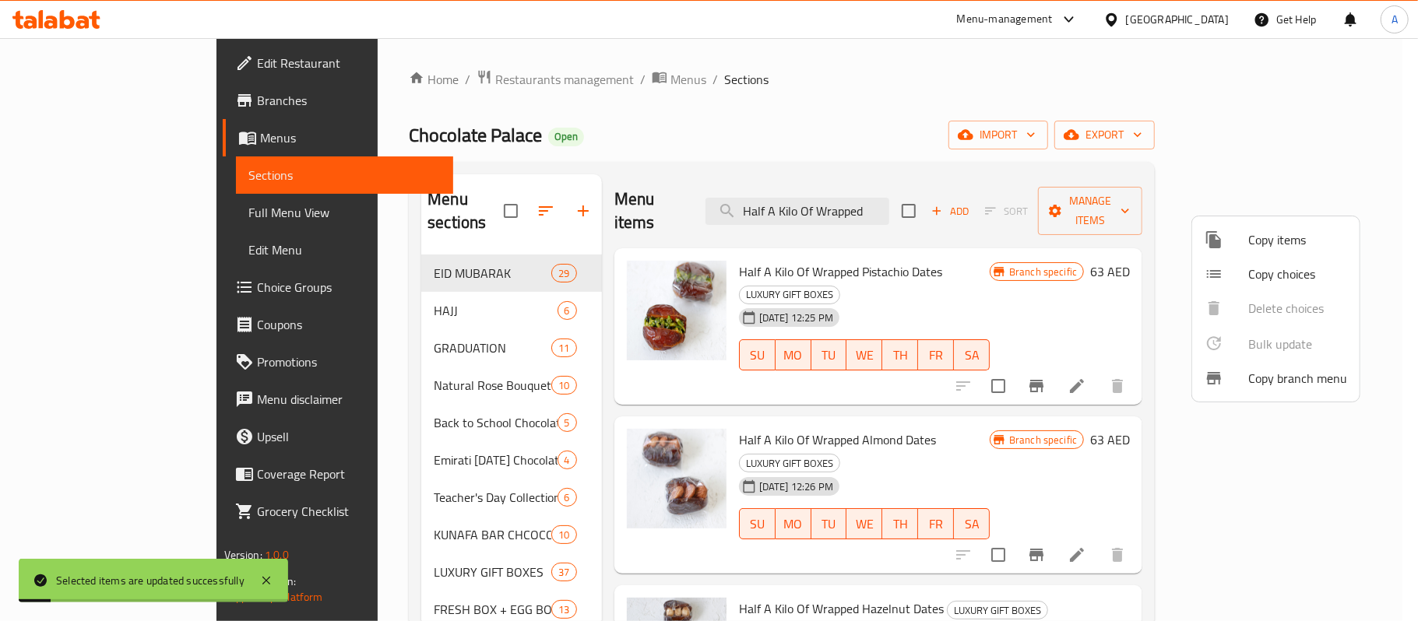
click at [1140, 545] on div at bounding box center [709, 310] width 1418 height 621
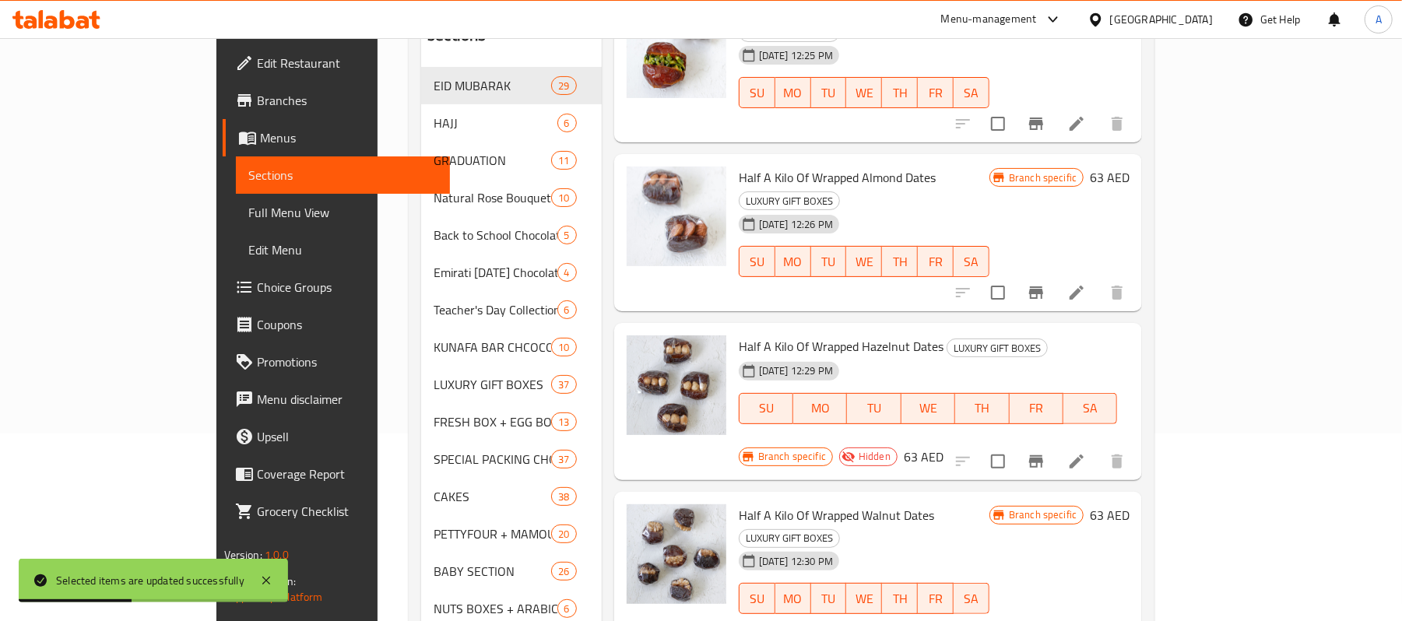
scroll to position [88, 0]
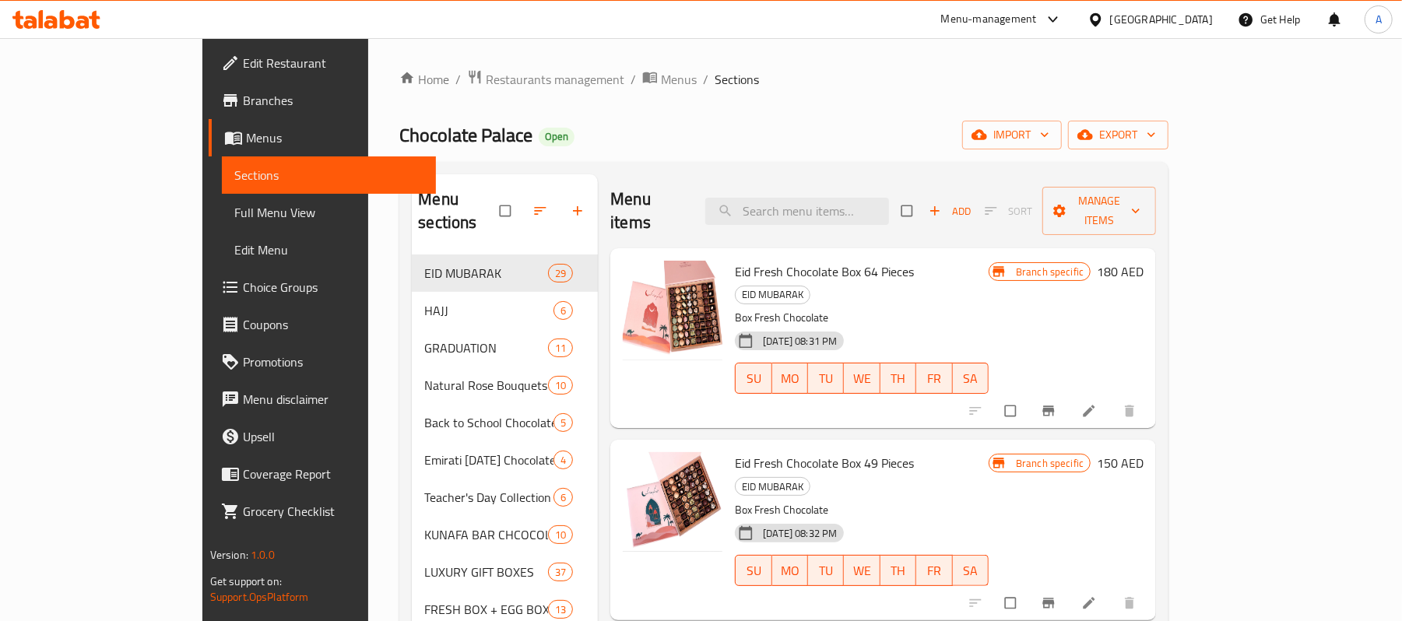
click at [819, 184] on div "Menu items Add Sort Manage items" at bounding box center [883, 211] width 546 height 74
click at [817, 198] on input "search" at bounding box center [797, 211] width 184 height 27
paste input "Half A Kilo Of Wrapped"
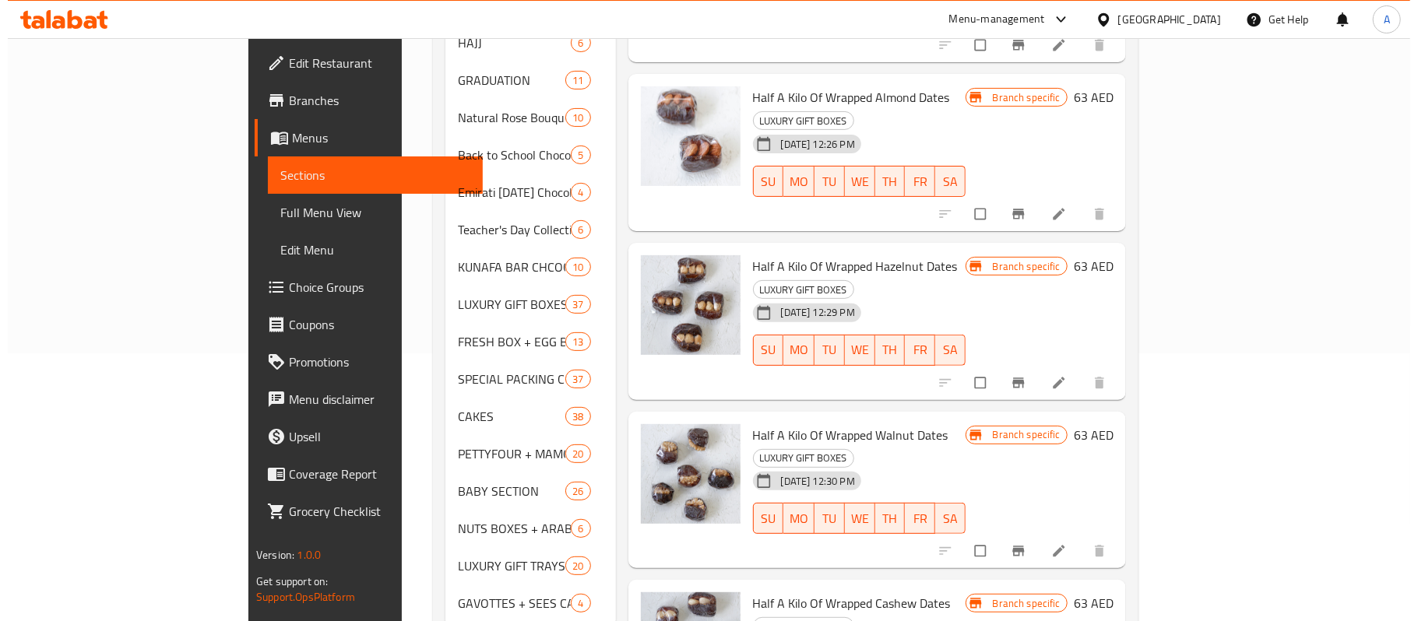
scroll to position [296, 0]
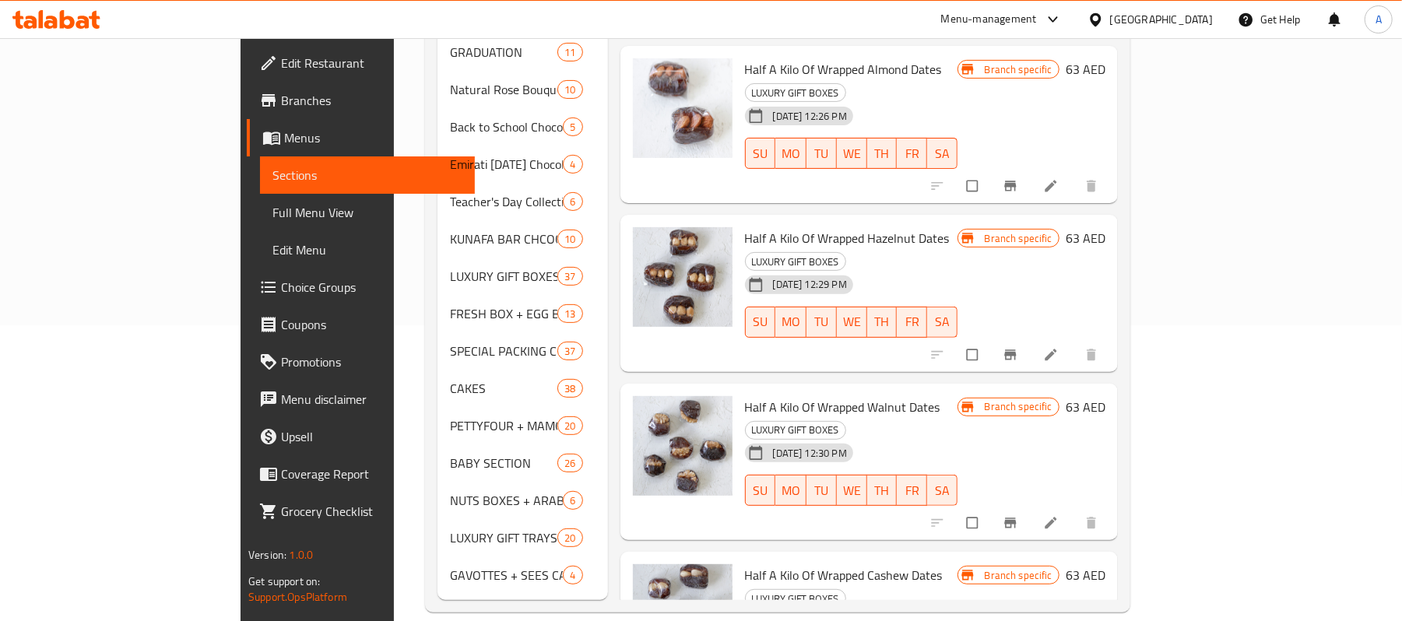
type input "Half A Kilo Of Wrapped"
click at [819, 227] on span "Half A Kilo Of Wrapped Hazelnut Dates" at bounding box center [847, 238] width 205 height 23
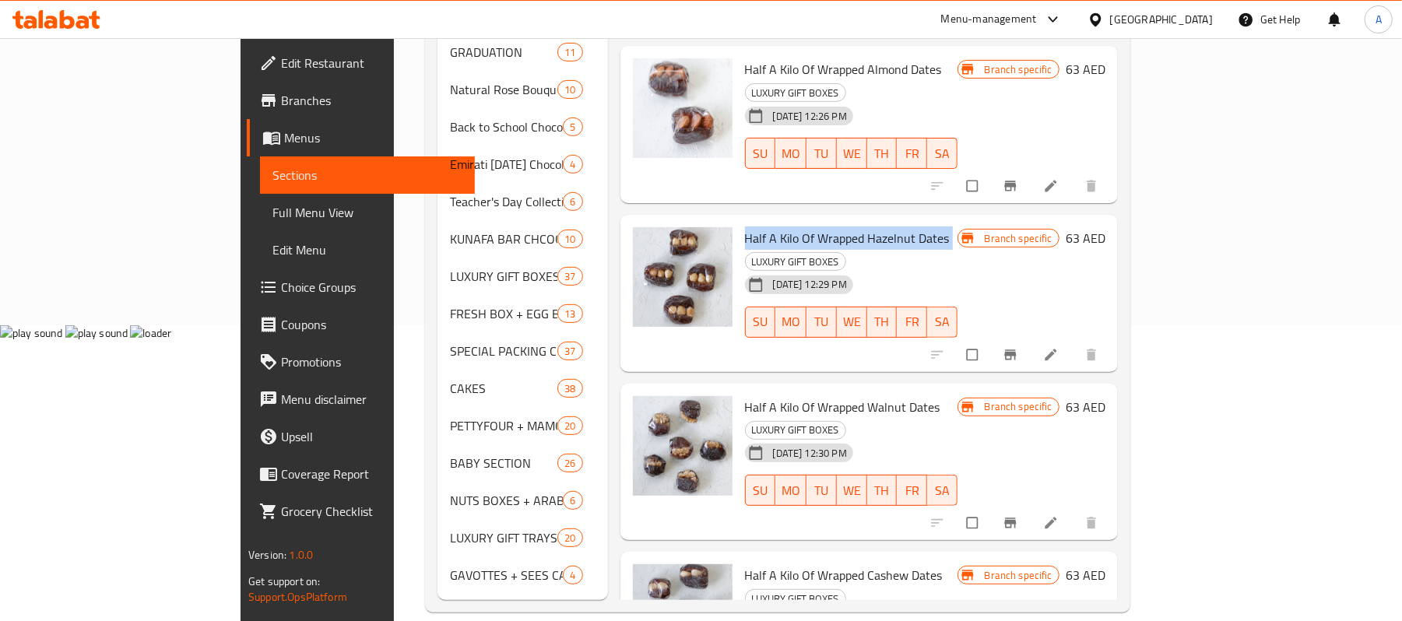
click at [819, 227] on span "Half A Kilo Of Wrapped Hazelnut Dates" at bounding box center [847, 238] width 205 height 23
copy h6 "Half A Kilo Of Wrapped Hazelnut Dates"
click at [1031, 338] on button "Branch-specific-item" at bounding box center [1011, 355] width 37 height 34
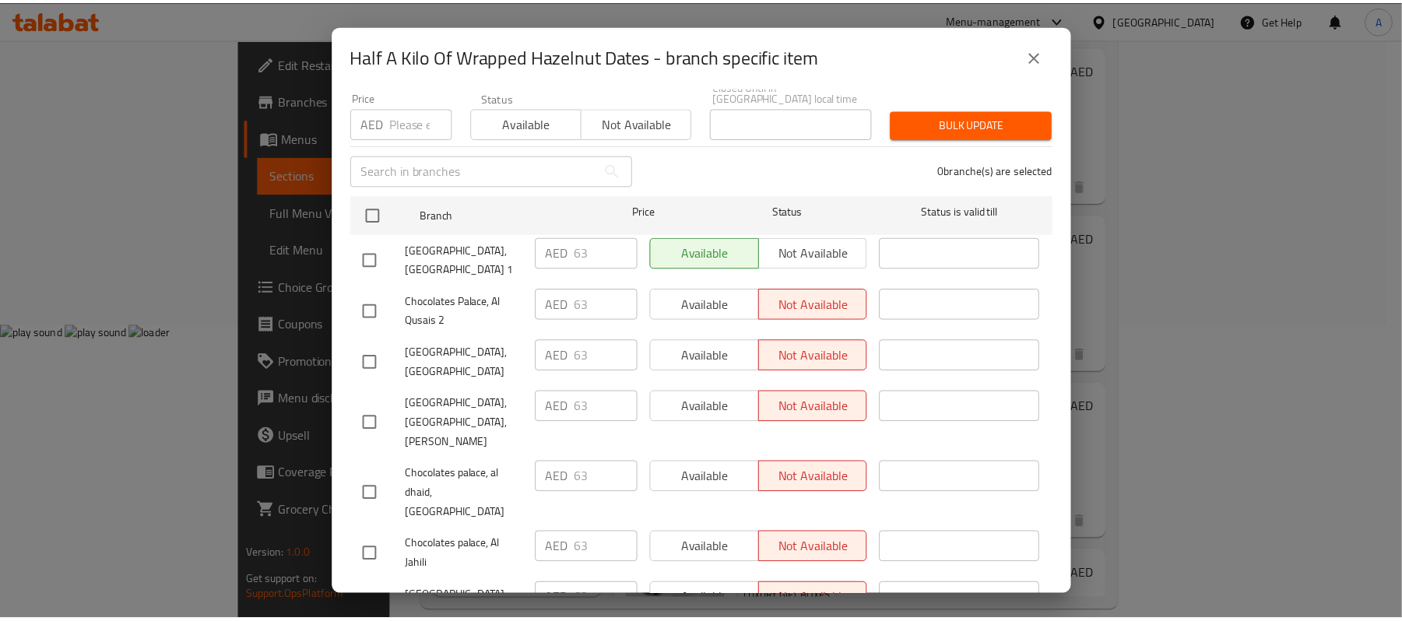
scroll to position [0, 0]
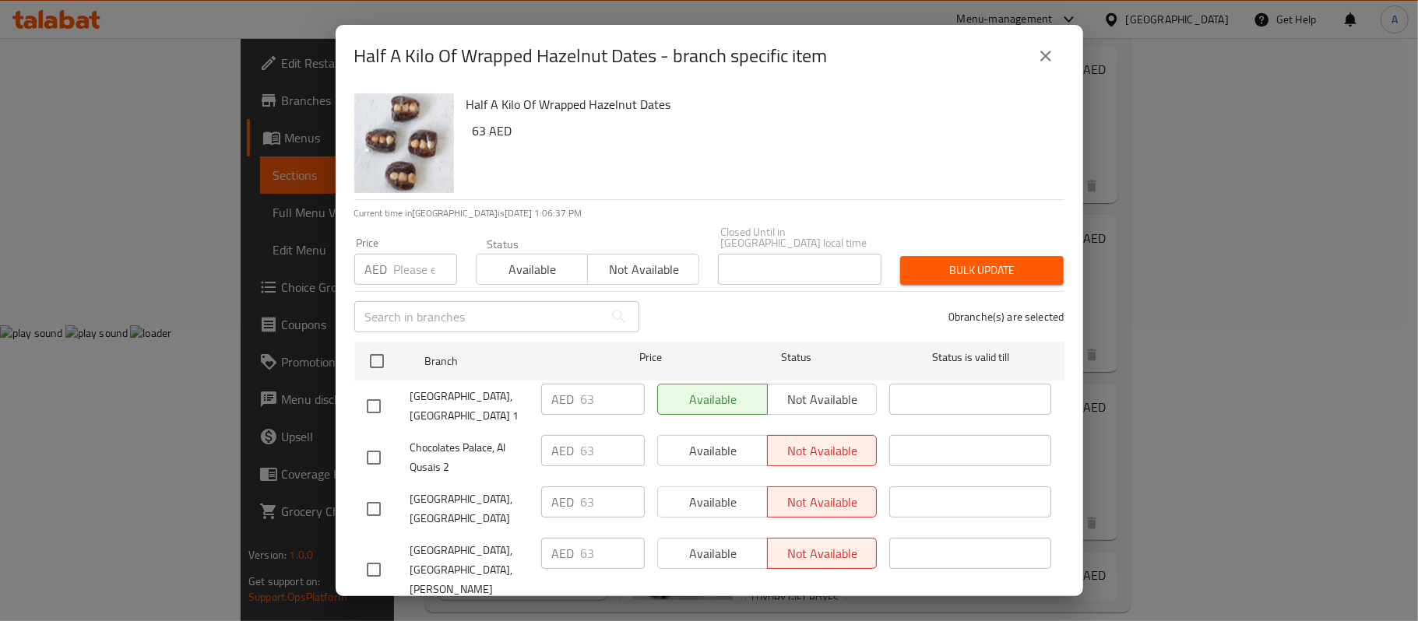
click at [1059, 54] on button "close" at bounding box center [1045, 55] width 37 height 37
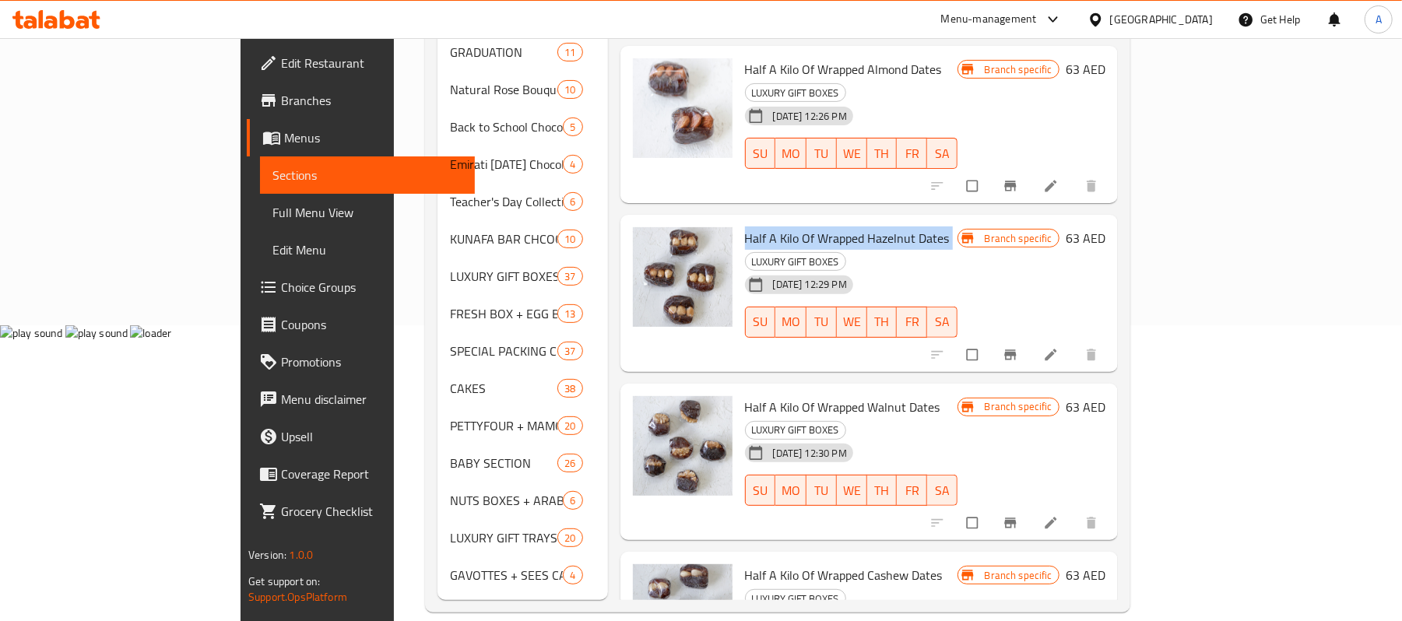
click at [745, 227] on span "Half A Kilo Of Wrapped Hazelnut Dates" at bounding box center [847, 238] width 205 height 23
click at [990, 340] on input "checkbox" at bounding box center [973, 355] width 33 height 30
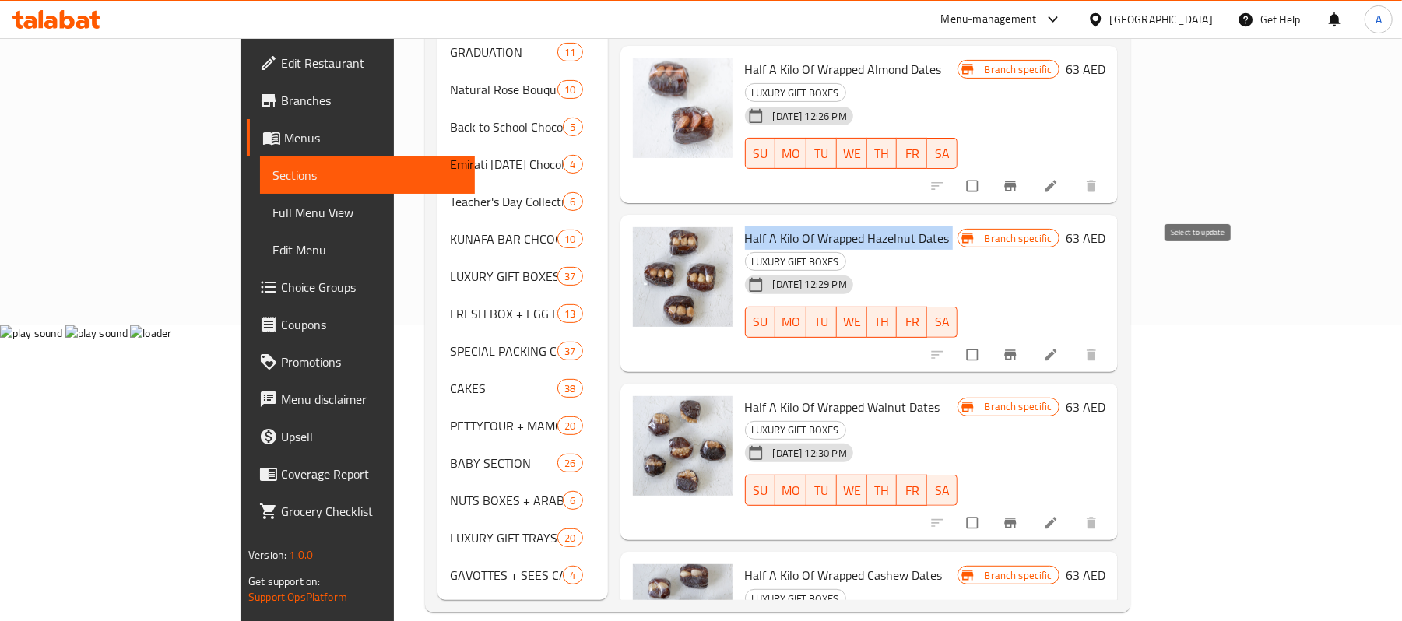
click at [990, 340] on input "checkbox" at bounding box center [973, 355] width 33 height 30
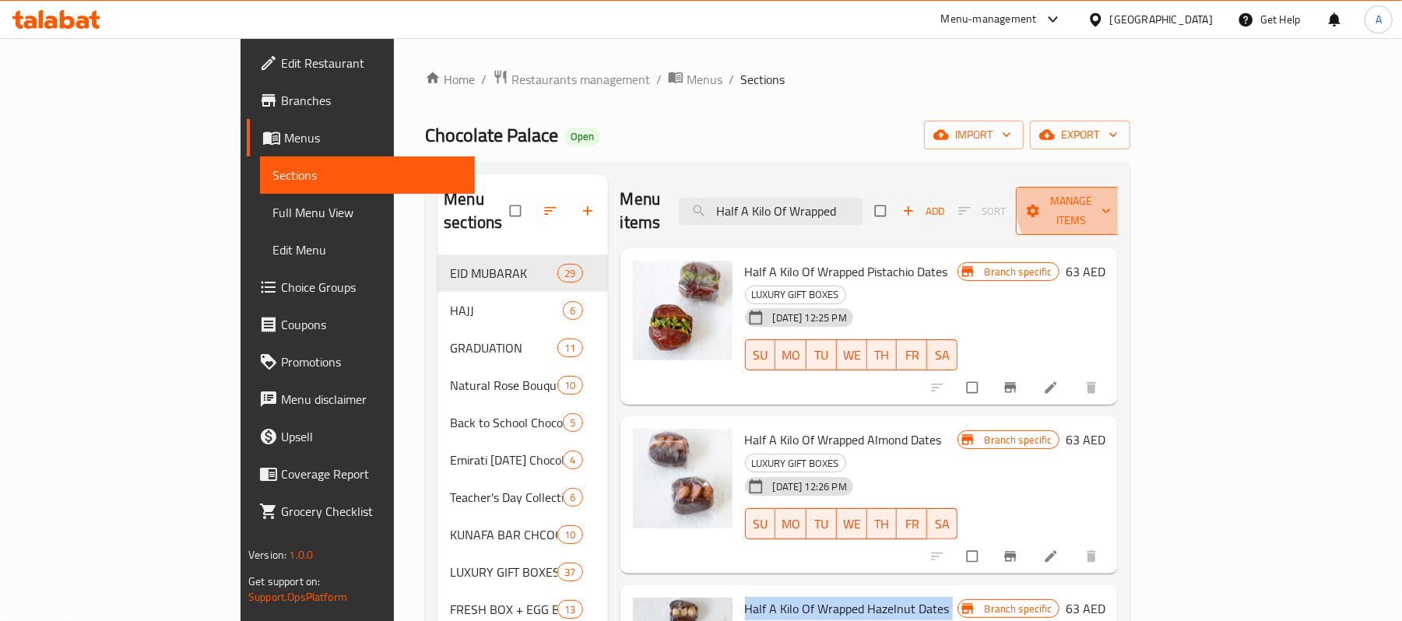
click at [1114, 191] on span "Manage items" at bounding box center [1071, 210] width 86 height 39
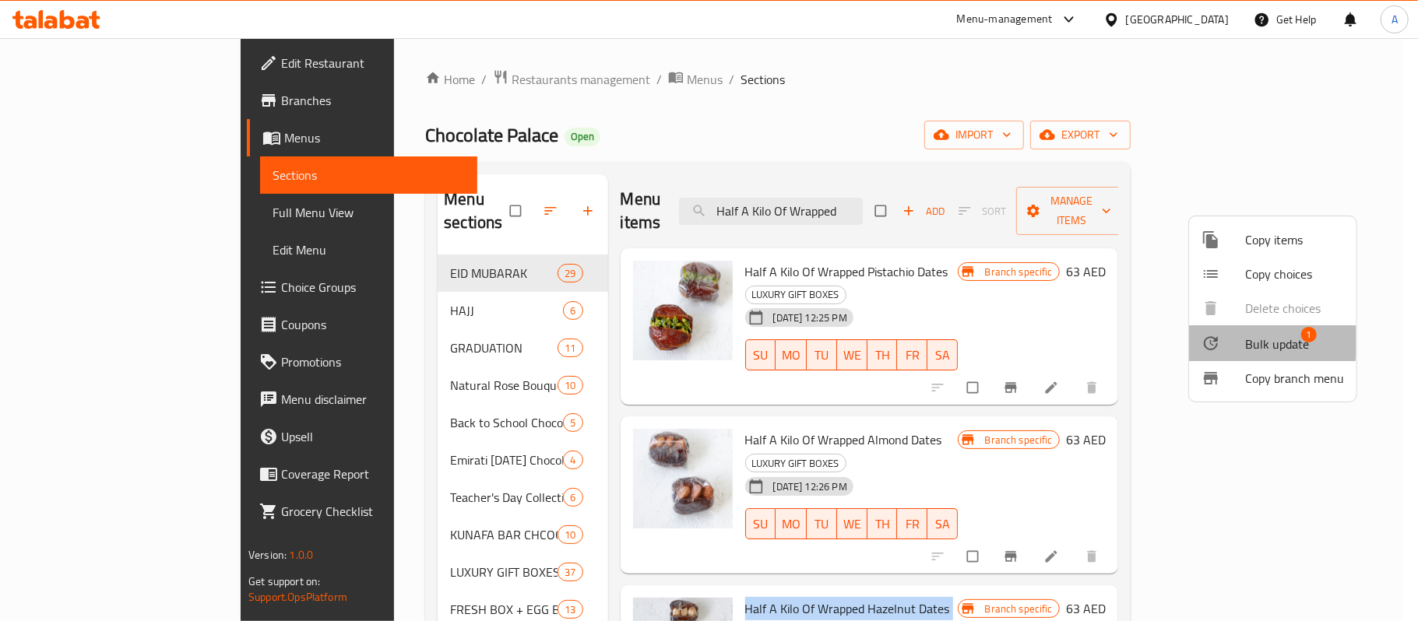
click at [1228, 341] on div at bounding box center [1223, 343] width 44 height 19
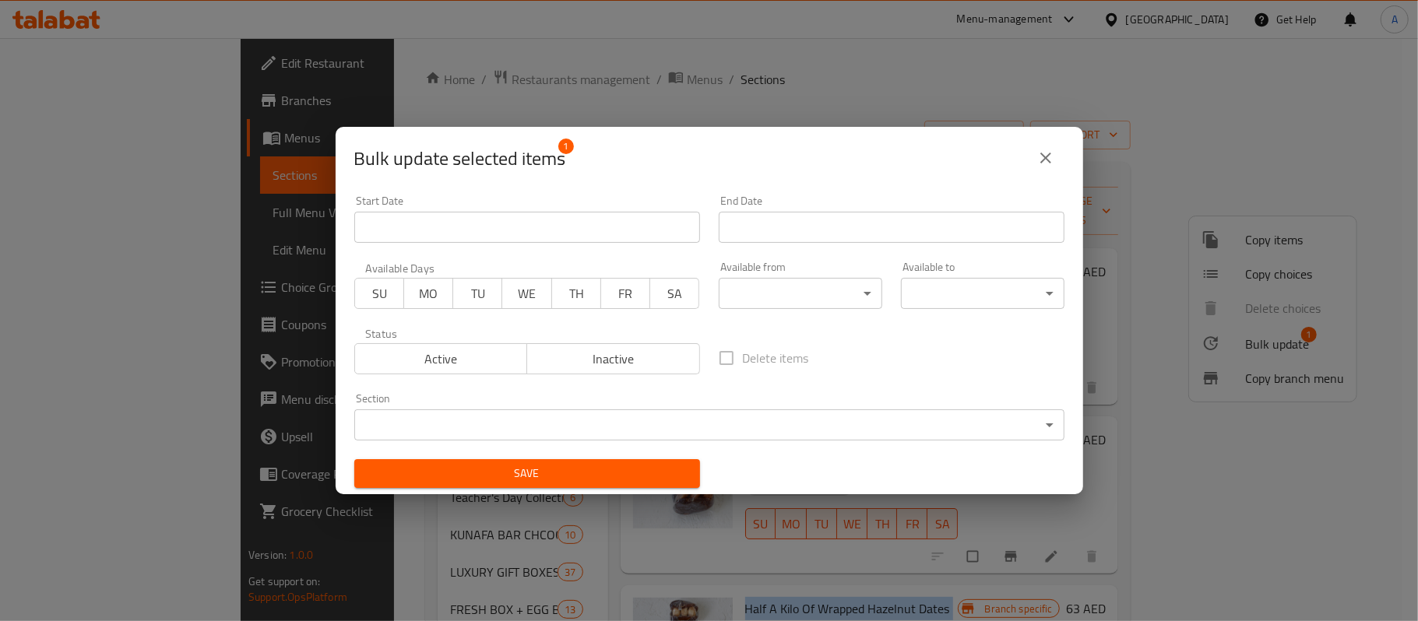
click at [611, 352] on span "Inactive" at bounding box center [613, 359] width 160 height 23
click at [592, 466] on span "Save" at bounding box center [527, 473] width 321 height 19
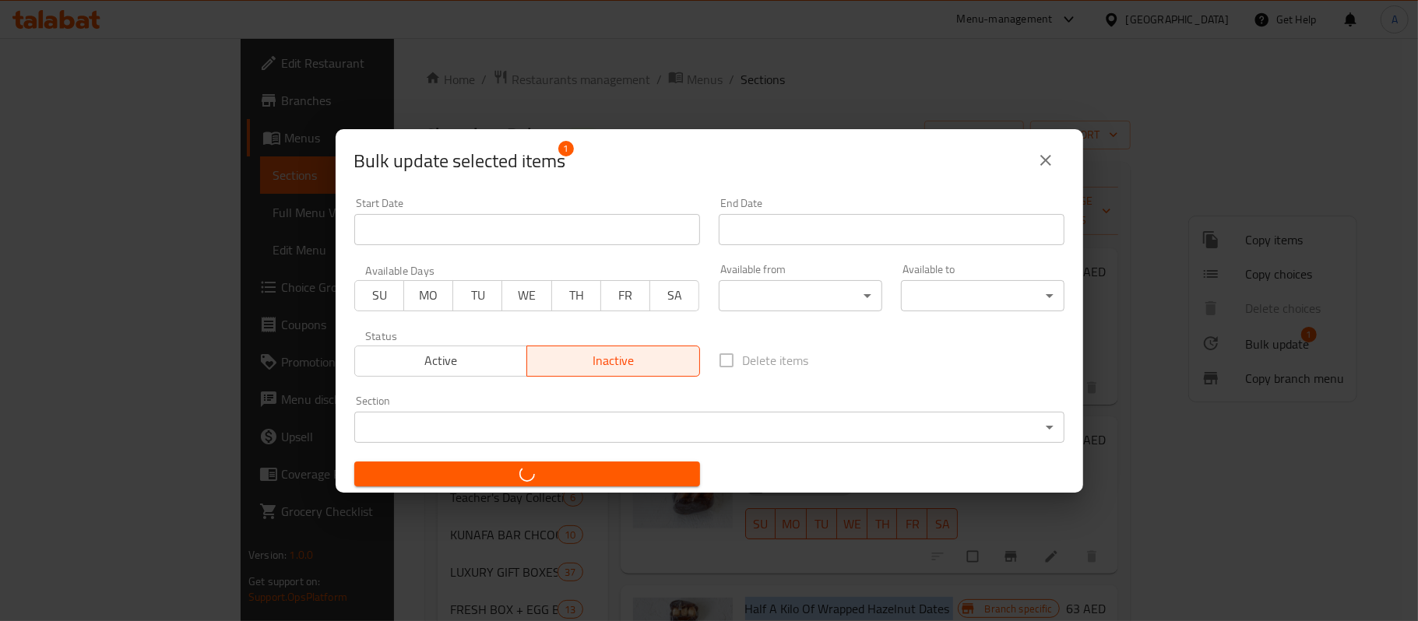
checkbox input "false"
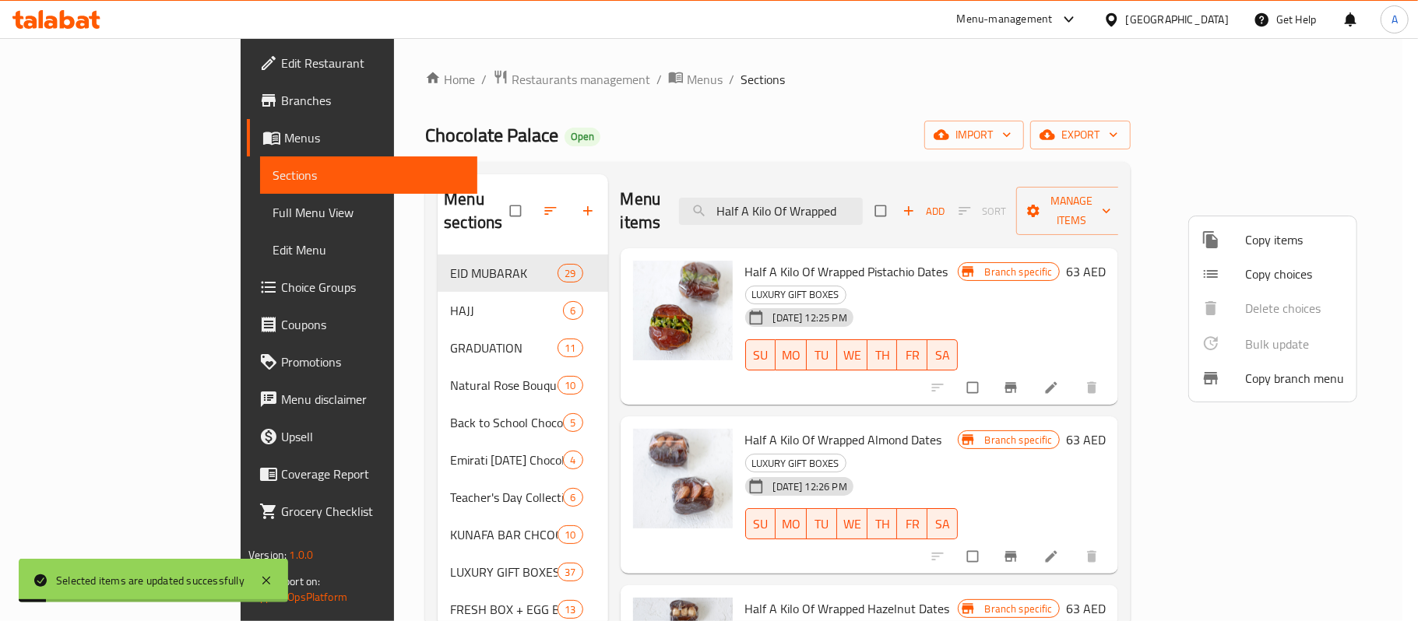
click at [1041, 469] on div at bounding box center [709, 310] width 1418 height 621
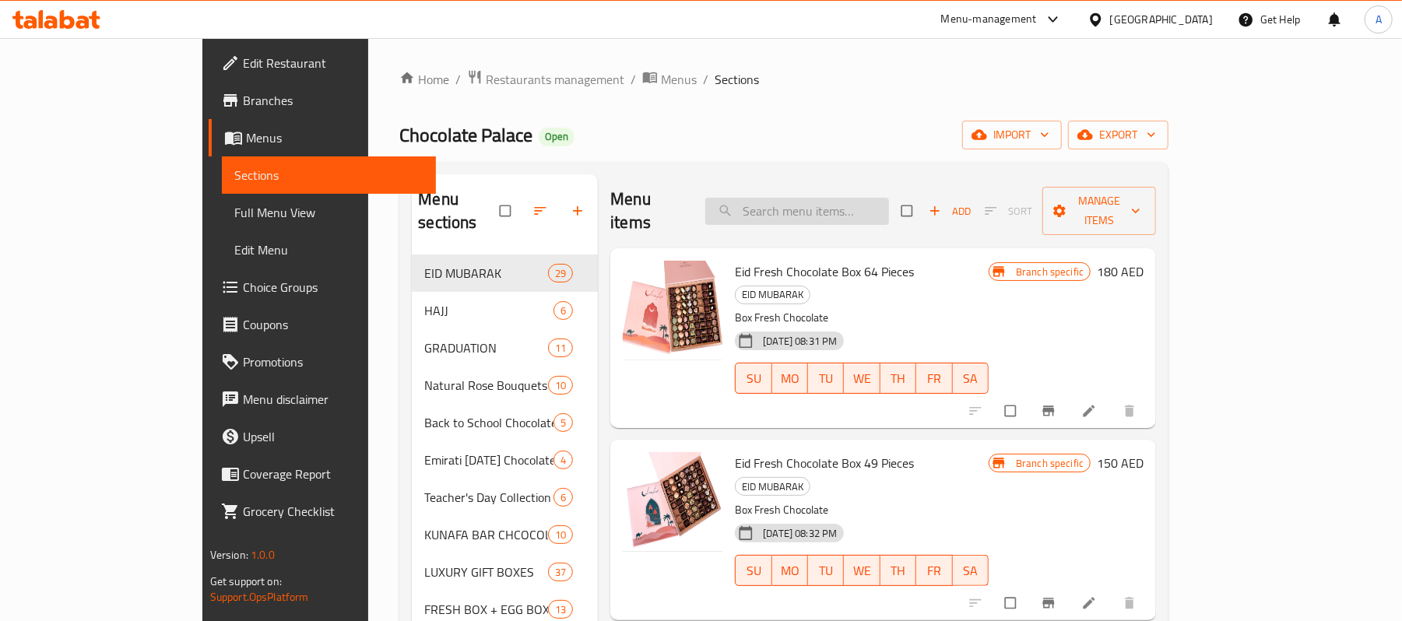
click at [873, 203] on input "search" at bounding box center [797, 211] width 184 height 27
paste input "Half A Kilo Of Wrapped Hazelnut Dates"
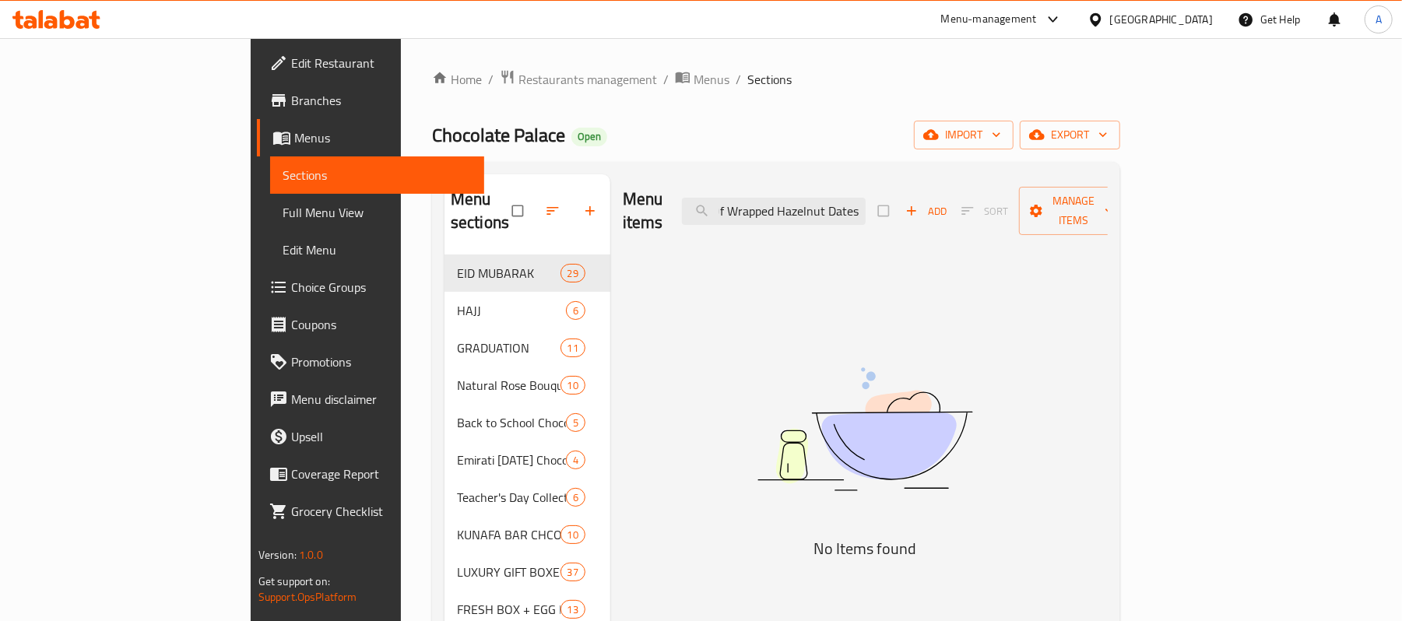
scroll to position [0, 63]
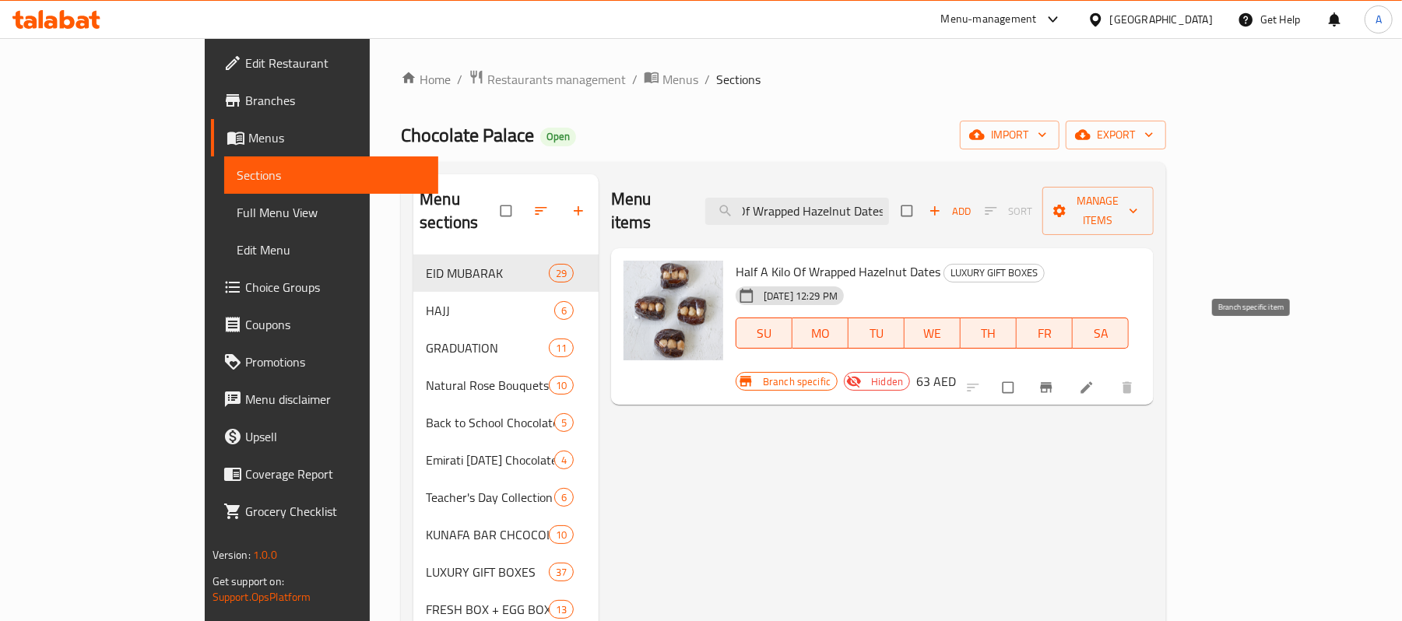
type input "Half A Kilo Of Wrapped Hazelnut Dates"
click at [1054, 380] on icon "Branch-specific-item" at bounding box center [1046, 388] width 16 height 16
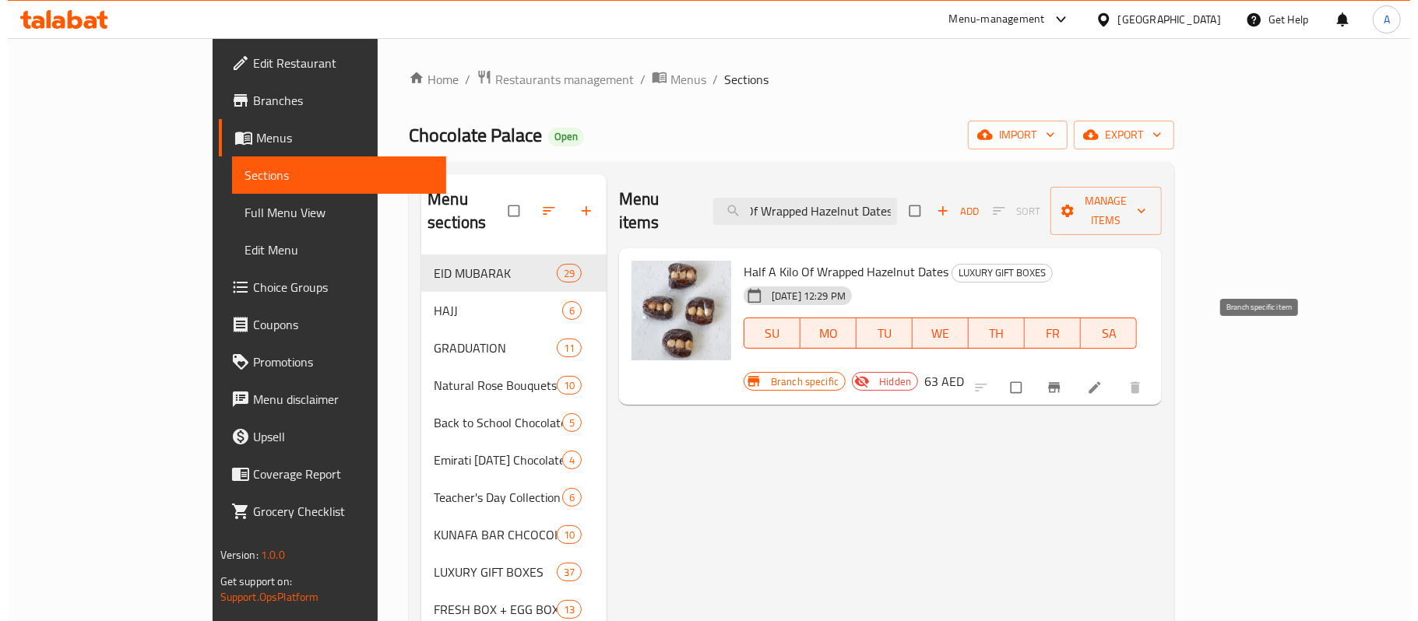
scroll to position [0, 0]
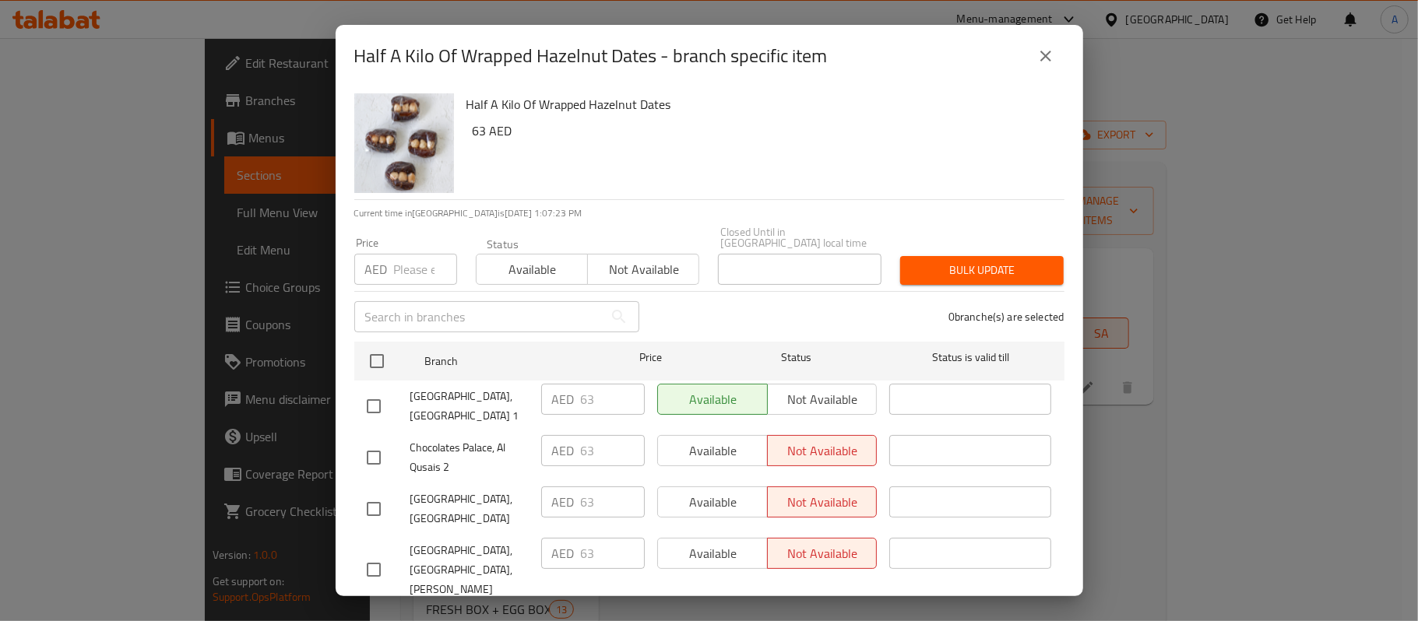
click at [384, 411] on input "checkbox" at bounding box center [373, 406] width 33 height 33
checkbox input "true"
click at [806, 409] on span "Not available" at bounding box center [822, 399] width 97 height 23
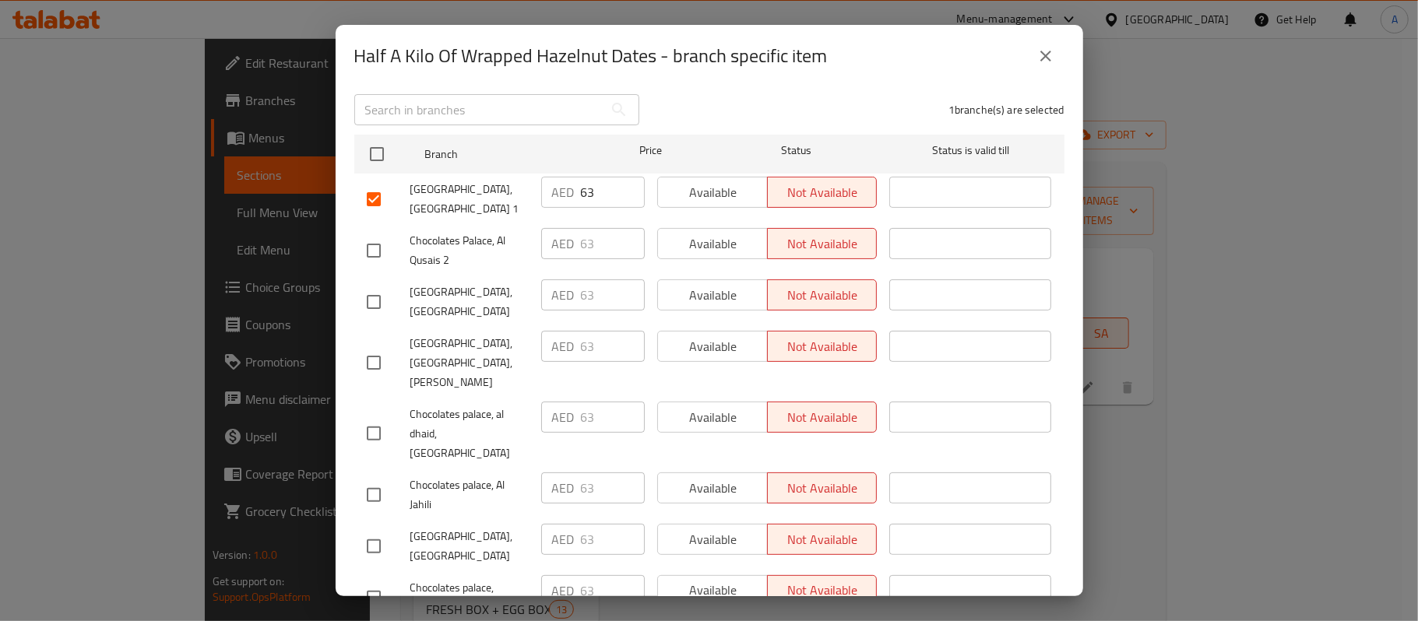
scroll to position [293, 0]
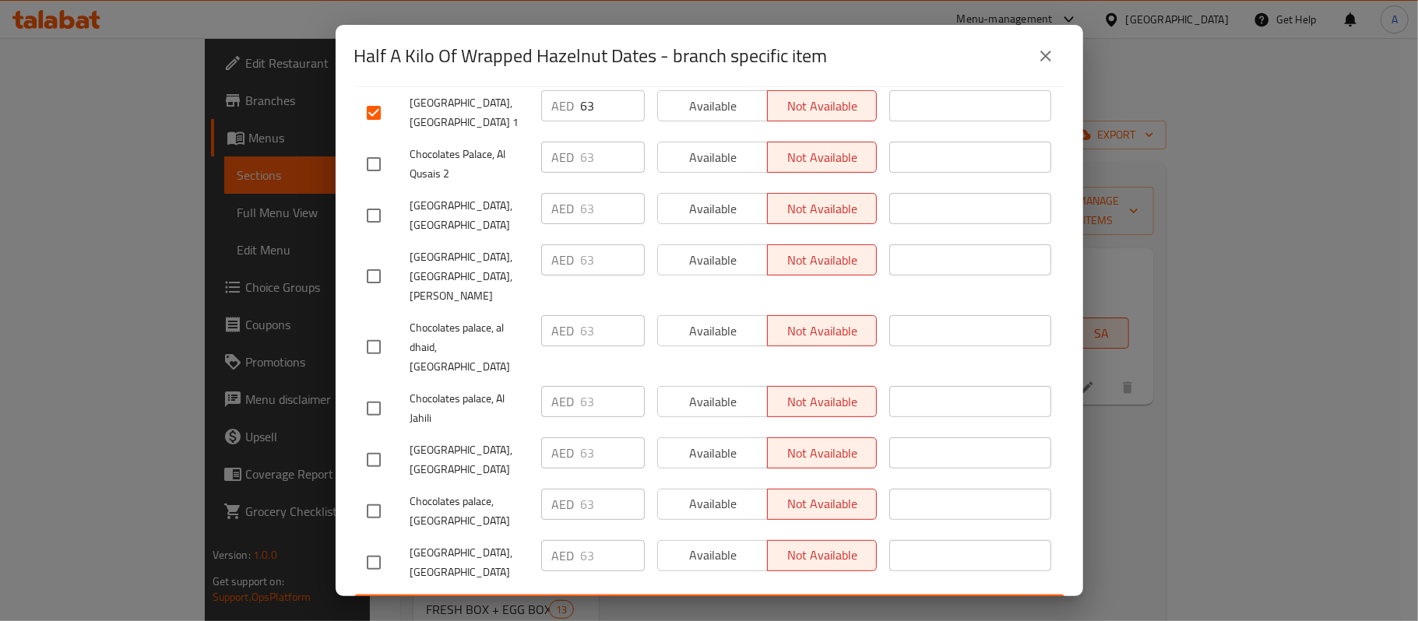
click at [701, 599] on span "Save" at bounding box center [709, 608] width 685 height 19
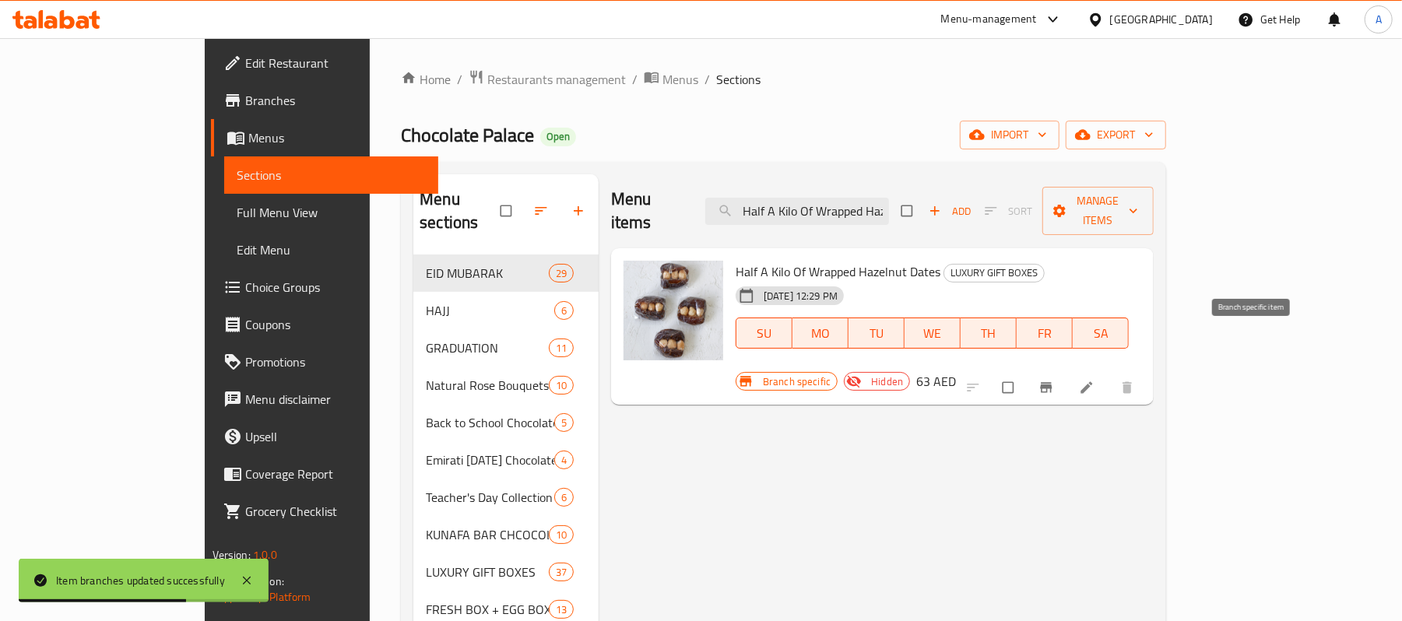
click at [1066, 371] on button "Branch-specific-item" at bounding box center [1047, 388] width 37 height 34
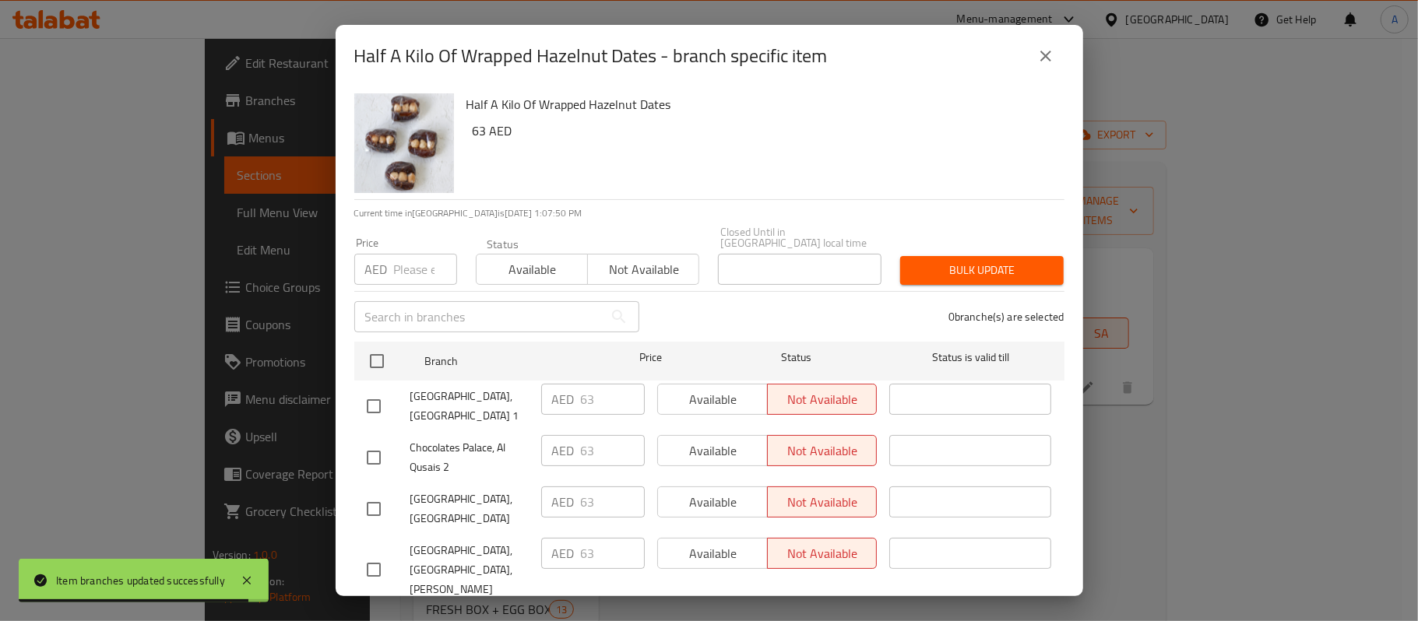
click at [374, 402] on input "checkbox" at bounding box center [373, 406] width 33 height 33
checkbox input "true"
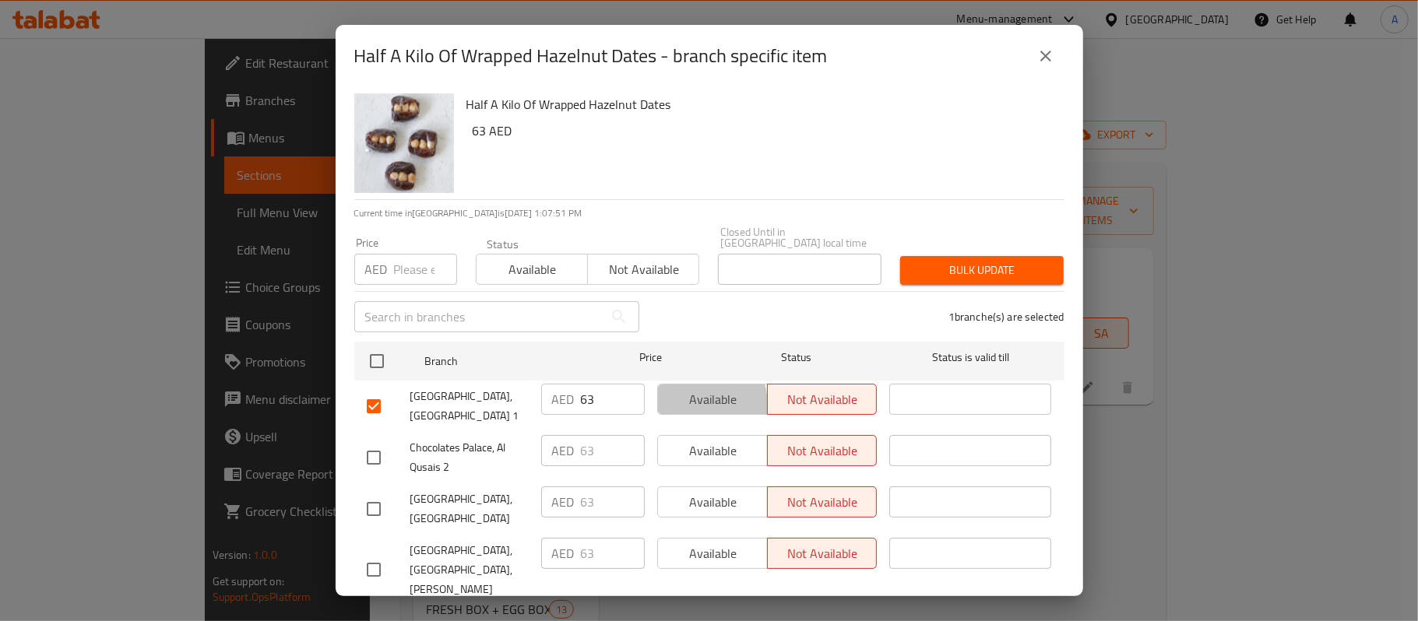
click at [676, 406] on span "Available" at bounding box center [712, 399] width 97 height 23
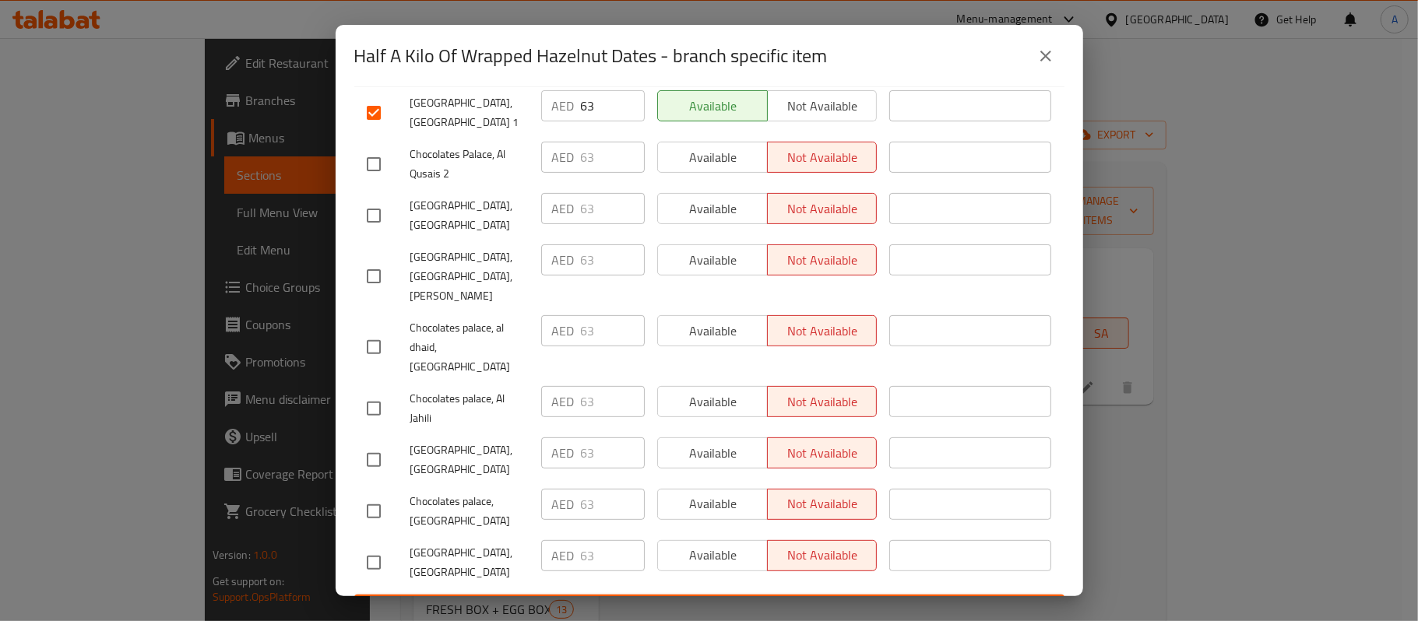
click at [736, 599] on span "Save" at bounding box center [709, 608] width 685 height 19
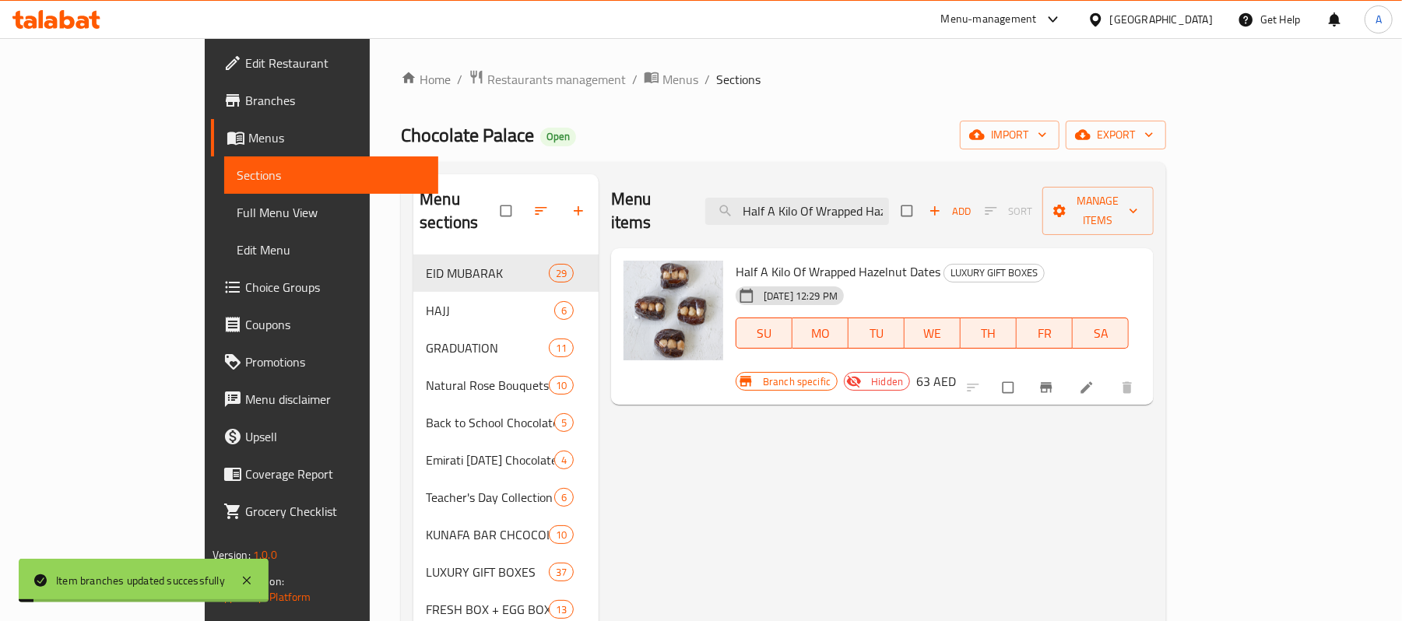
click at [864, 380] on div "Menu items Half A Kilo Of Wrapped Hazelnut Dates Add Sort Manage items Half A K…" at bounding box center [876, 535] width 555 height 722
